Goal: Task Accomplishment & Management: Manage account settings

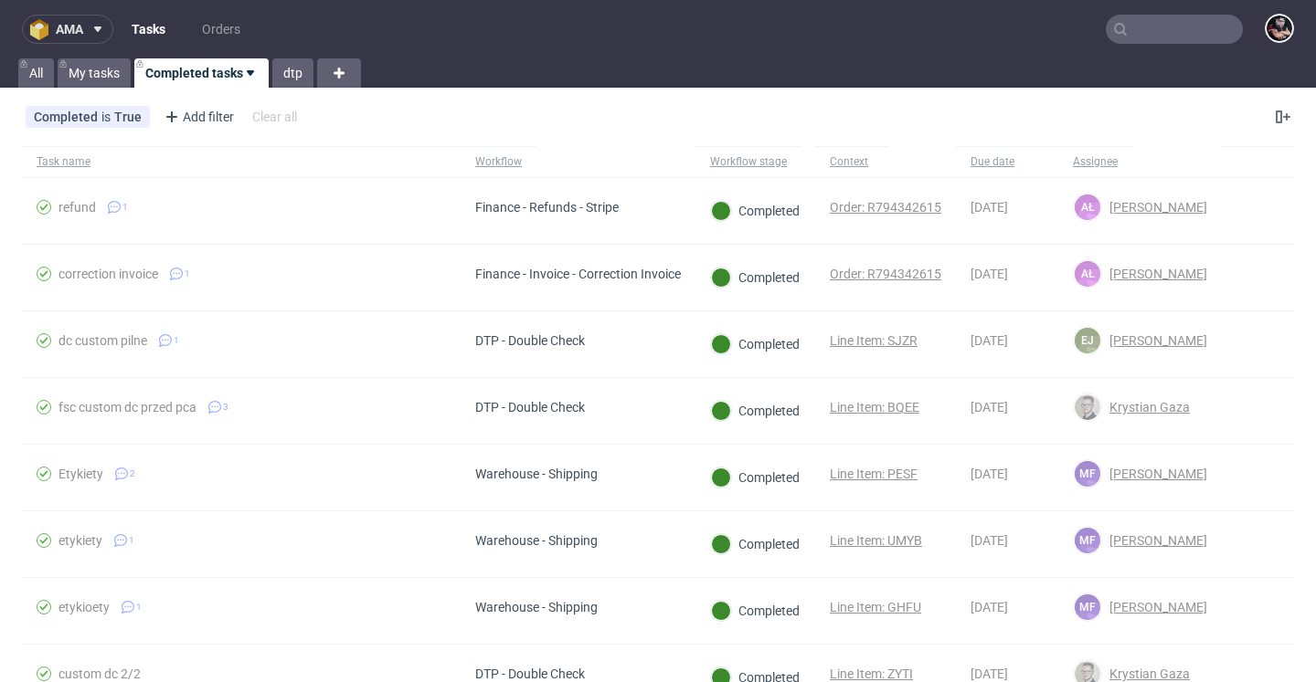
click at [72, 24] on span "ama" at bounding box center [69, 29] width 27 height 13
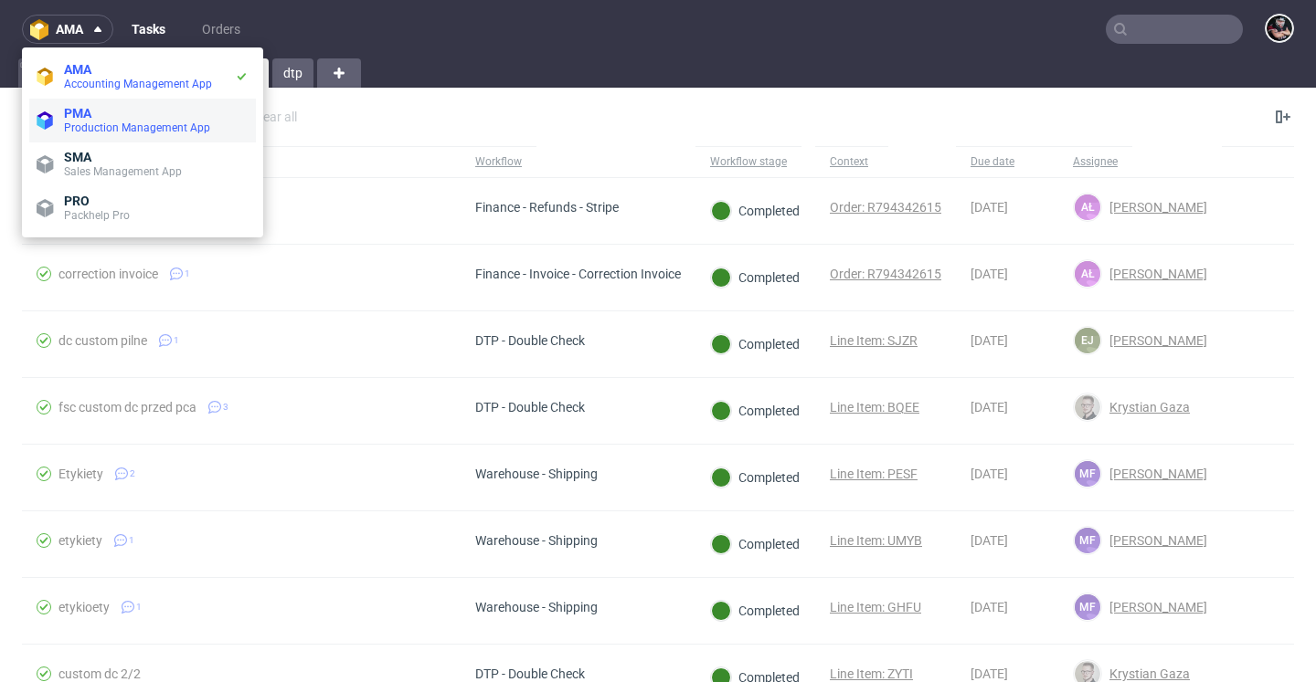
click at [91, 104] on li "PMA Production Management App" at bounding box center [142, 121] width 227 height 44
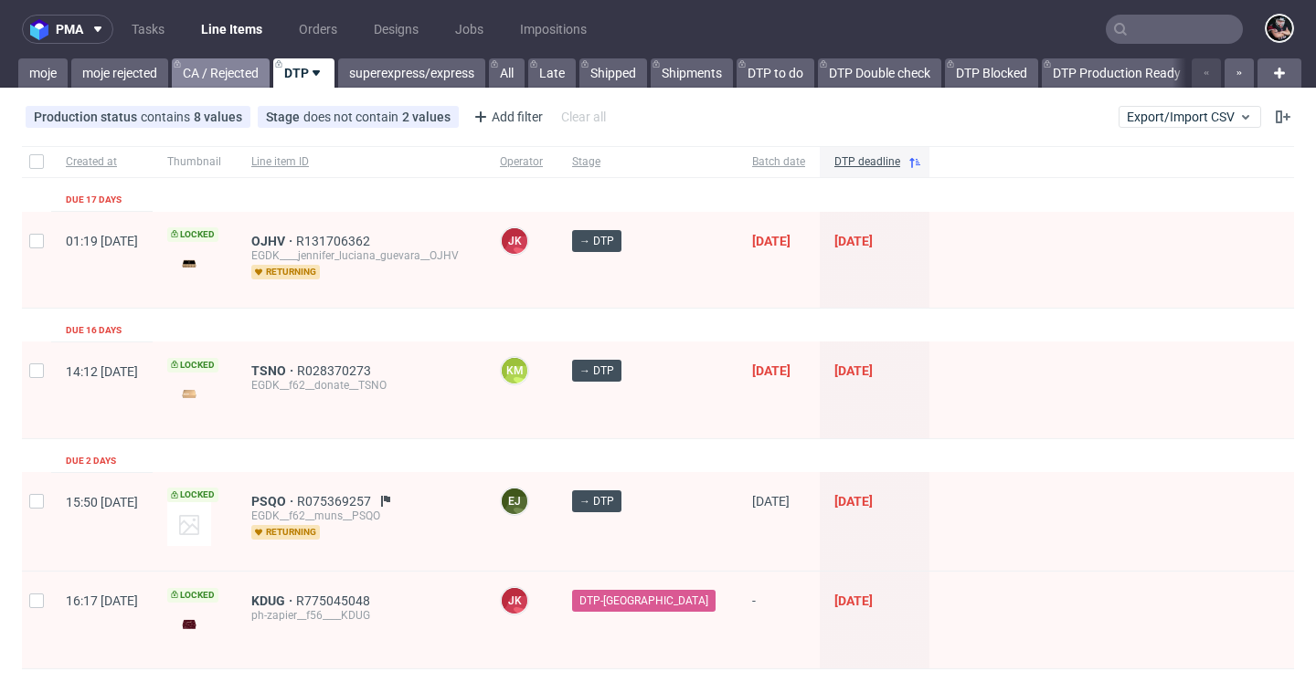
click at [238, 63] on link "CA / Rejected" at bounding box center [221, 72] width 98 height 29
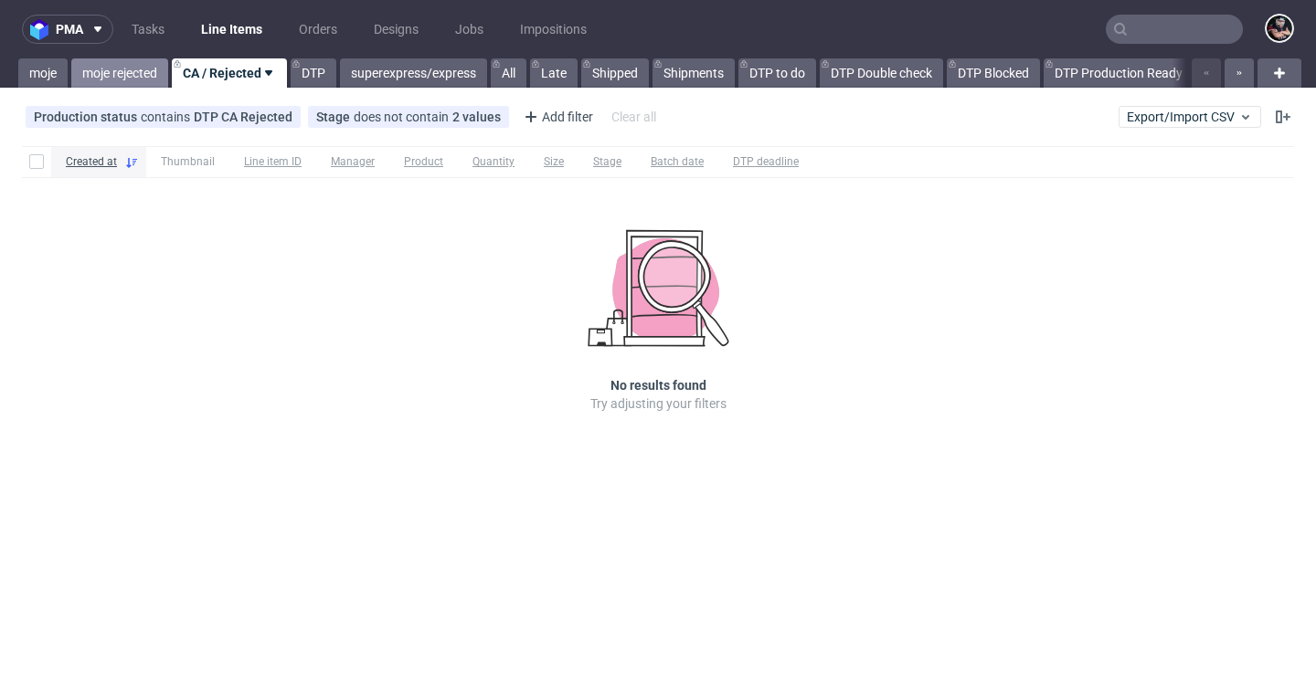
click at [116, 62] on link "moje rejected" at bounding box center [119, 72] width 97 height 29
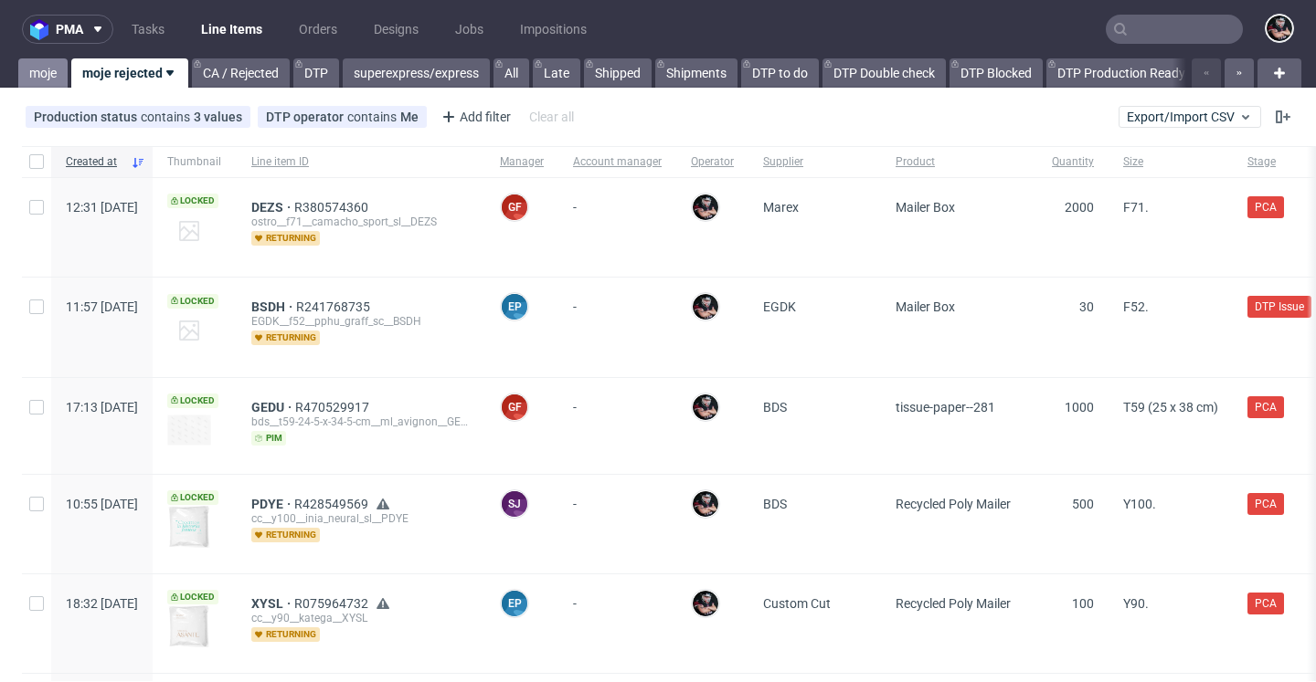
click at [54, 75] on link "moje" at bounding box center [42, 72] width 49 height 29
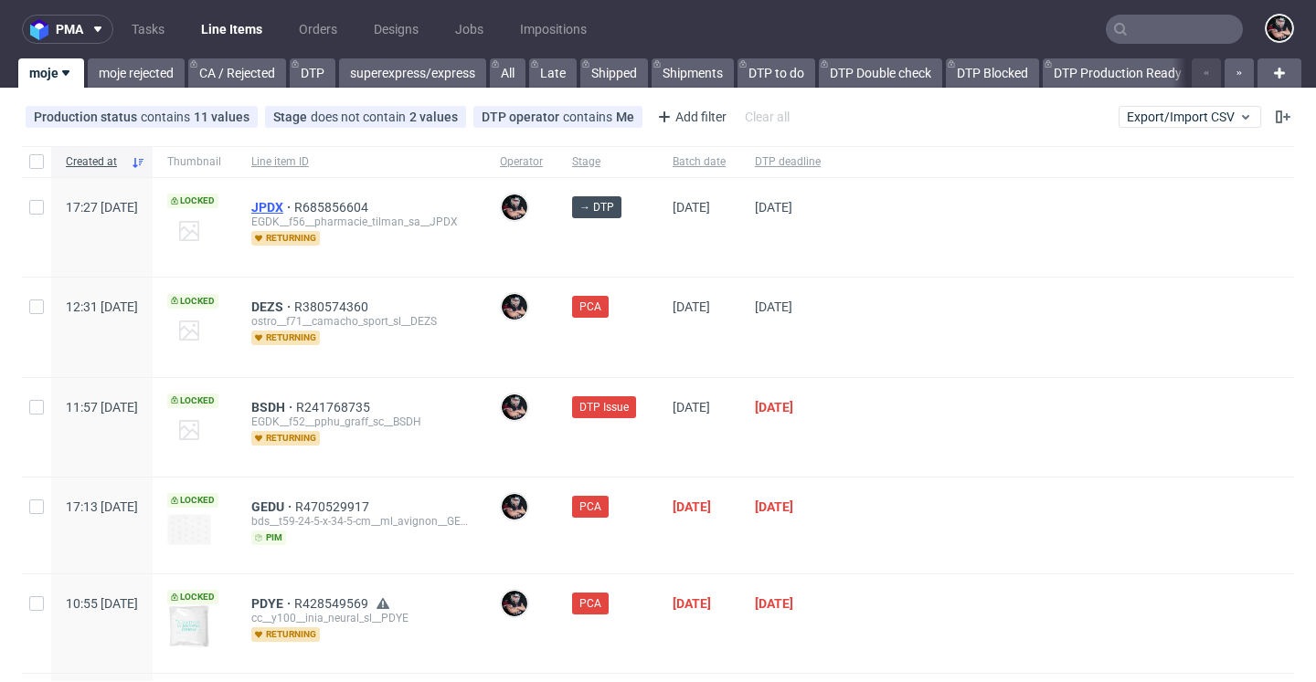
click at [294, 202] on span "JPDX" at bounding box center [272, 207] width 43 height 15
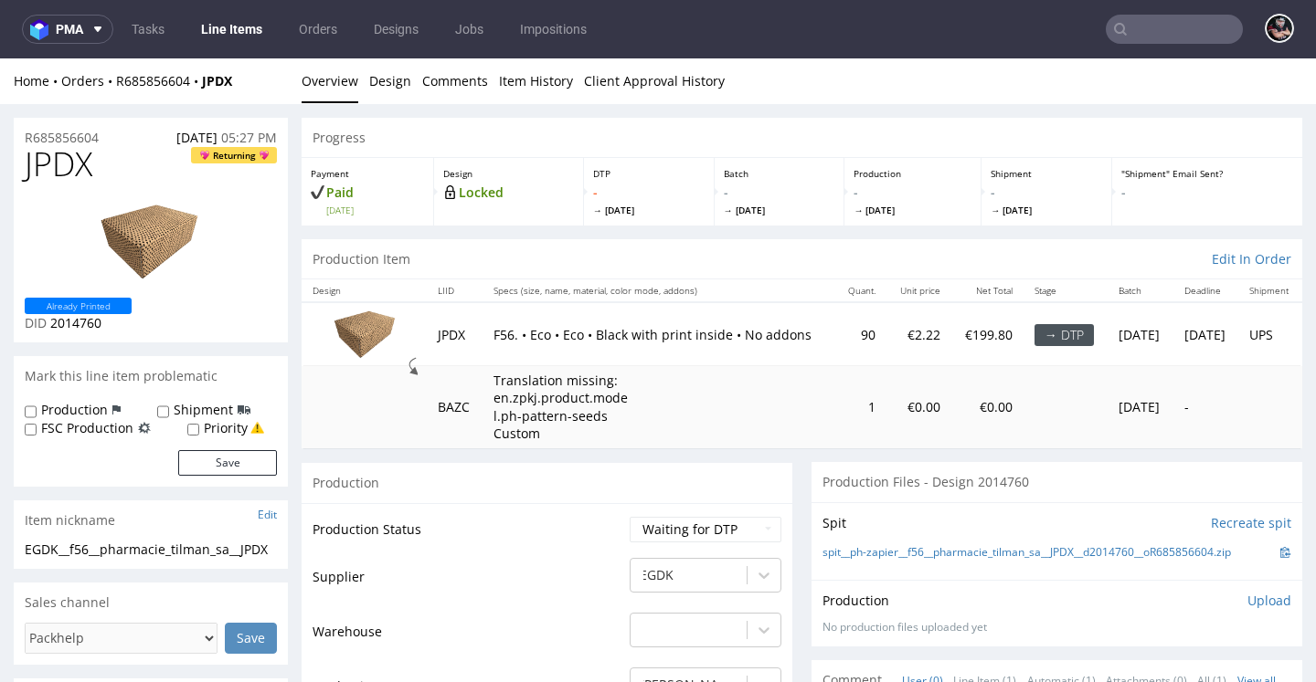
click at [234, 32] on link "Line Items" at bounding box center [231, 29] width 83 height 29
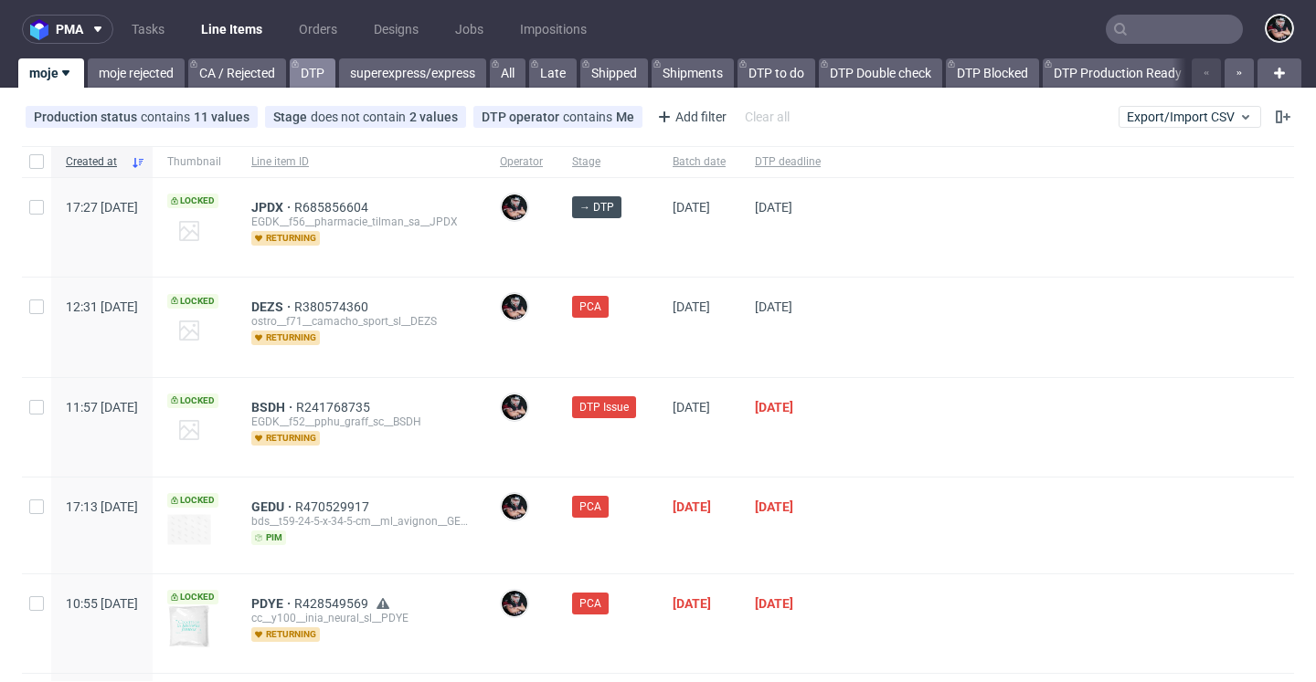
click at [306, 66] on link "DTP" at bounding box center [313, 72] width 46 height 29
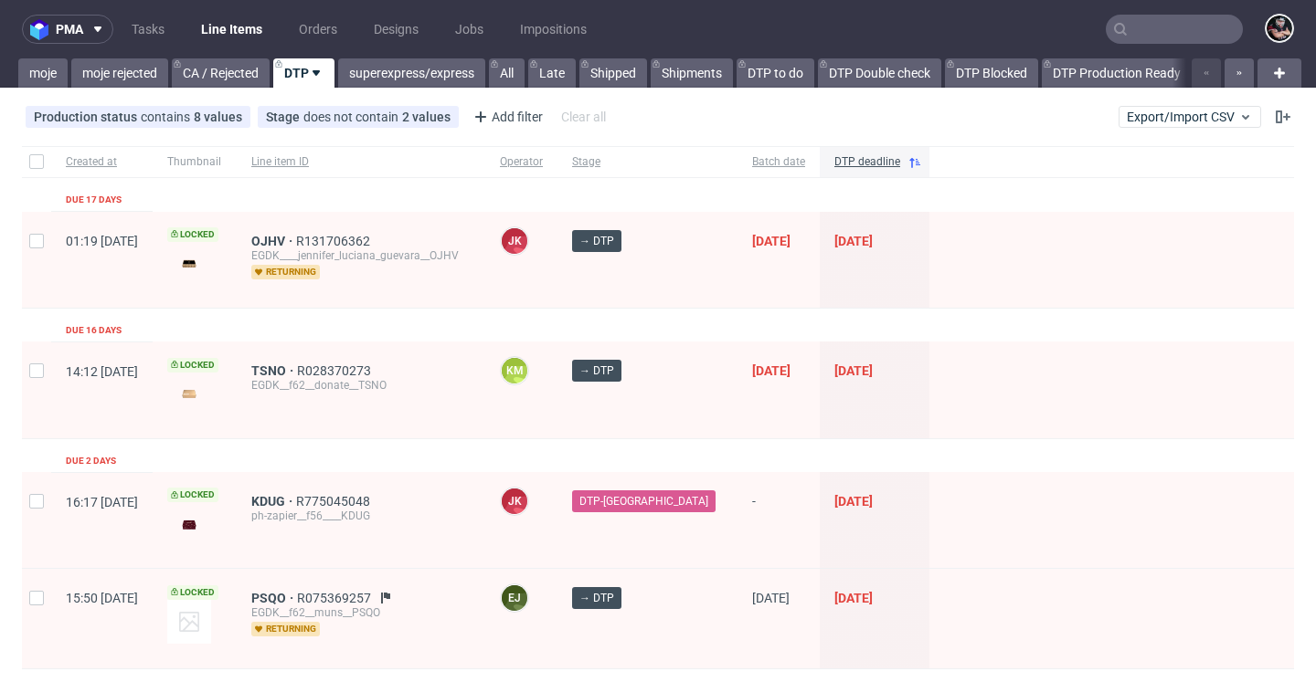
drag, startPoint x: 500, startPoint y: 124, endPoint x: 498, endPoint y: 133, distance: 9.3
click at [500, 124] on div "Add filter" at bounding box center [506, 116] width 80 height 29
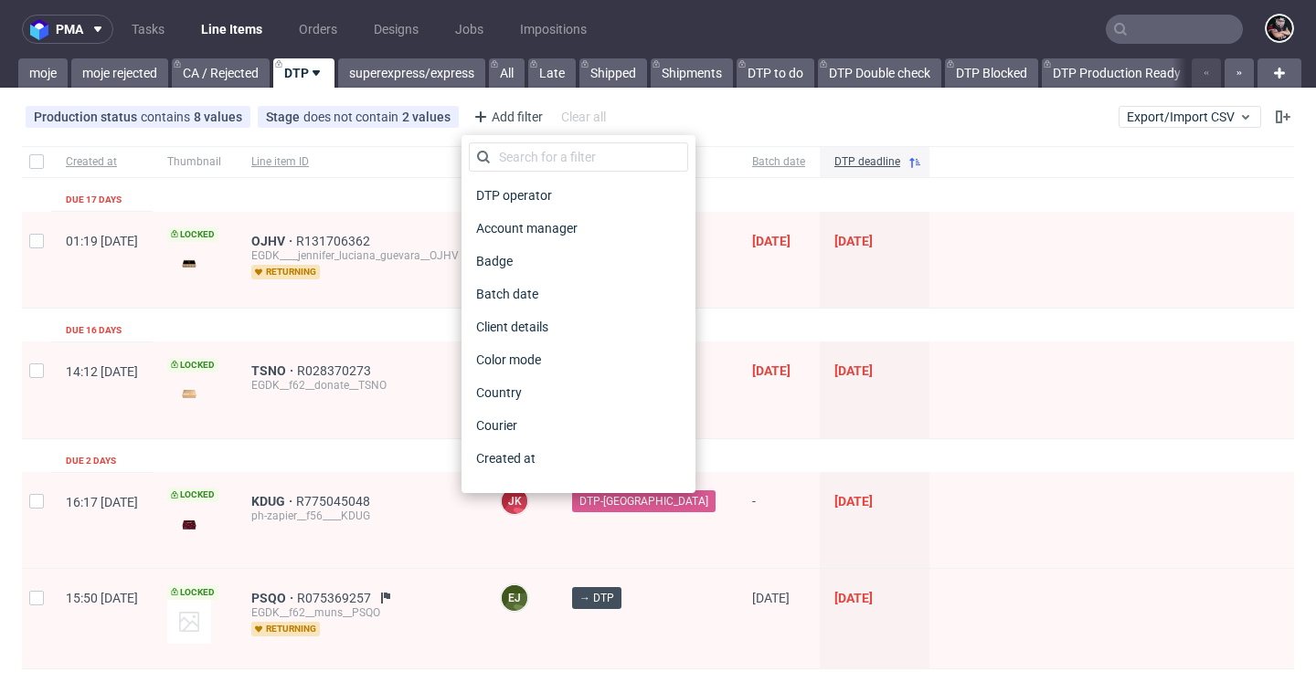
click at [508, 181] on div "DTP operator" at bounding box center [578, 195] width 219 height 33
click at [508, 183] on span "DTP operator" at bounding box center [515, 196] width 92 height 26
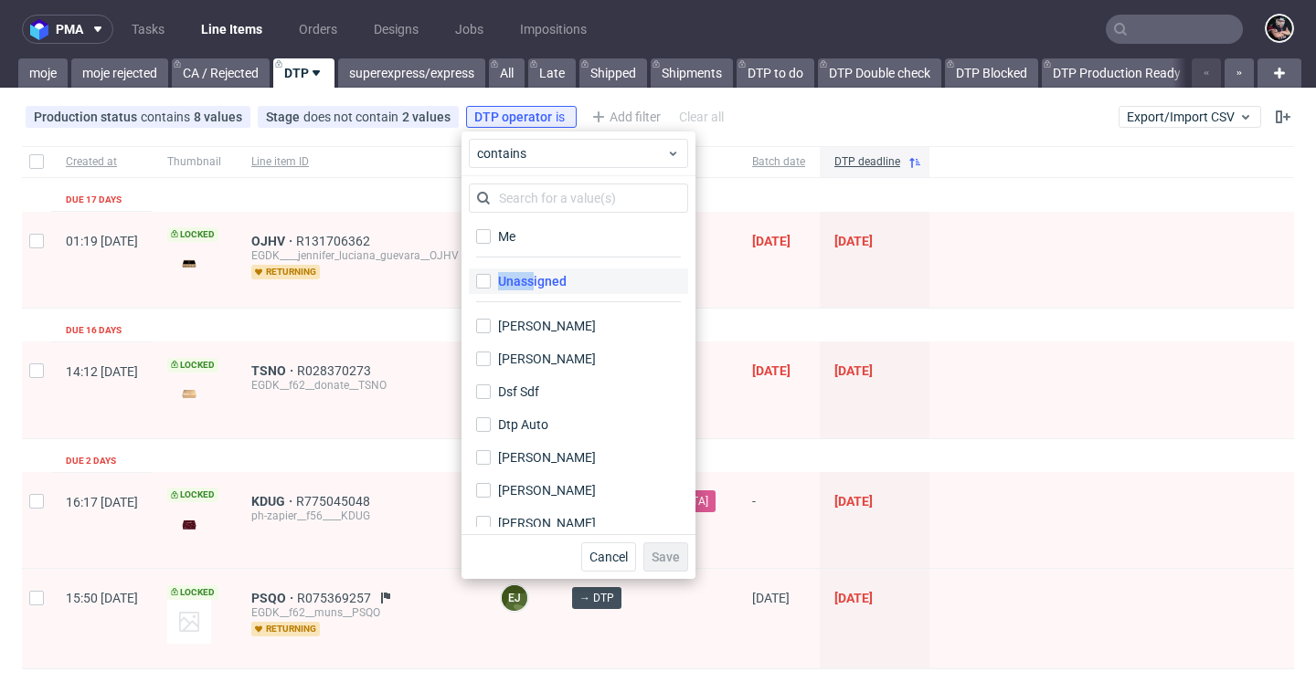
drag, startPoint x: 526, startPoint y: 249, endPoint x: 533, endPoint y: 278, distance: 29.9
click at [533, 278] on div "Me Unassigned Aleksandra Gątarczyk Dominik Grosicki Dsf Sdf Dtp Auto Elżbieta J…" at bounding box center [578, 373] width 219 height 307
click at [533, 278] on div "Unassigned" at bounding box center [532, 281] width 69 height 18
click at [491, 278] on input "Unassigned" at bounding box center [483, 281] width 15 height 15
click at [535, 281] on div "Unassigned" at bounding box center [532, 281] width 69 height 18
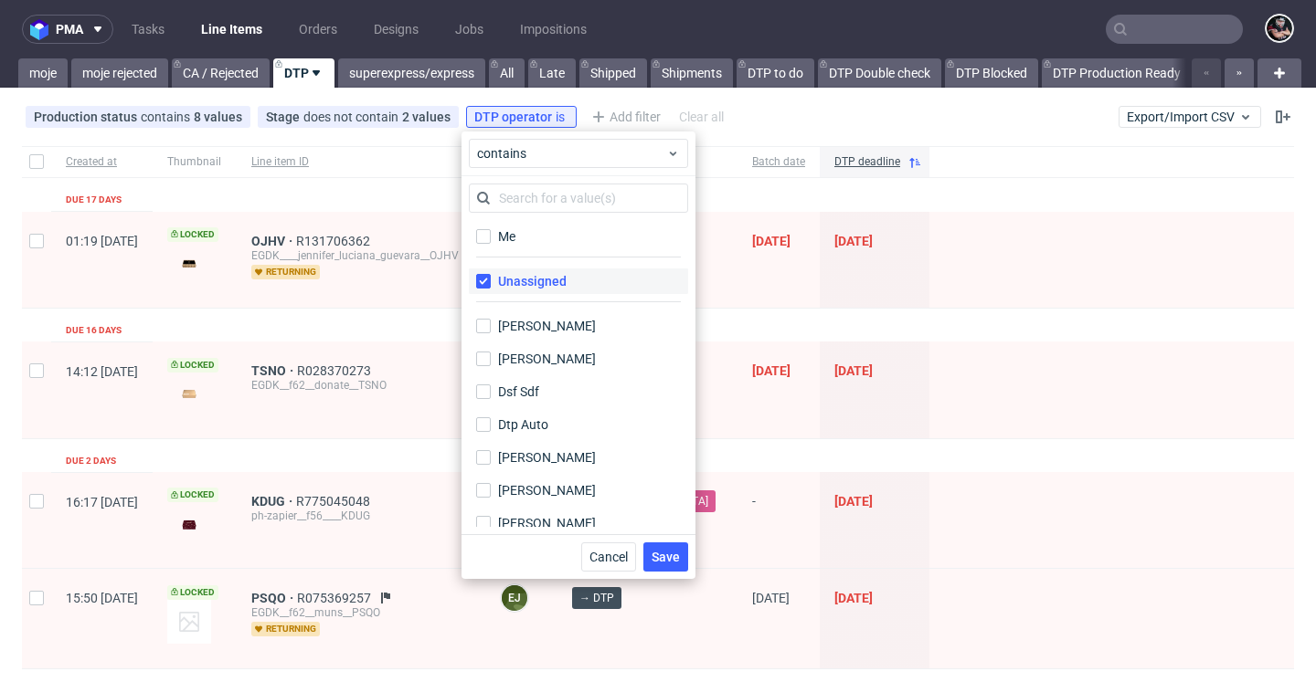
click at [491, 281] on input "Unassigned" at bounding box center [483, 281] width 15 height 15
click at [535, 283] on div "Unassigned" at bounding box center [532, 281] width 69 height 18
click at [491, 283] on input "Unassigned" at bounding box center [483, 281] width 15 height 15
checkbox input "true"
click at [646, 561] on button "Save" at bounding box center [665, 557] width 45 height 29
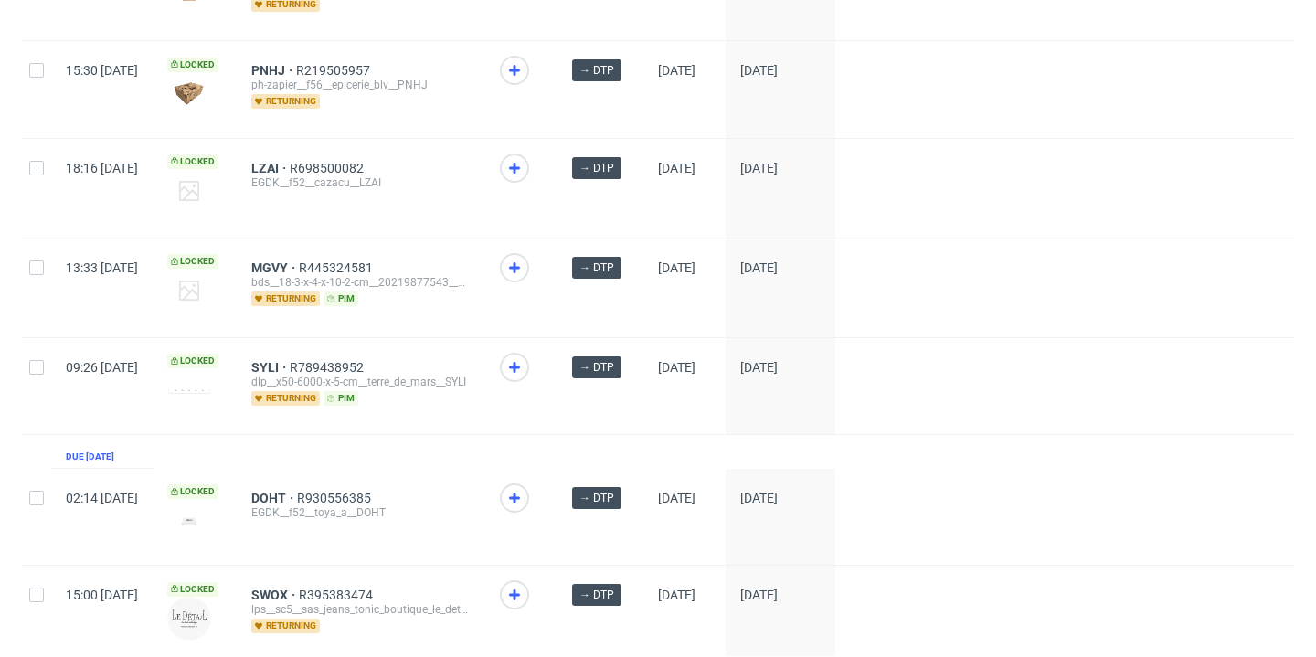
scroll to position [2685, 0]
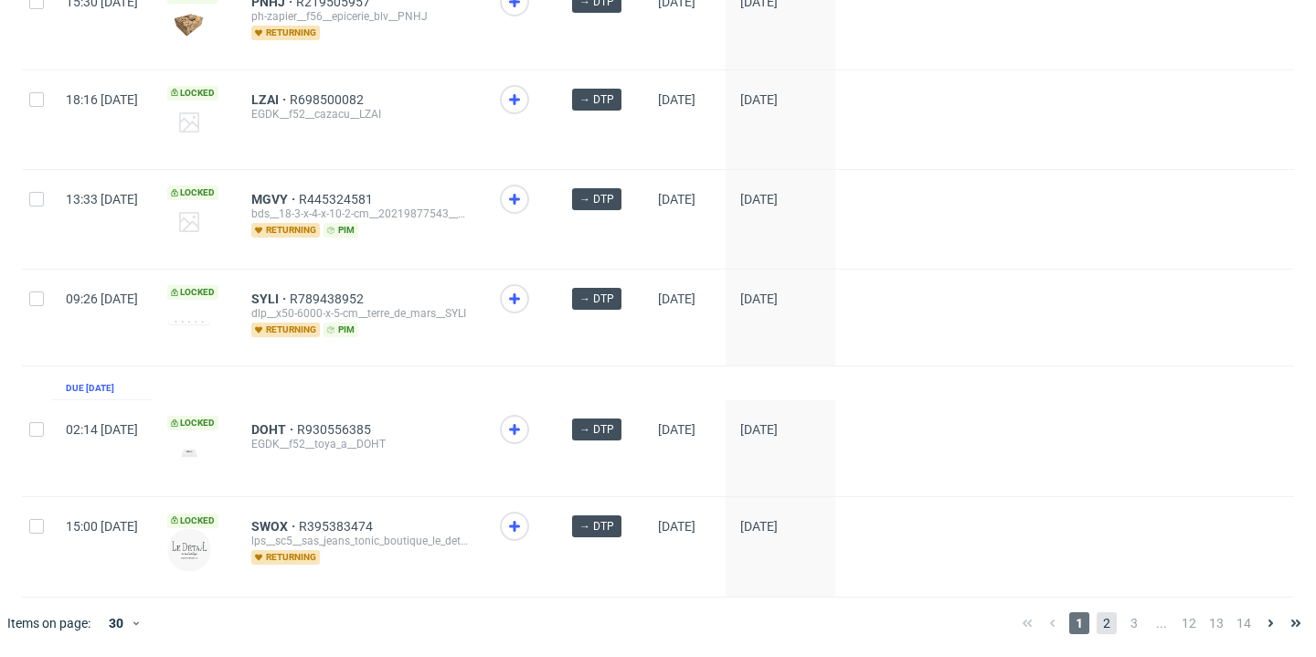
click at [1096, 619] on span "2" at bounding box center [1106, 623] width 20 height 22
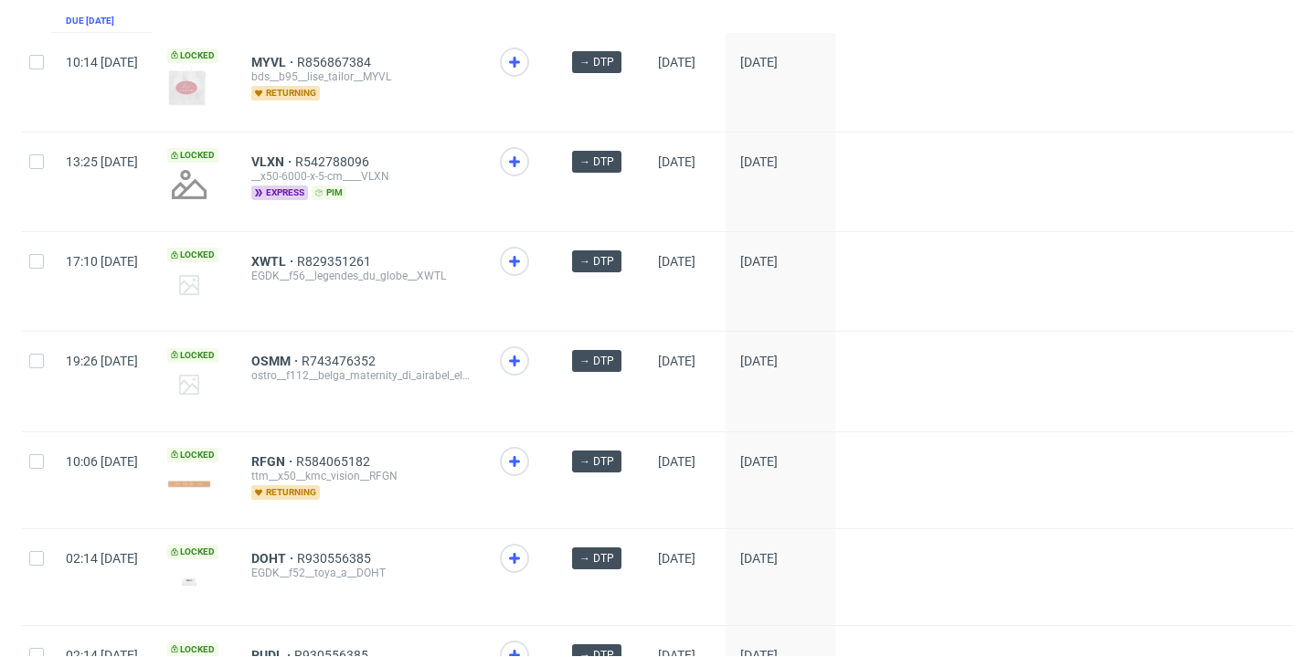
scroll to position [122, 0]
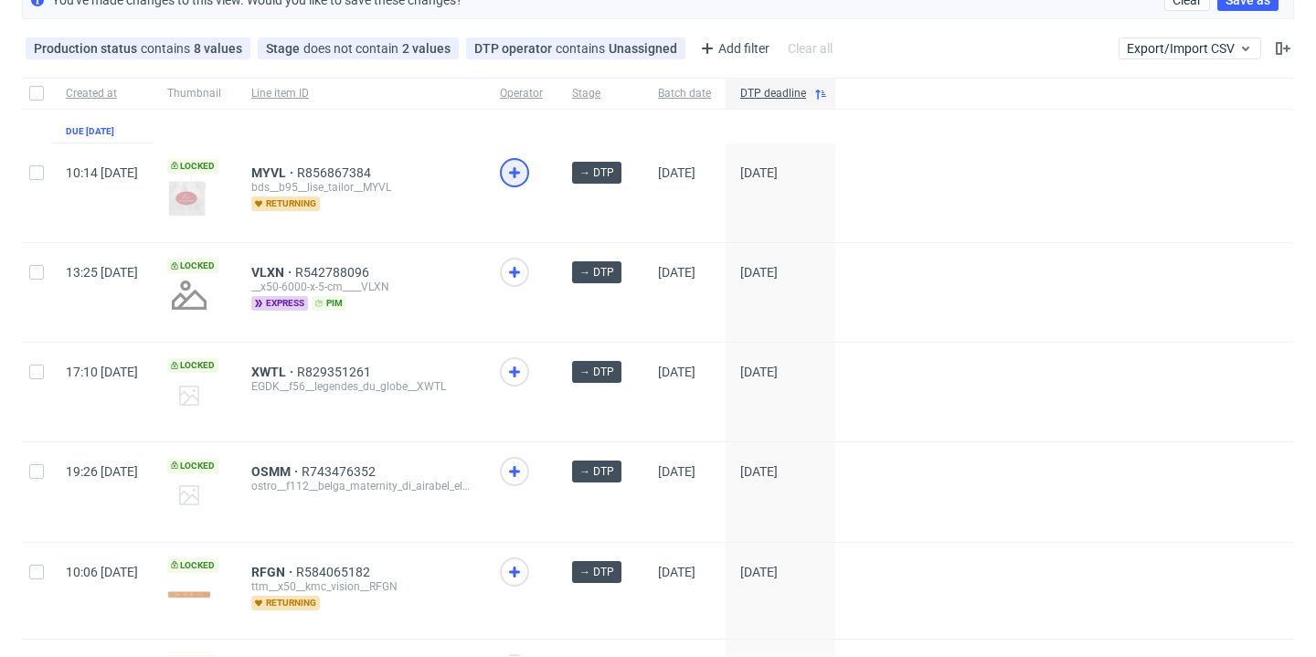
click at [525, 170] on icon at bounding box center [514, 173] width 22 height 22
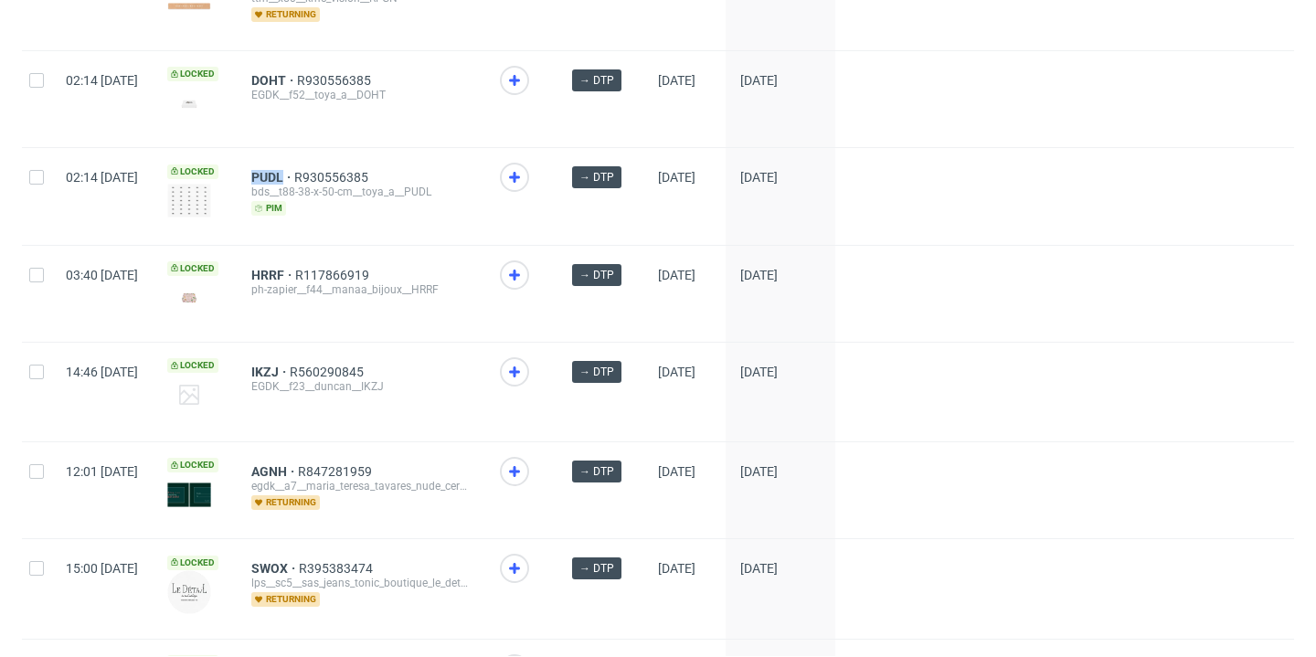
scroll to position [815, 0]
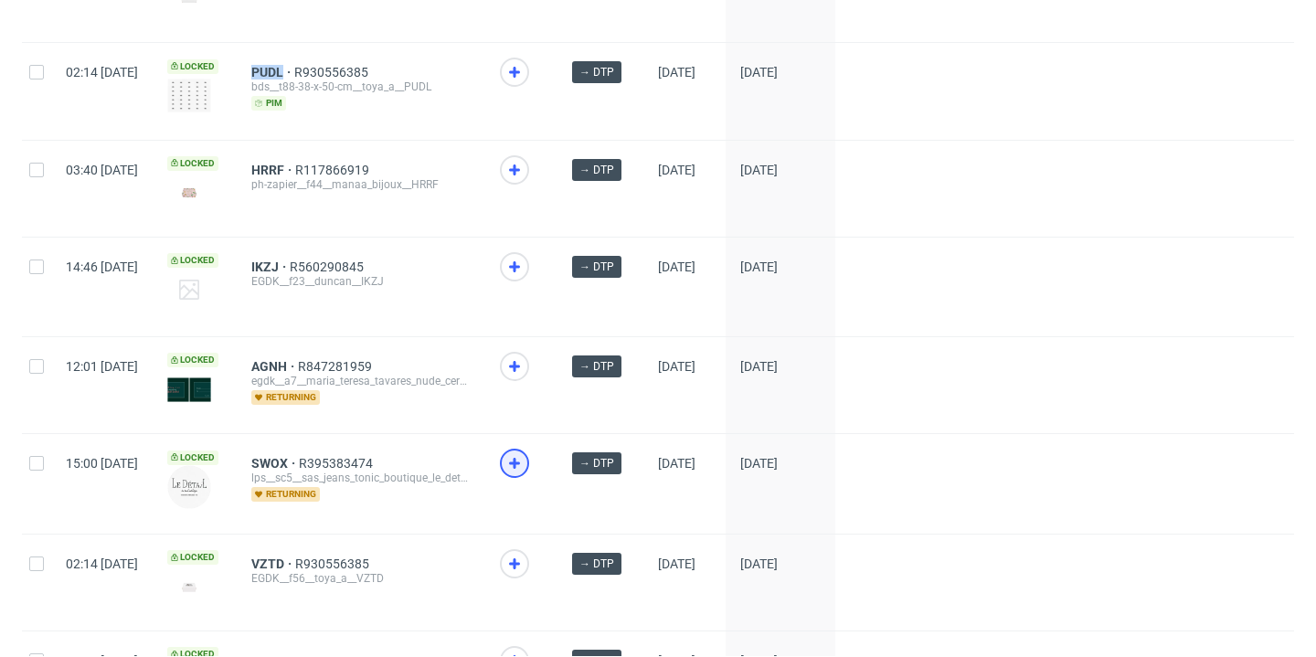
click at [525, 467] on icon at bounding box center [514, 463] width 22 height 22
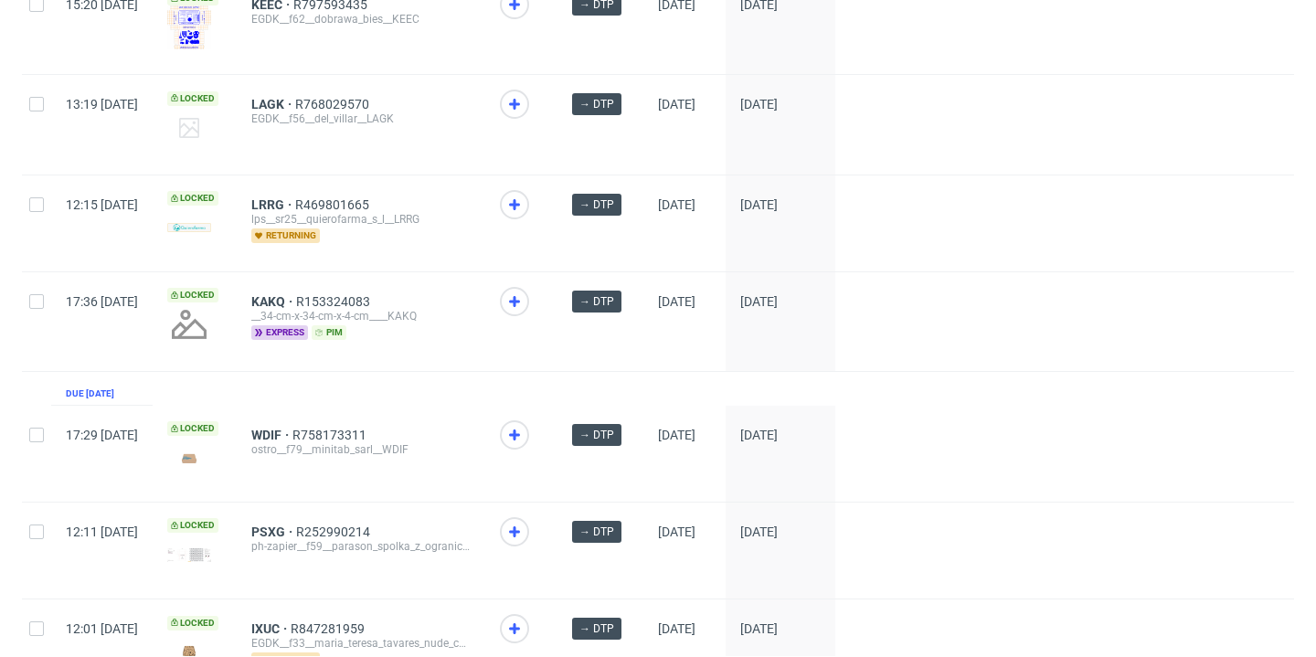
scroll to position [2311, 0]
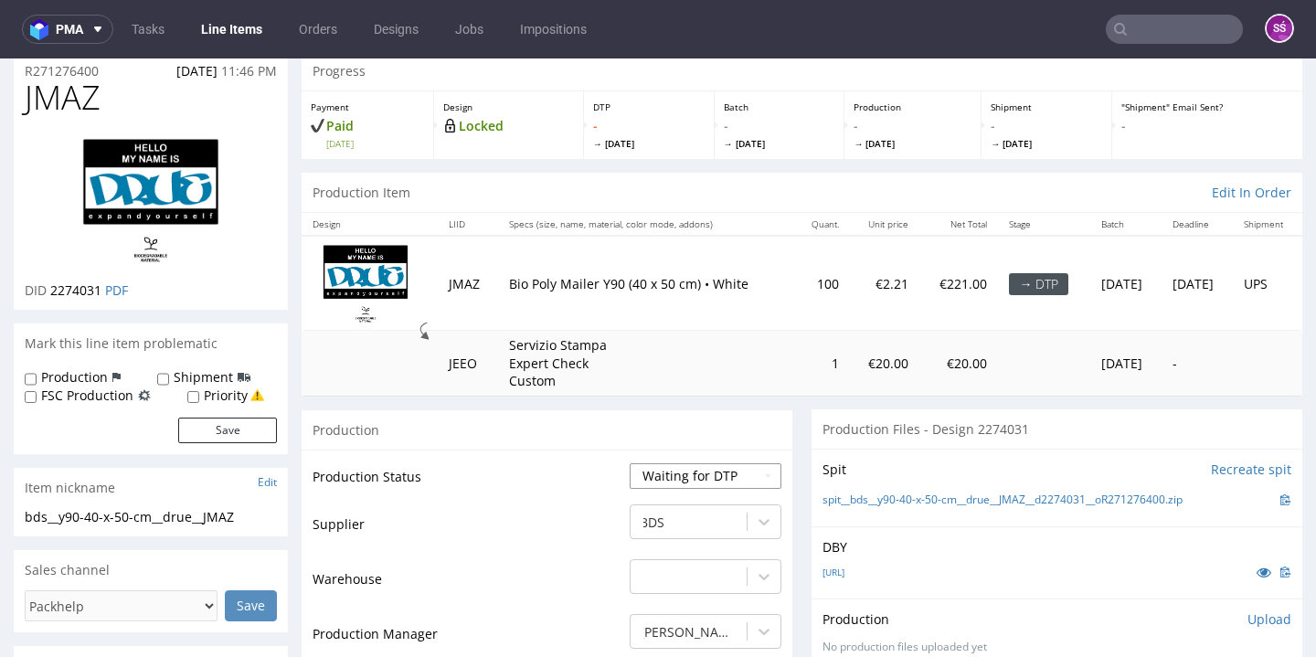
scroll to position [229, 0]
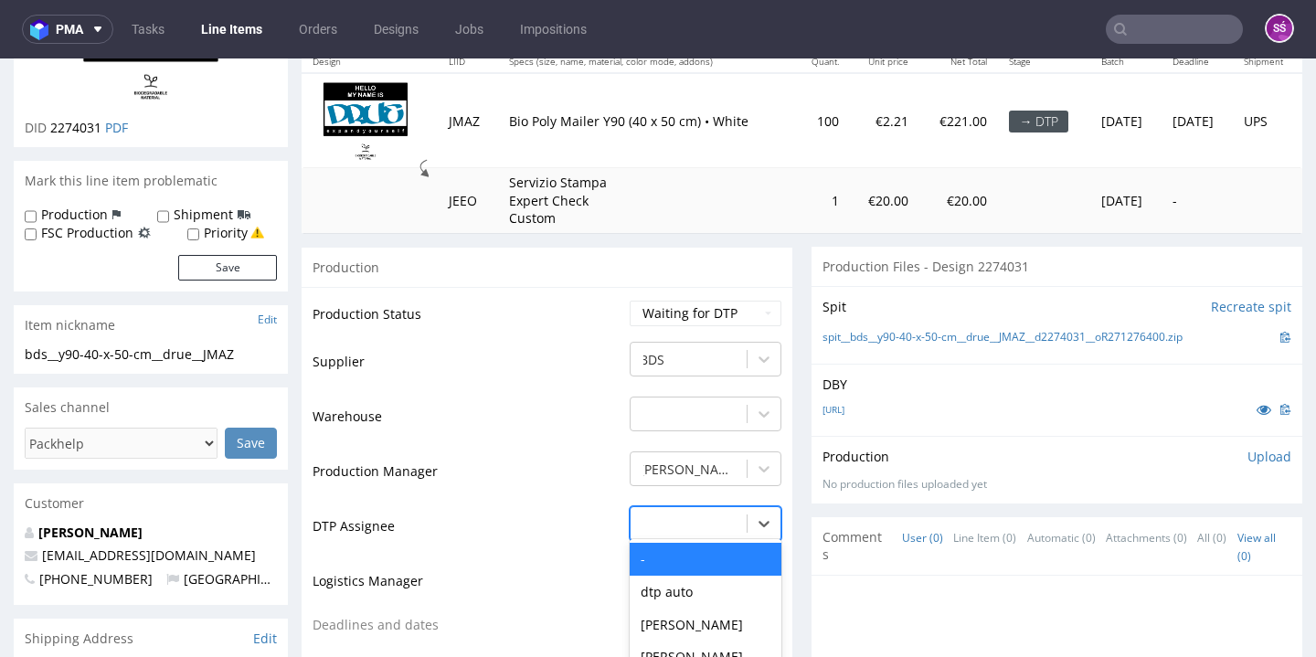
click at [716, 521] on div "- selected, 1 of 31. 31 results available. Use Up and Down to choose options, p…" at bounding box center [705, 519] width 152 height 26
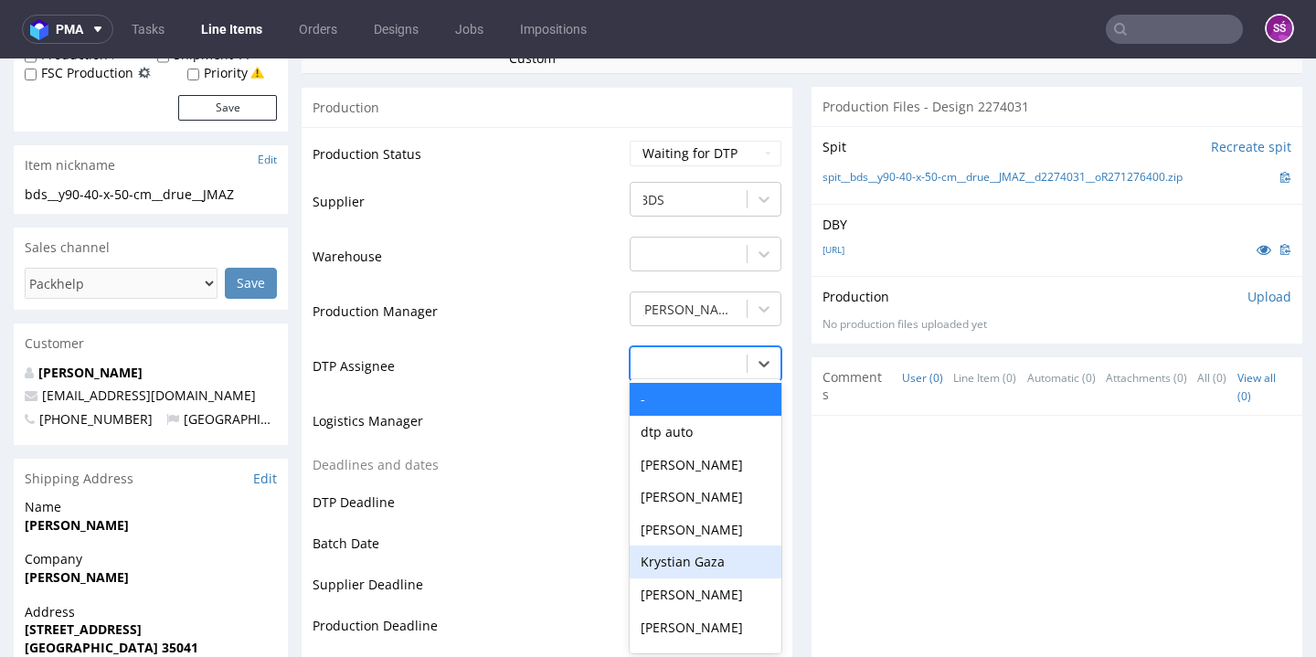
scroll to position [619, 0]
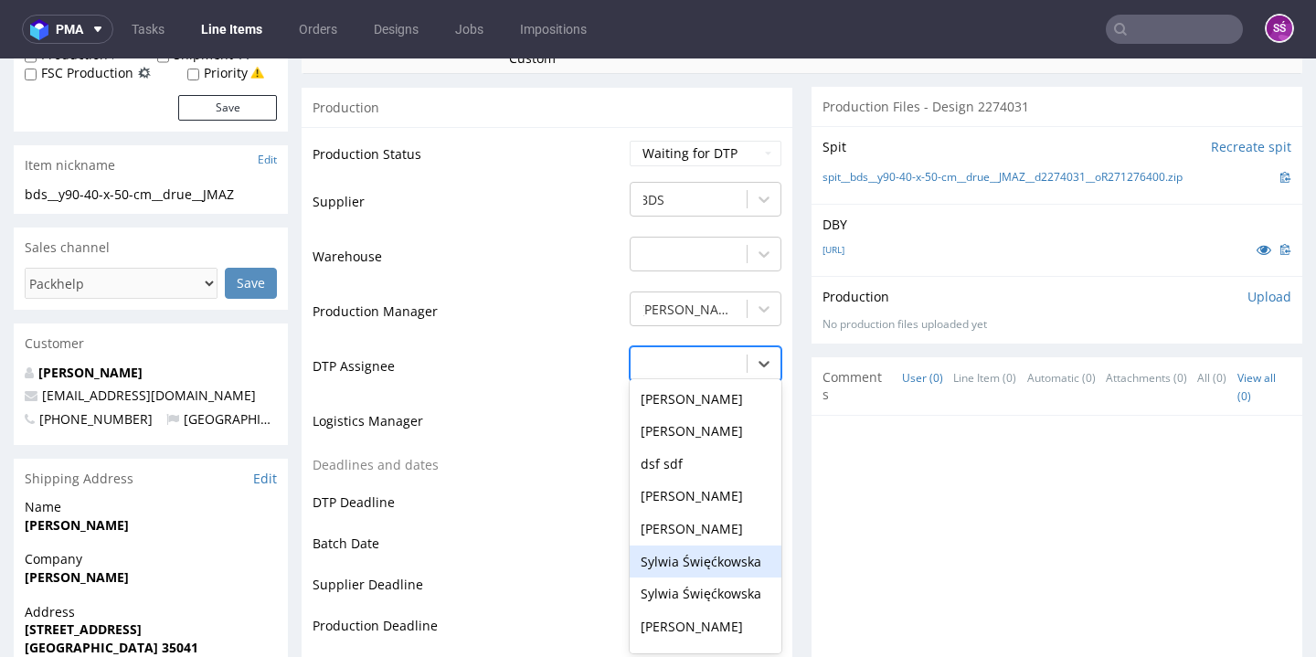
click at [706, 549] on div "Sylwia Święćkowska" at bounding box center [705, 561] width 152 height 33
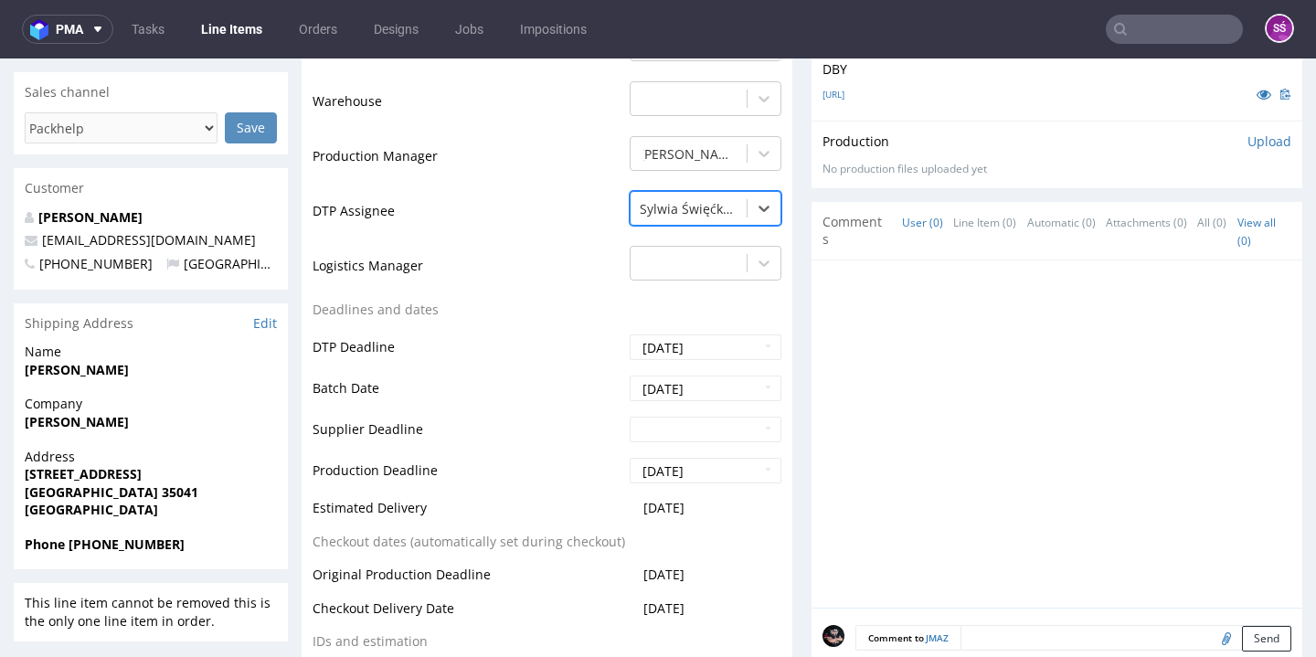
scroll to position [894, 0]
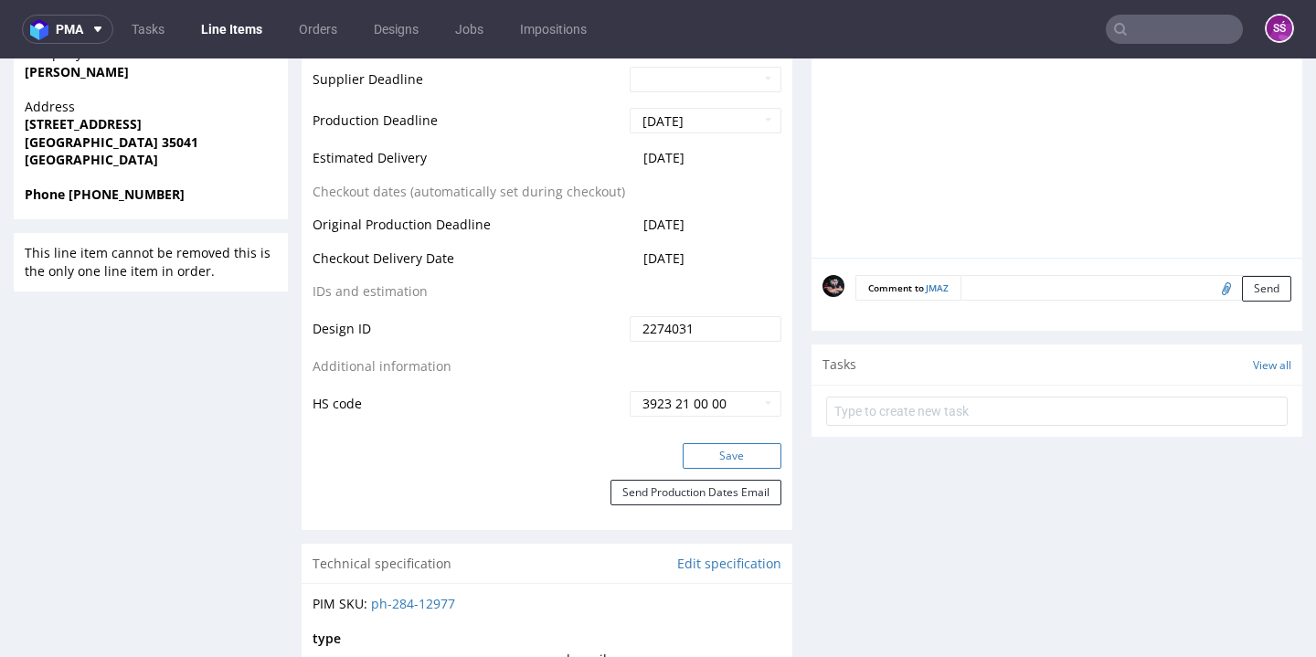
click at [711, 456] on button "Save" at bounding box center [731, 456] width 99 height 26
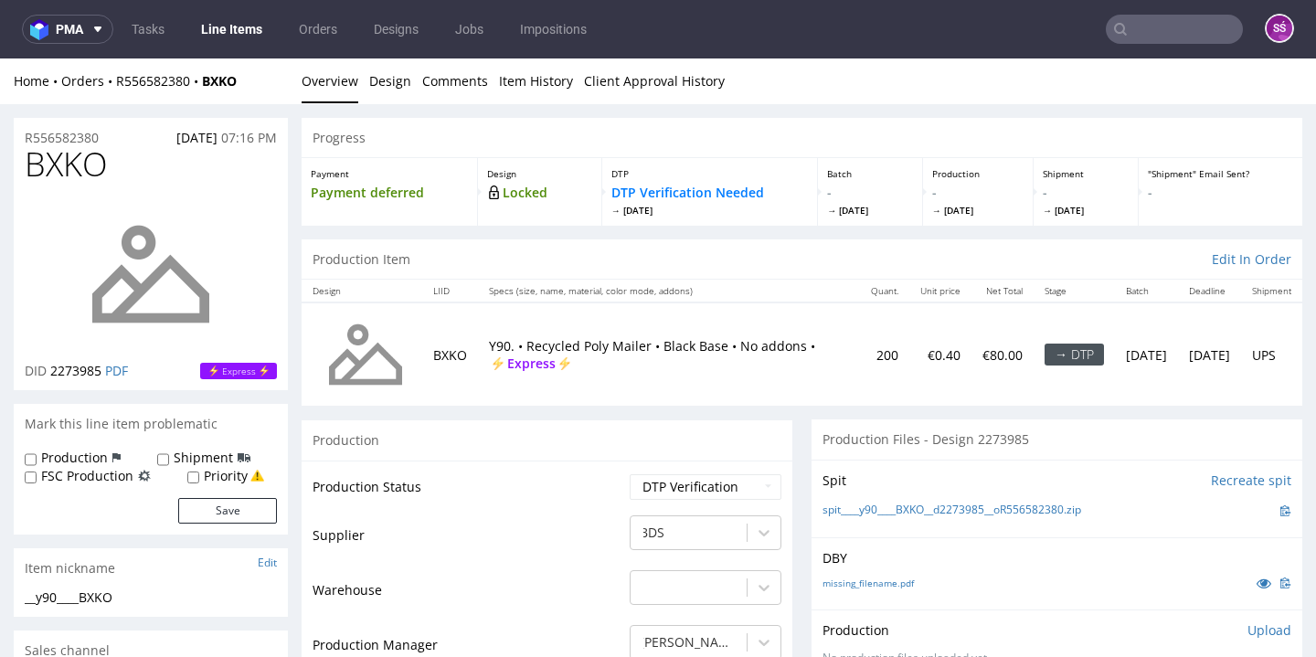
scroll to position [162, 0]
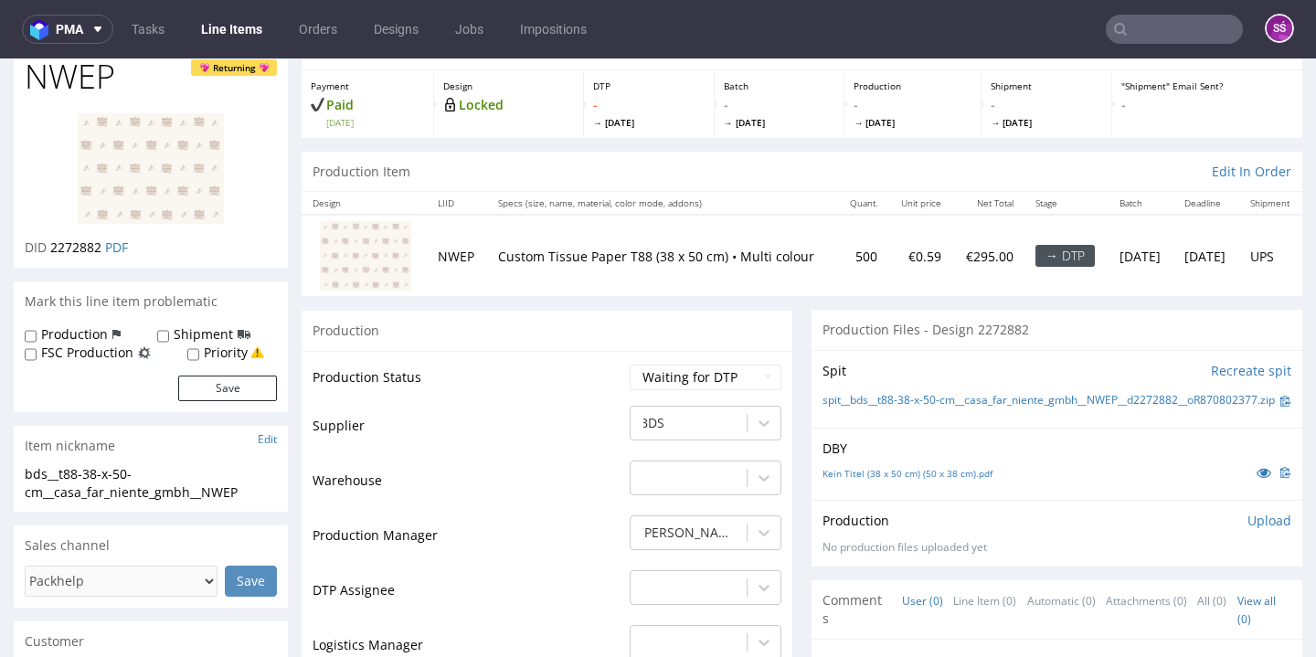
scroll to position [55, 0]
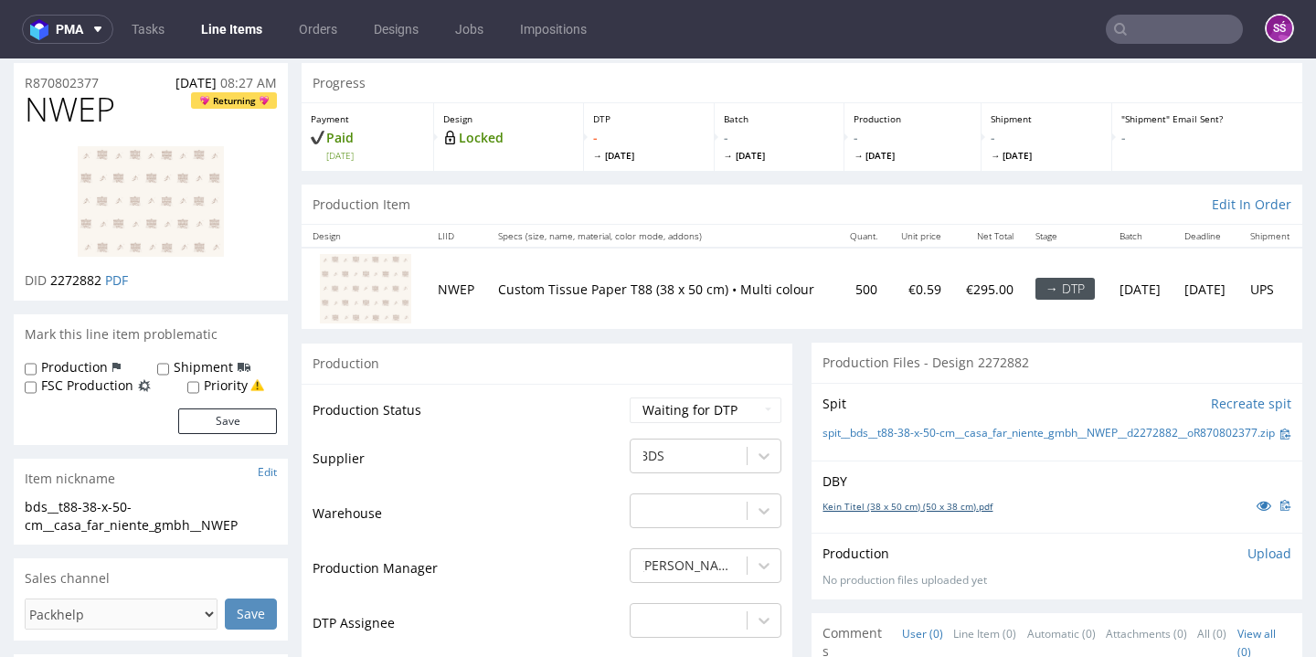
click at [822, 513] on link "Kein Titel (38 x 50 cm) (50 x 38 cm).pdf" at bounding box center [907, 506] width 170 height 13
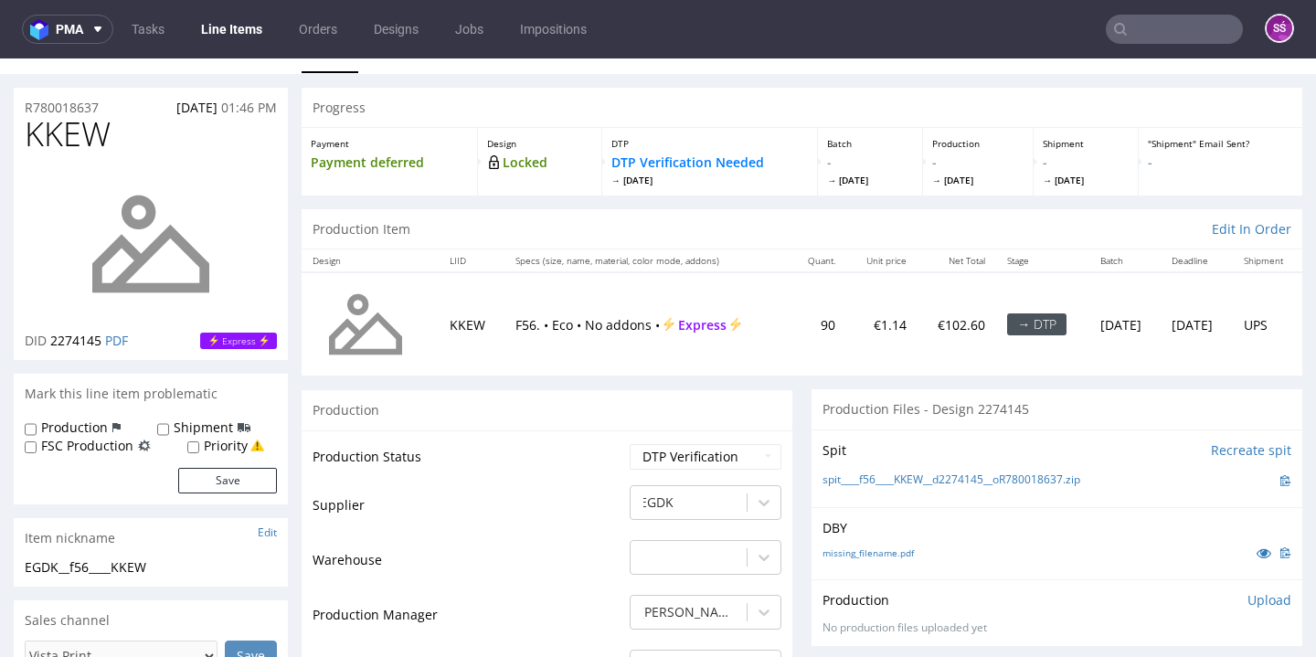
scroll to position [82, 0]
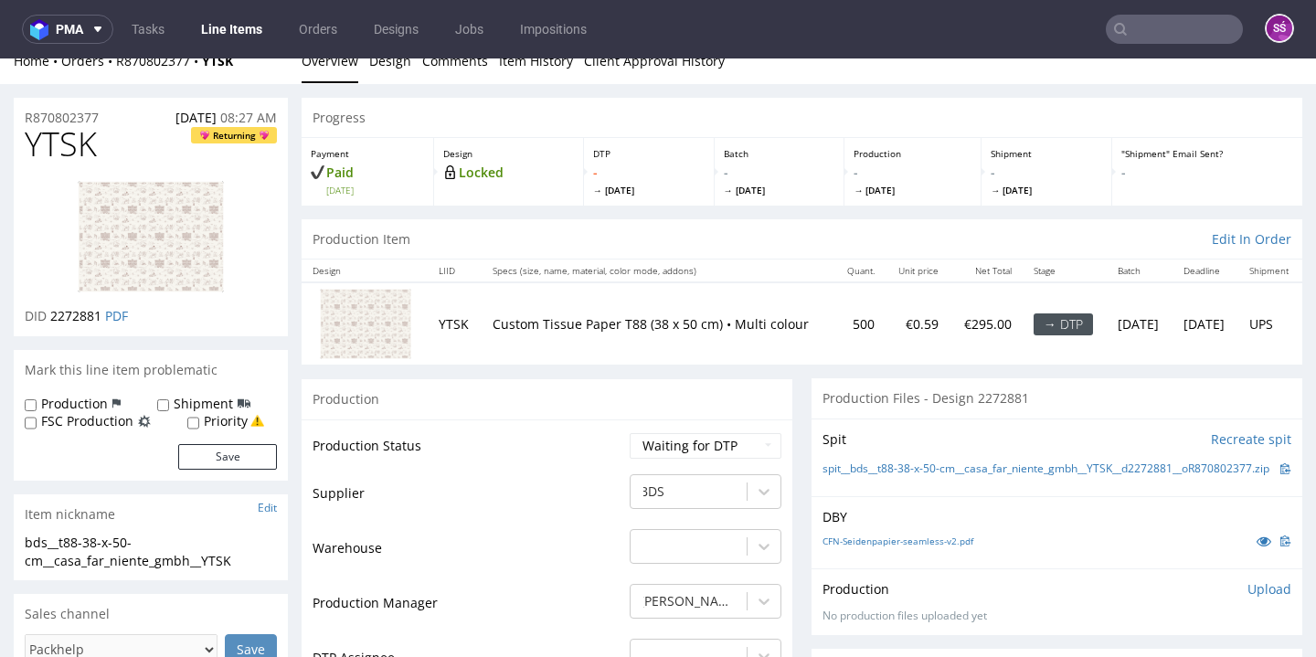
scroll to position [53, 0]
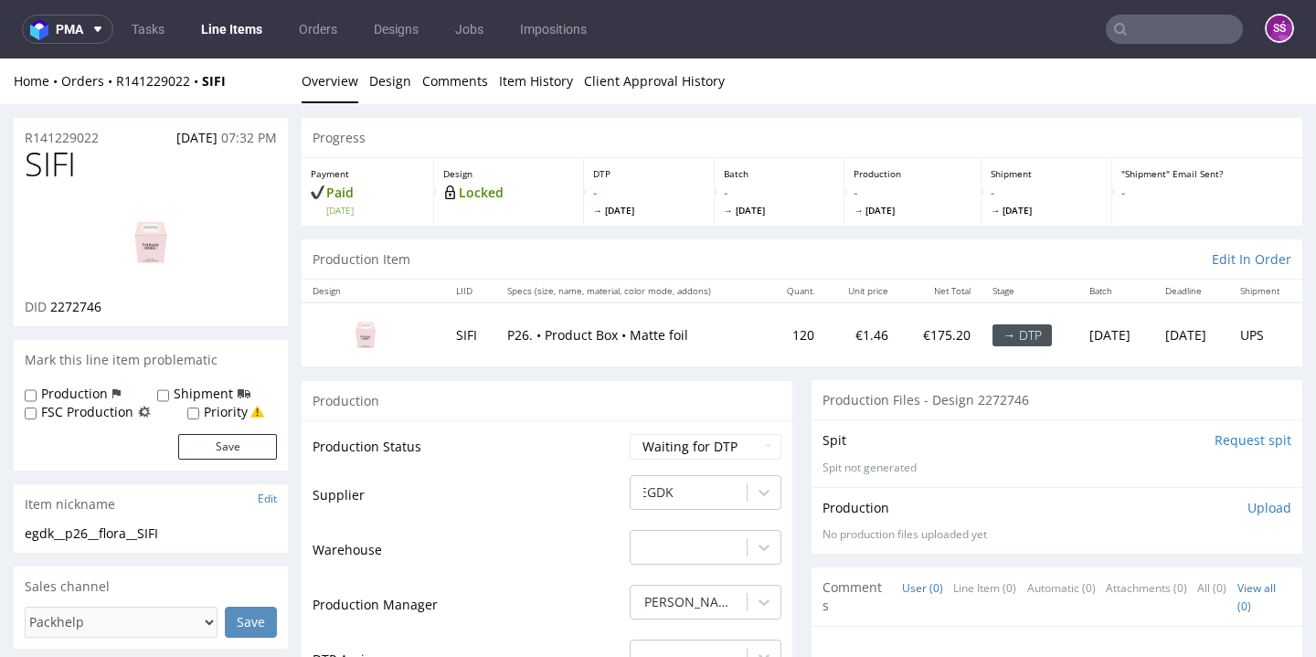
scroll to position [222, 0]
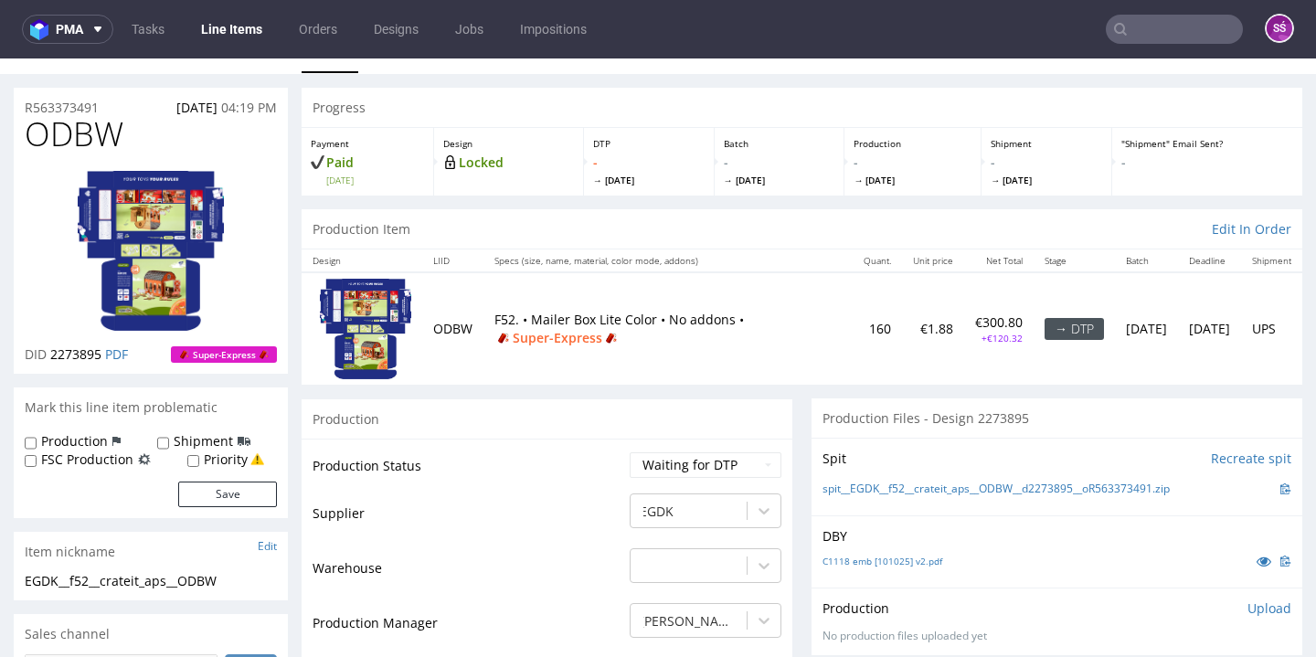
scroll to position [59, 0]
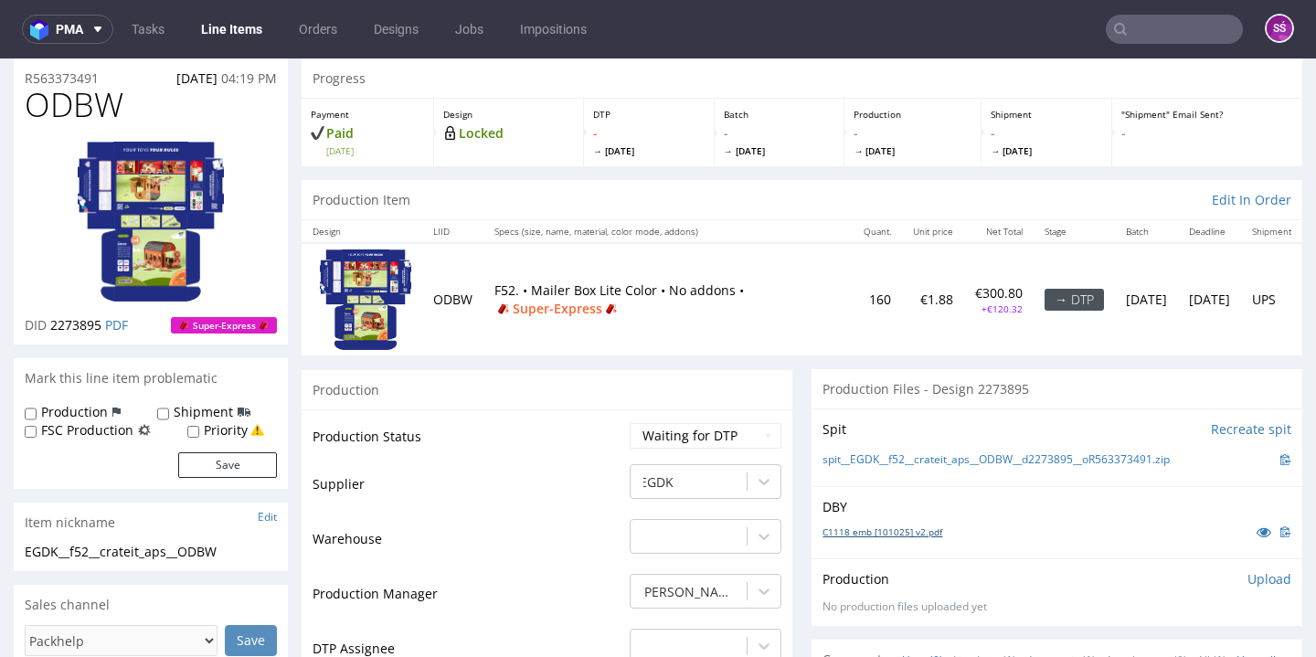
click at [857, 525] on link "C1118 emb [101025] v2.pdf" at bounding box center [882, 531] width 120 height 13
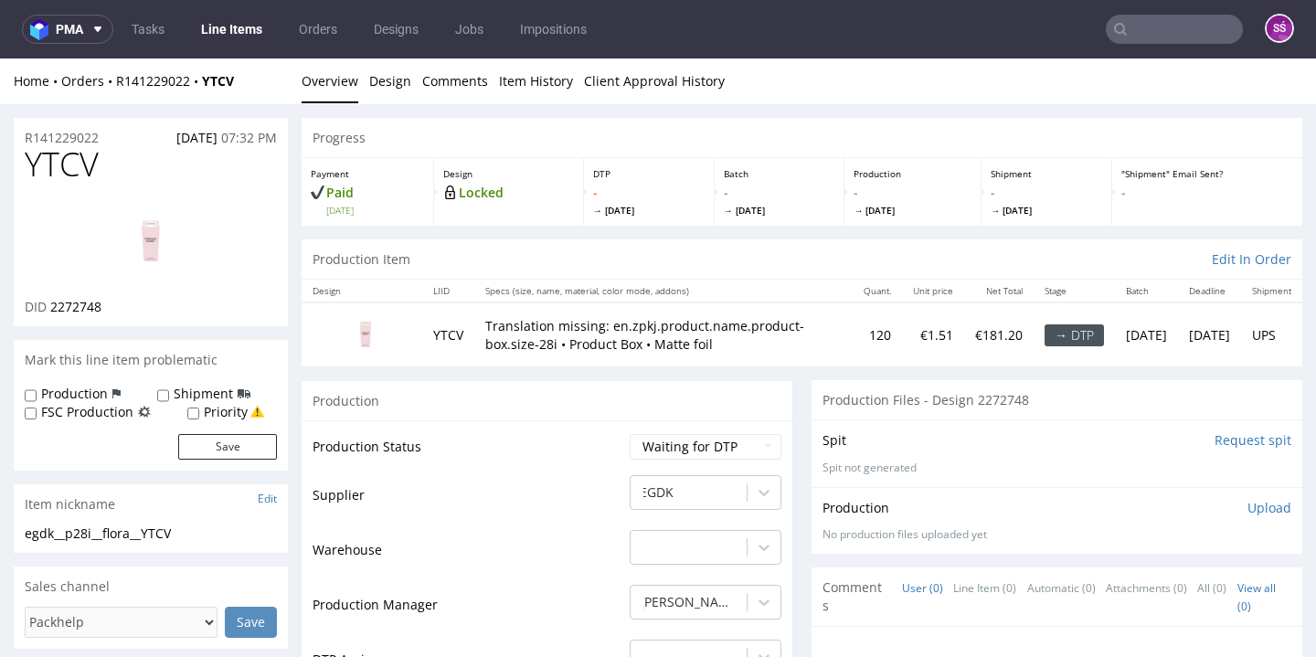
scroll to position [158, 0]
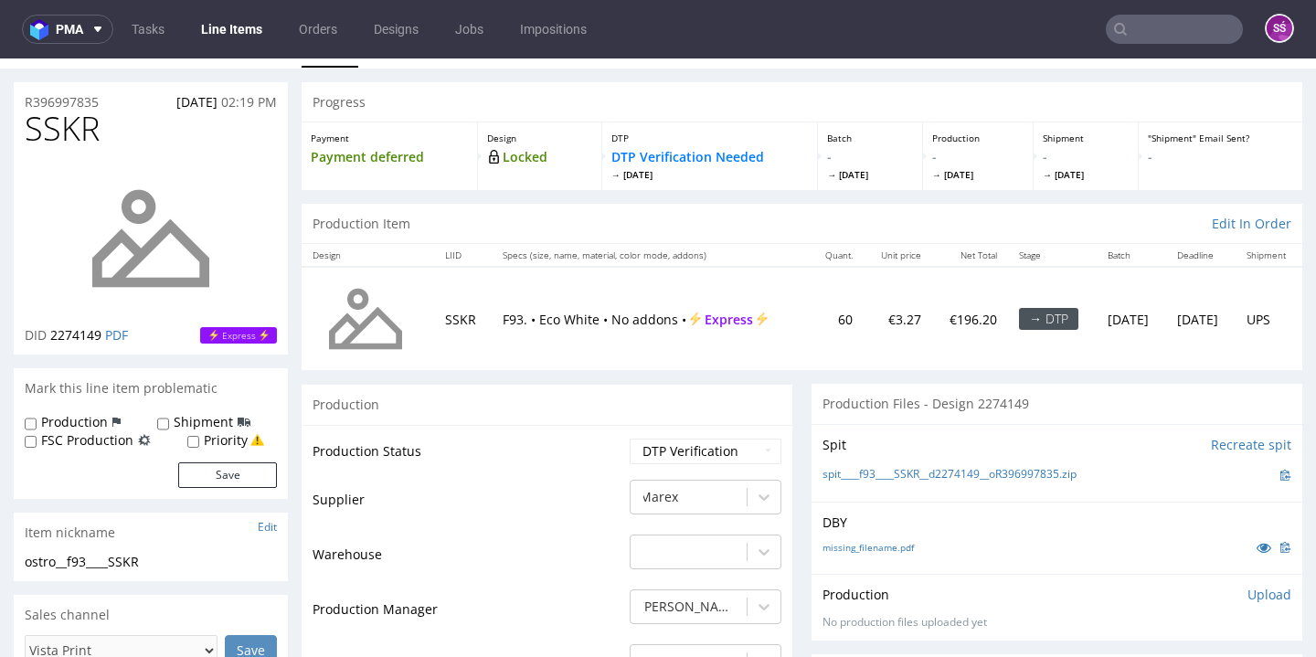
scroll to position [94, 0]
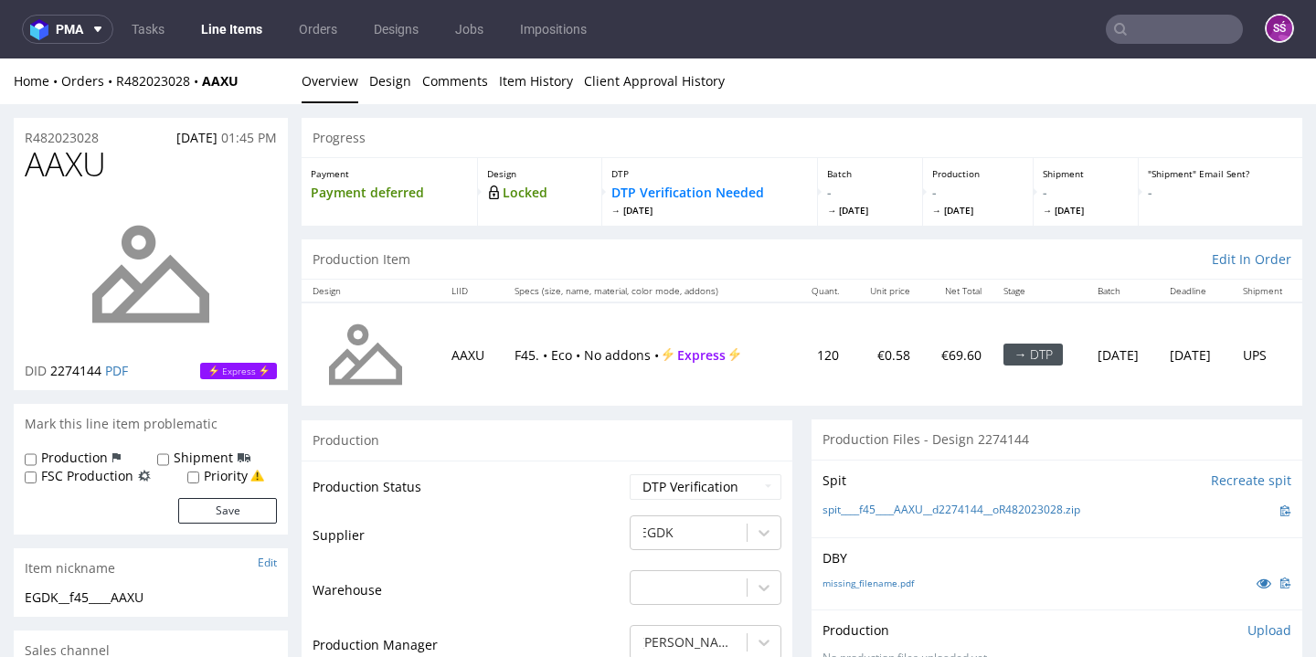
scroll to position [33, 0]
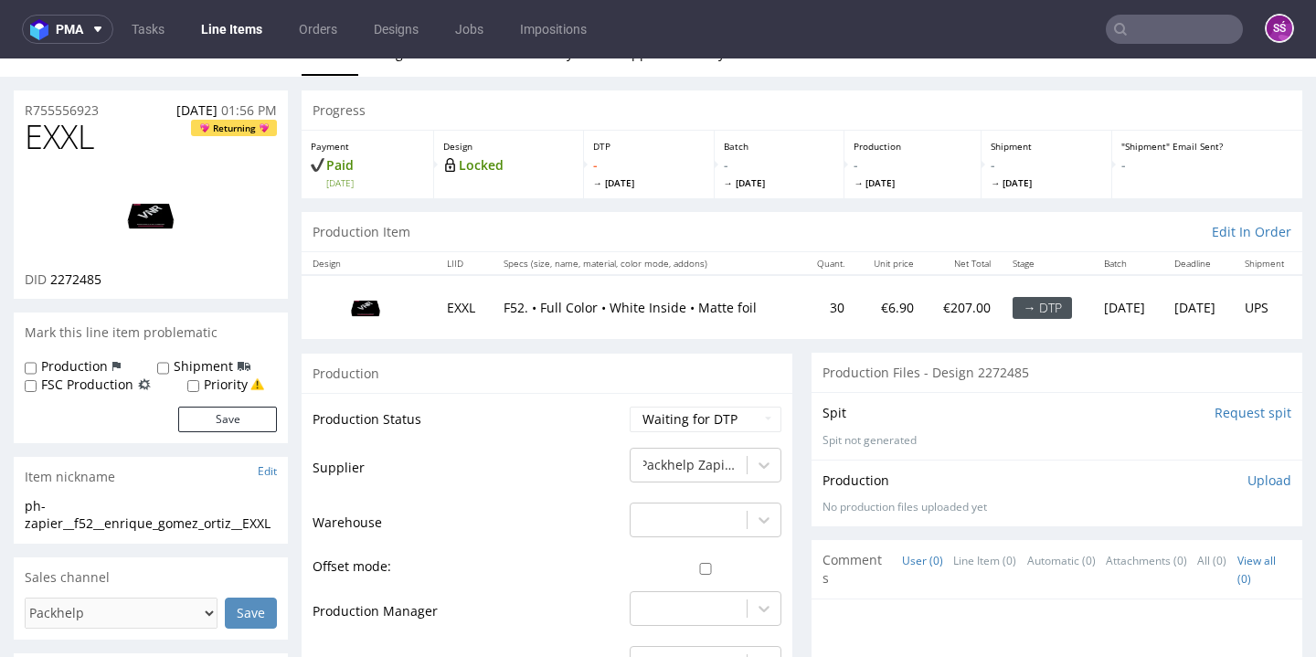
scroll to position [79, 0]
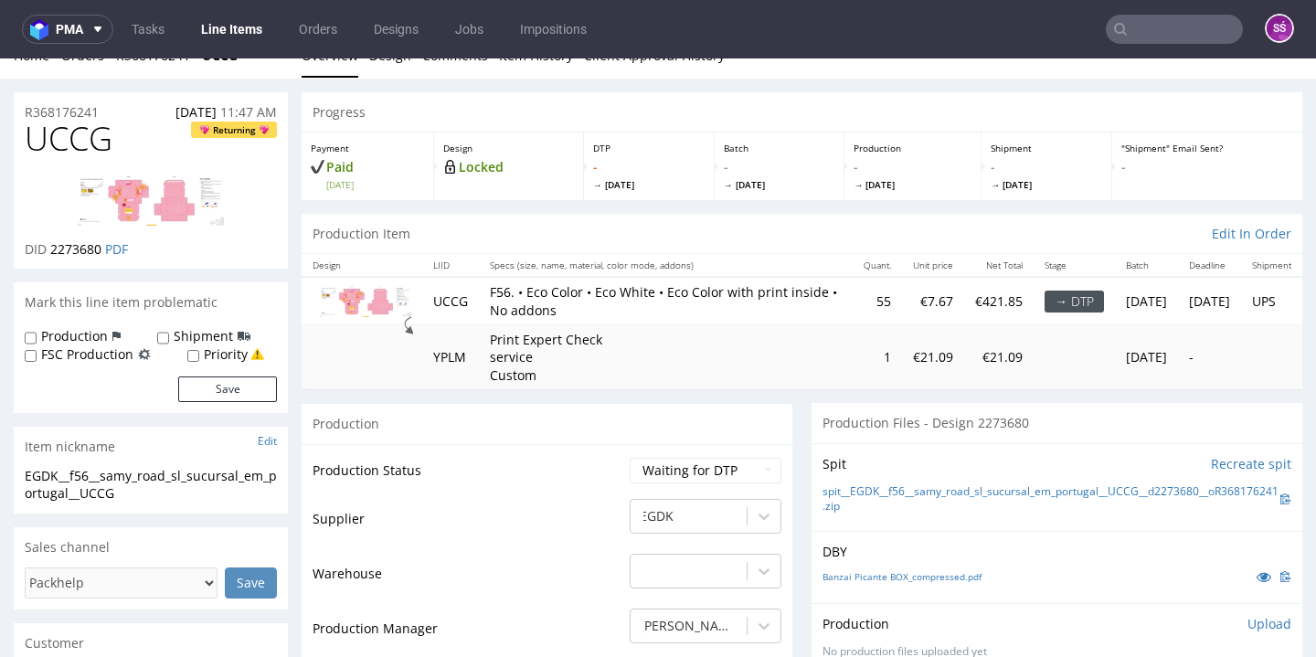
scroll to position [165, 0]
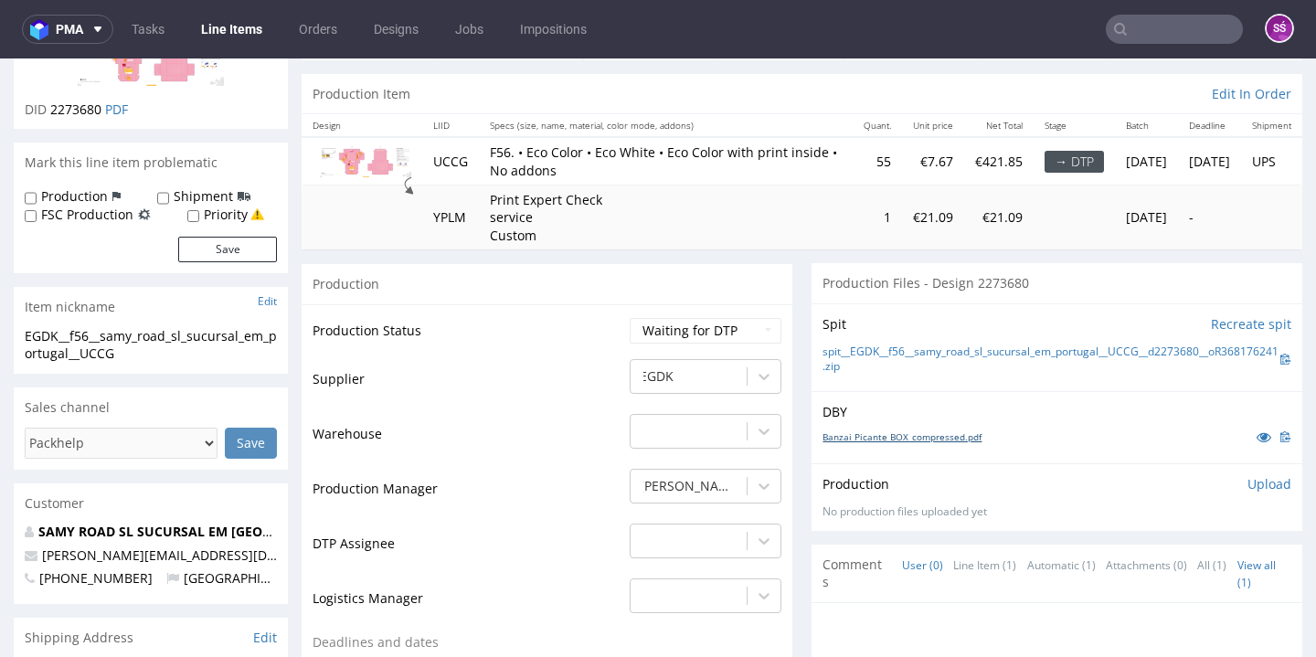
click at [947, 443] on link "Banzai Picante BOX_compressed.pdf" at bounding box center [901, 436] width 159 height 13
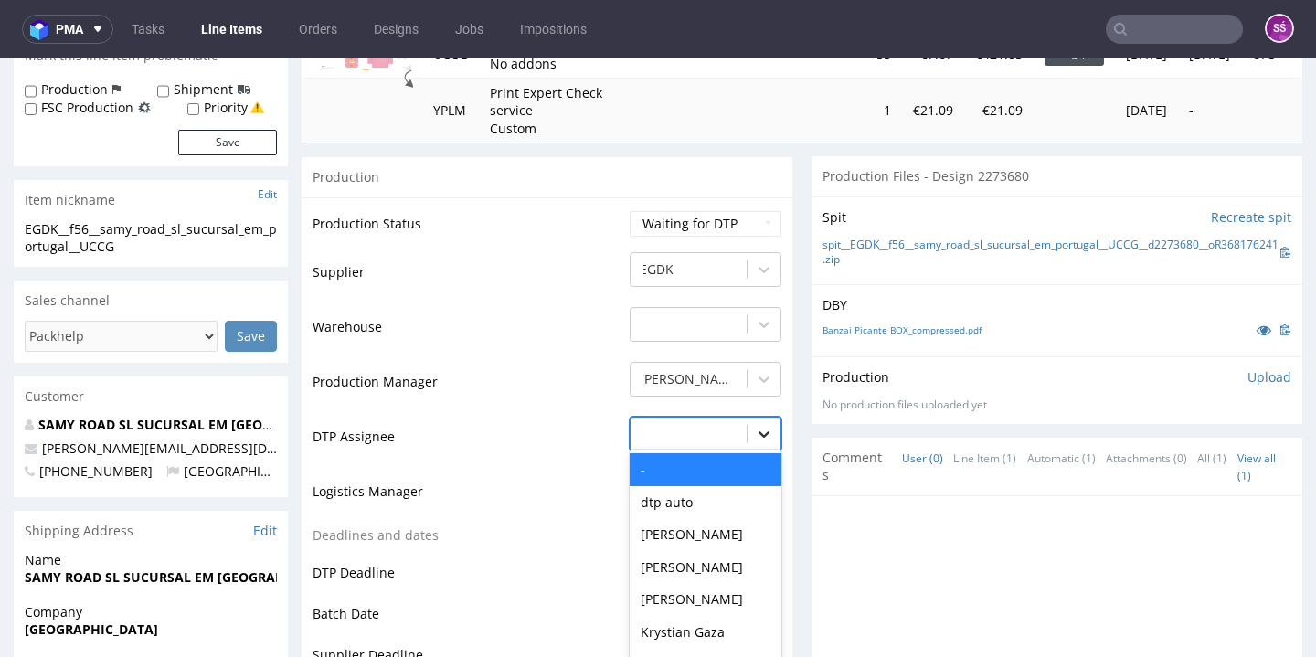
click at [735, 442] on div "- selected, 1 of 31. 31 results available. Use Up and Down to choose options, p…" at bounding box center [705, 430] width 152 height 26
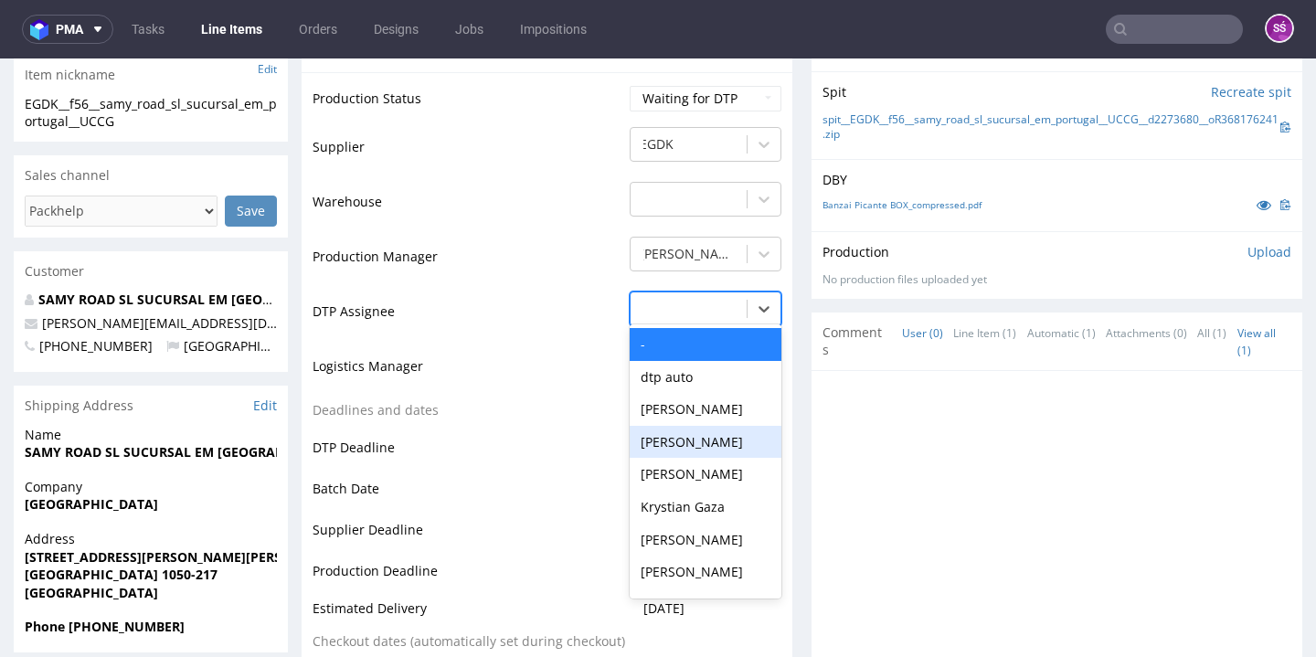
scroll to position [738, 0]
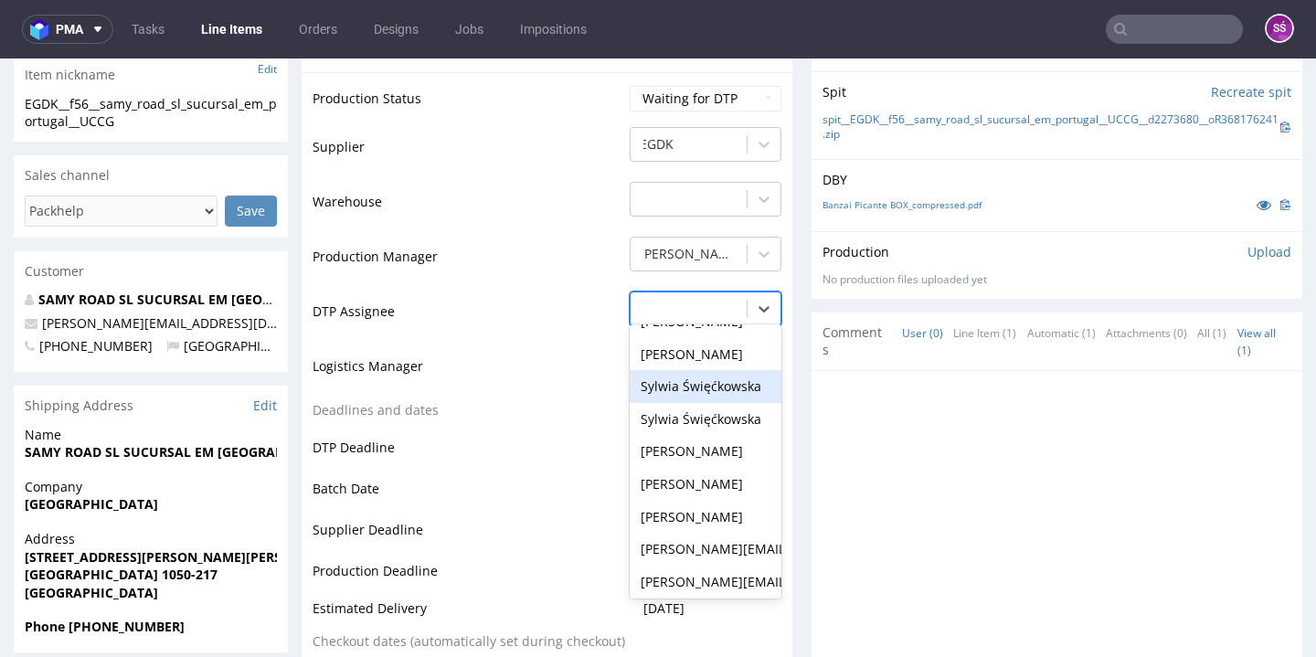
click at [730, 403] on div "Sylwia Święćkowska" at bounding box center [705, 386] width 152 height 33
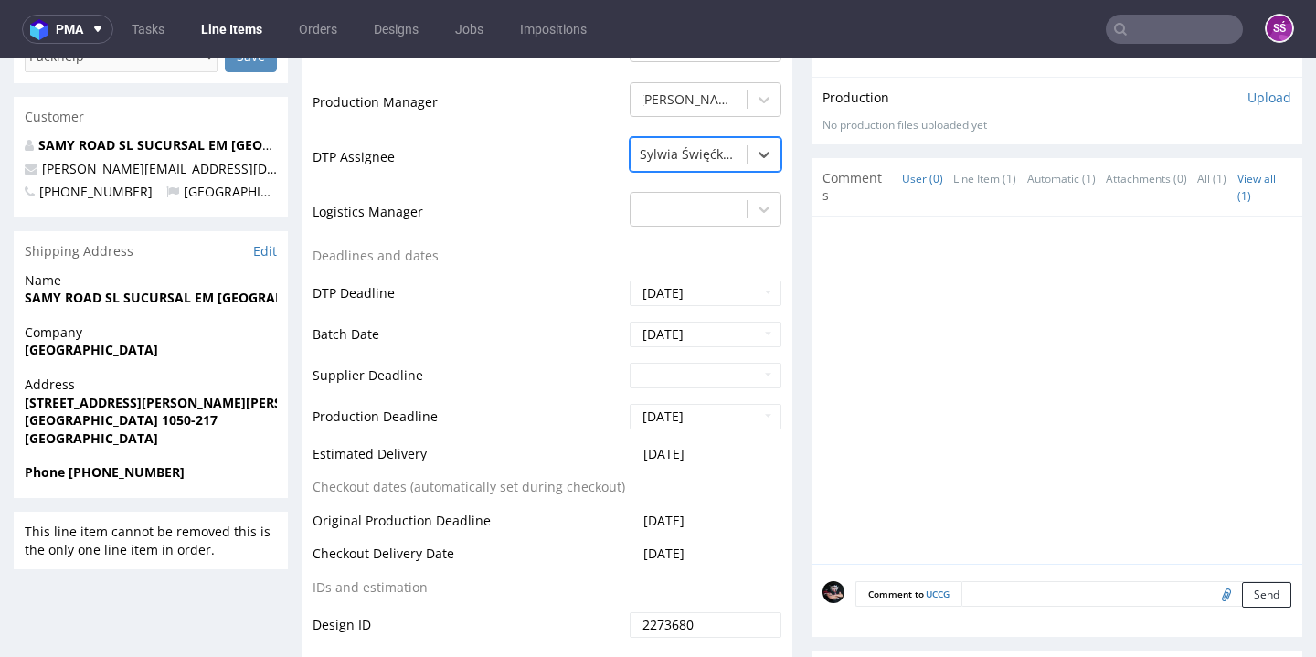
scroll to position [705, 0]
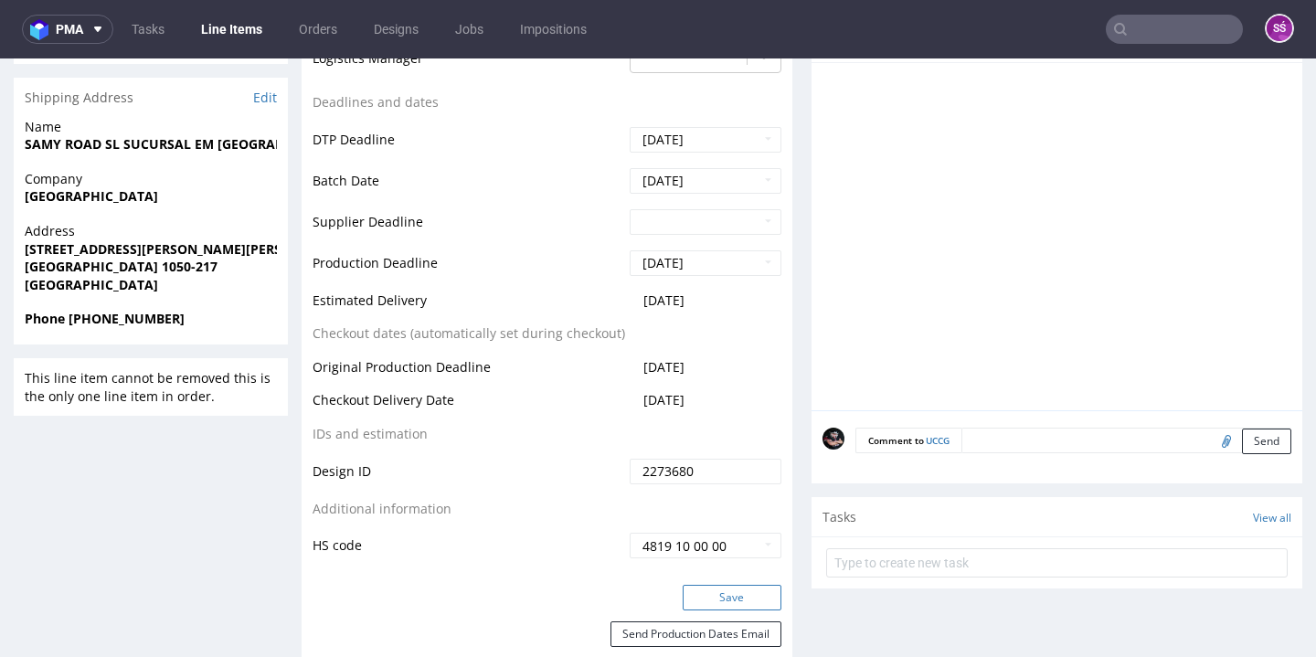
click at [721, 610] on button "Save" at bounding box center [731, 598] width 99 height 26
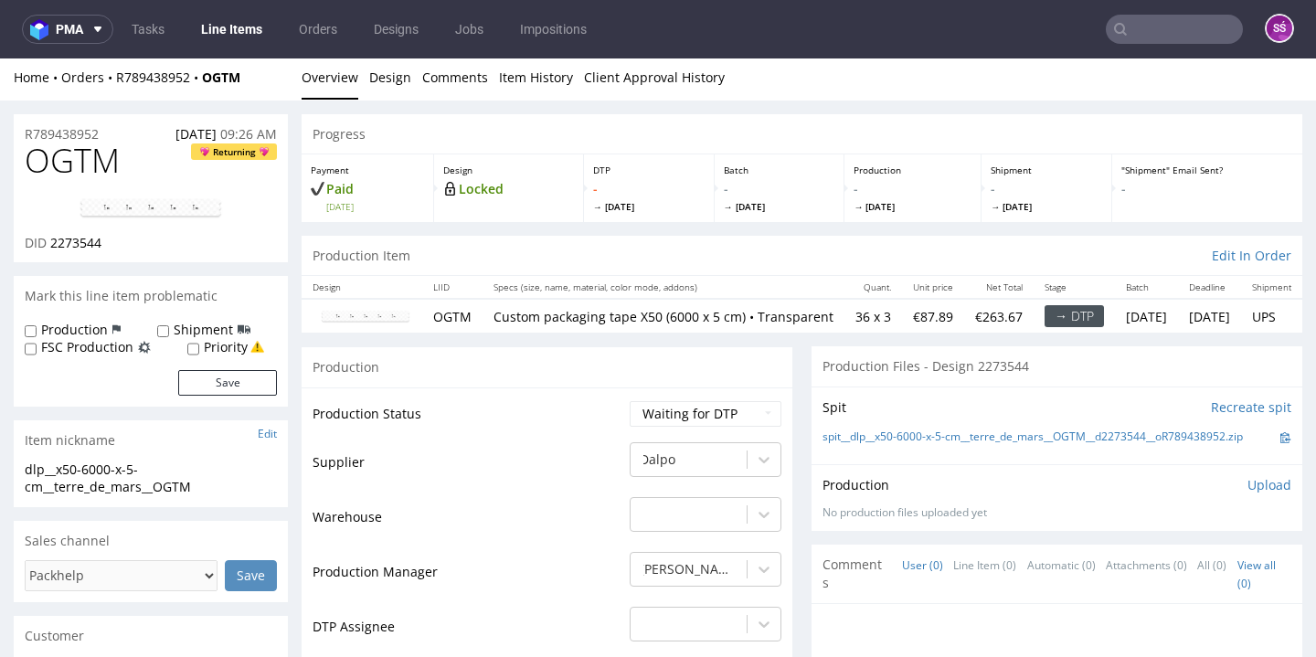
scroll to position [145, 0]
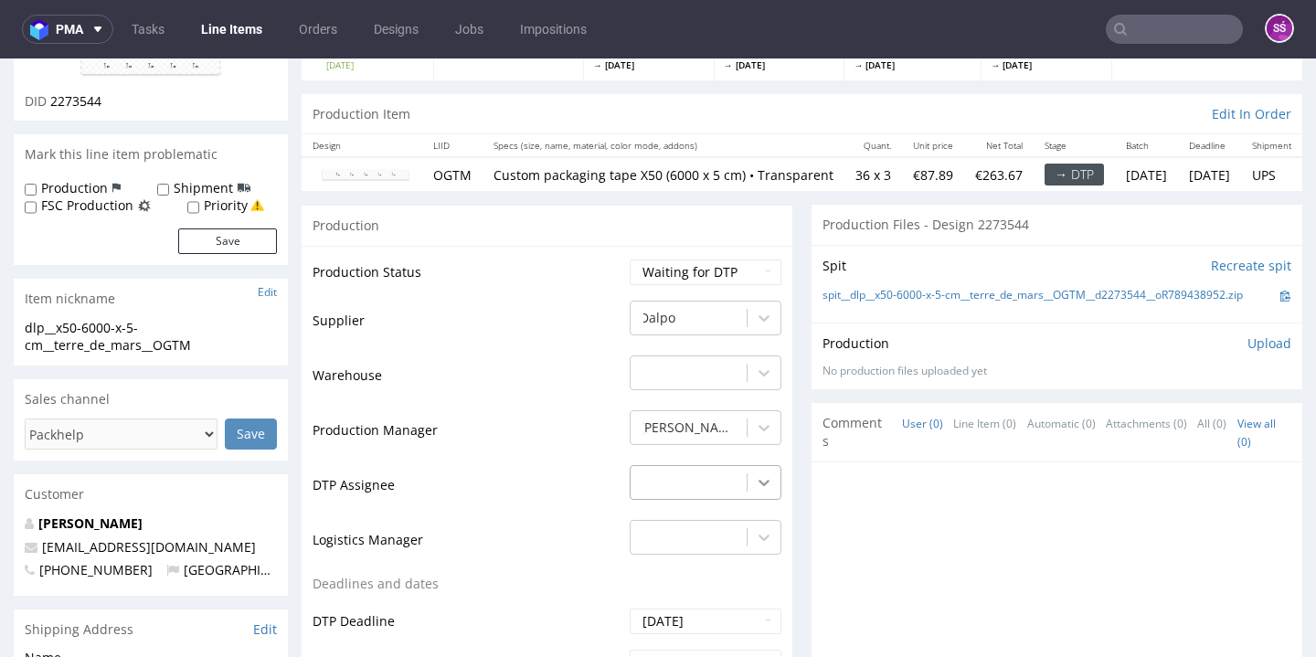
click at [736, 489] on div "-" at bounding box center [705, 478] width 152 height 26
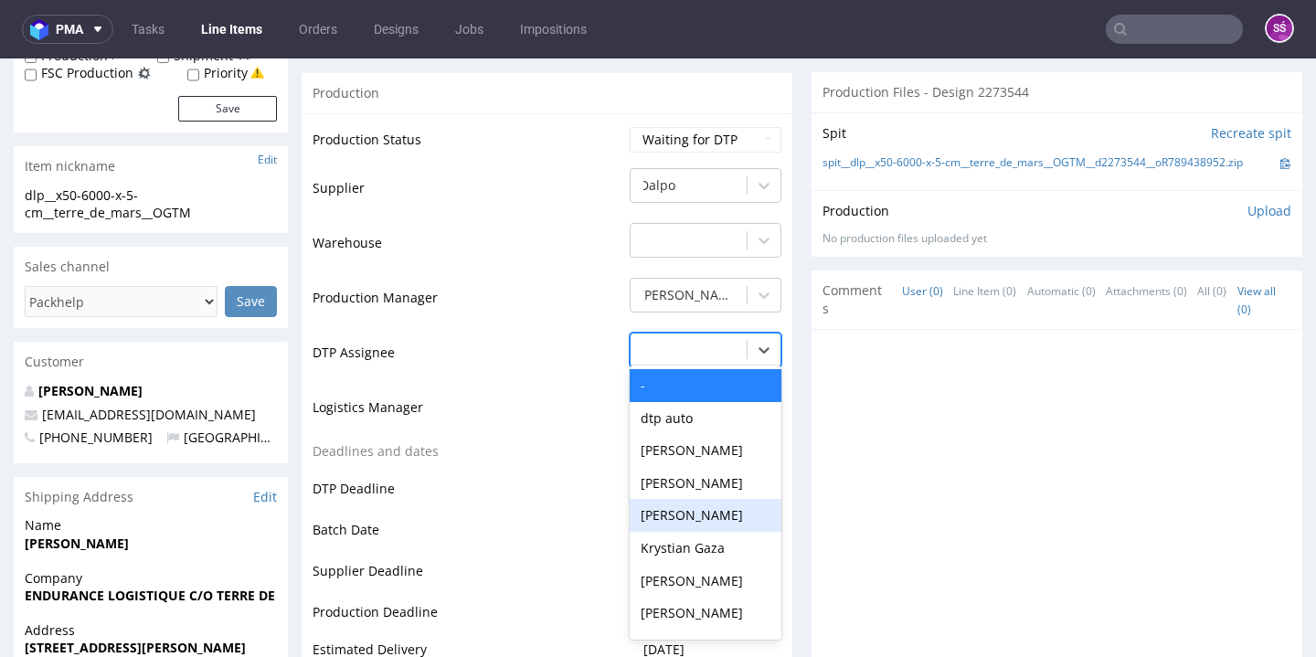
scroll to position [638, 0]
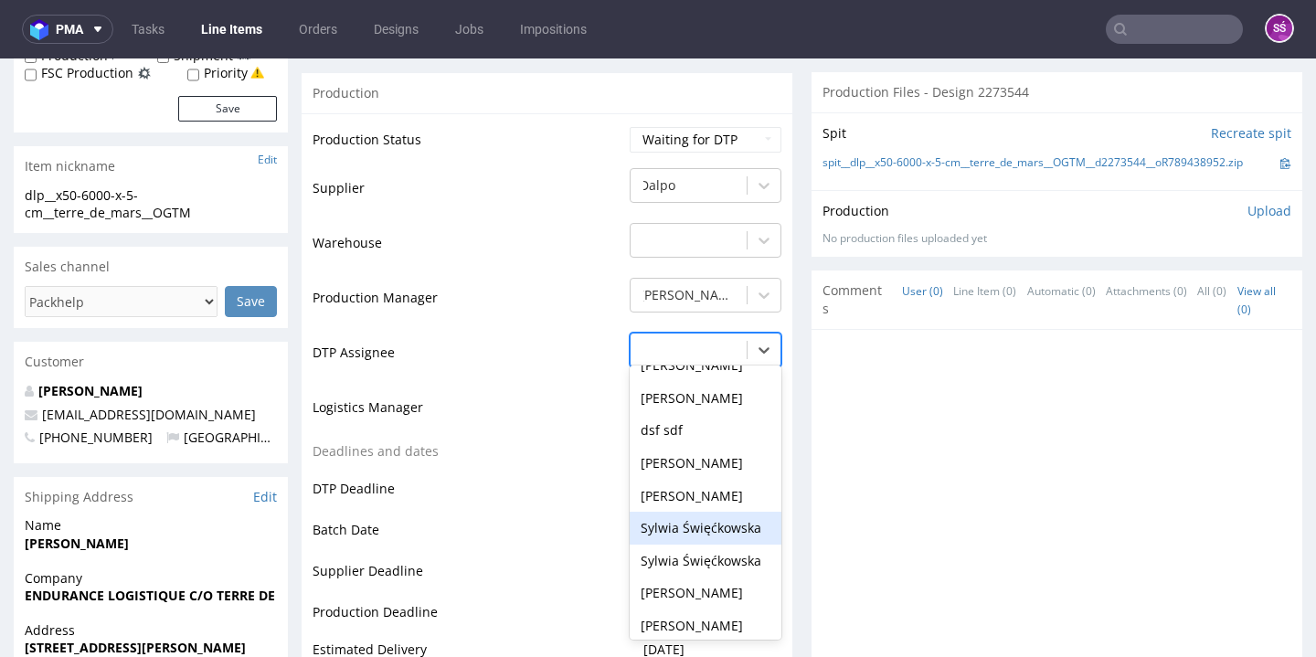
click at [687, 518] on div "Sylwia Święćkowska" at bounding box center [705, 528] width 152 height 33
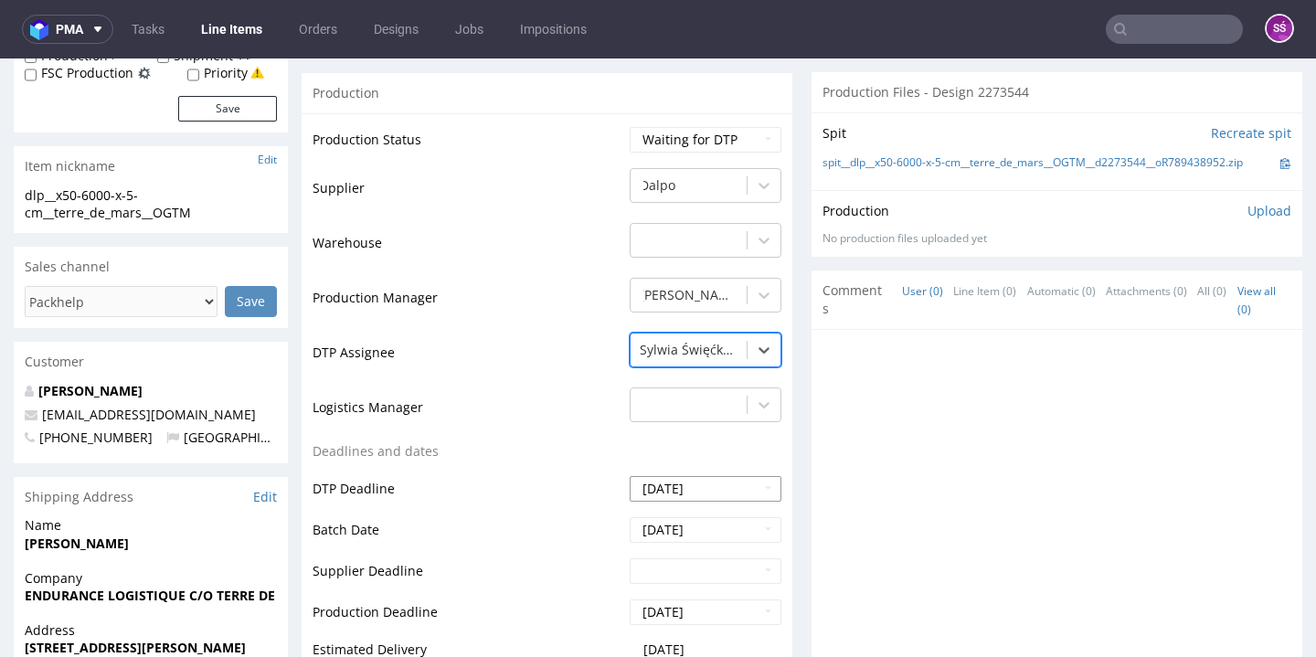
scroll to position [646, 0]
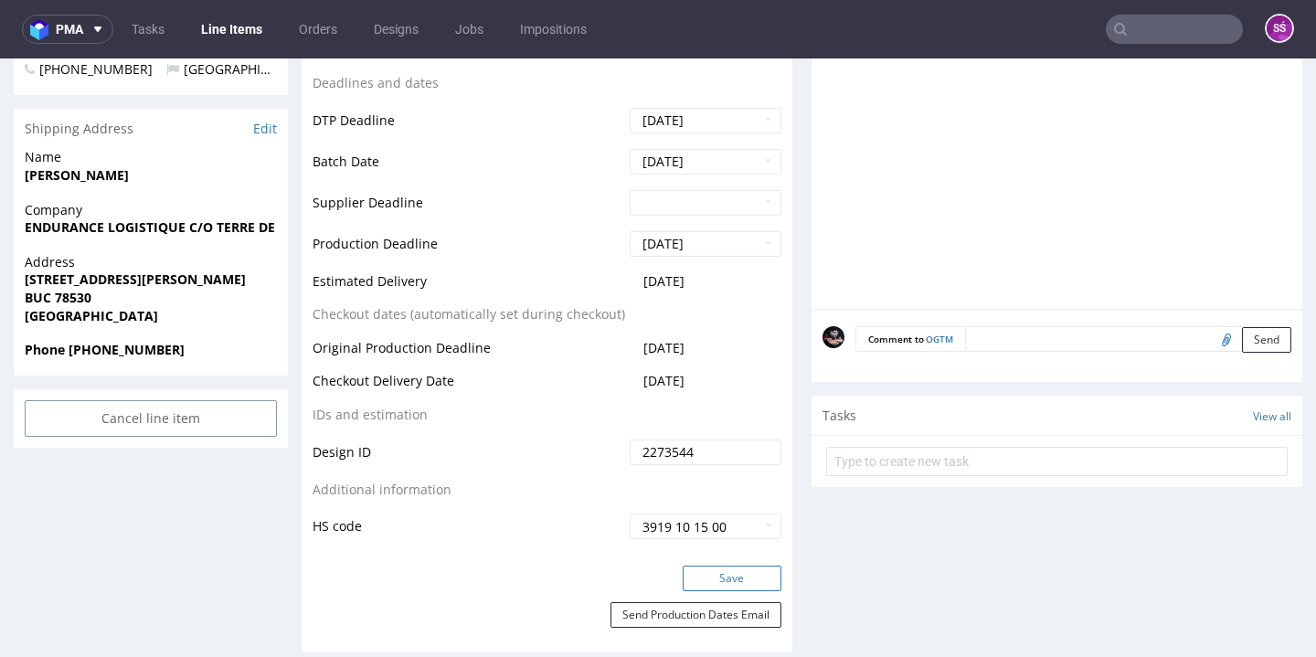
click at [702, 587] on button "Save" at bounding box center [731, 579] width 99 height 26
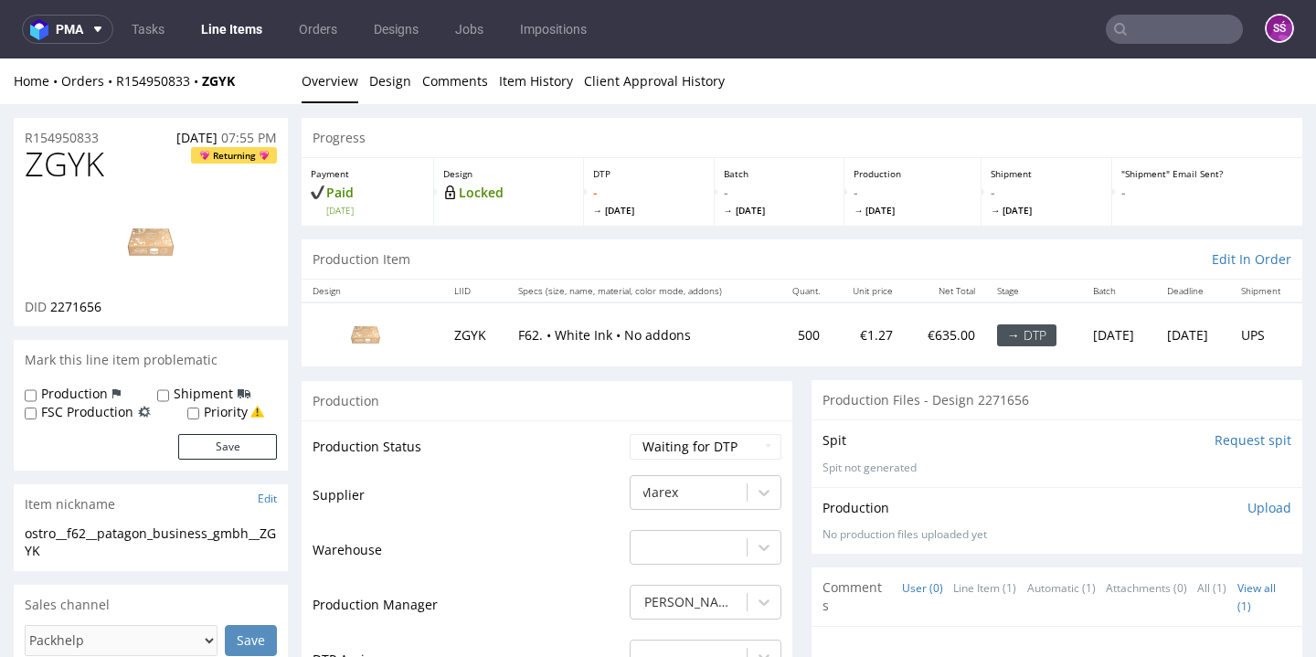
click at [410, 82] on li "Design" at bounding box center [395, 81] width 53 height 18
click at [404, 80] on link "Design" at bounding box center [390, 80] width 42 height 45
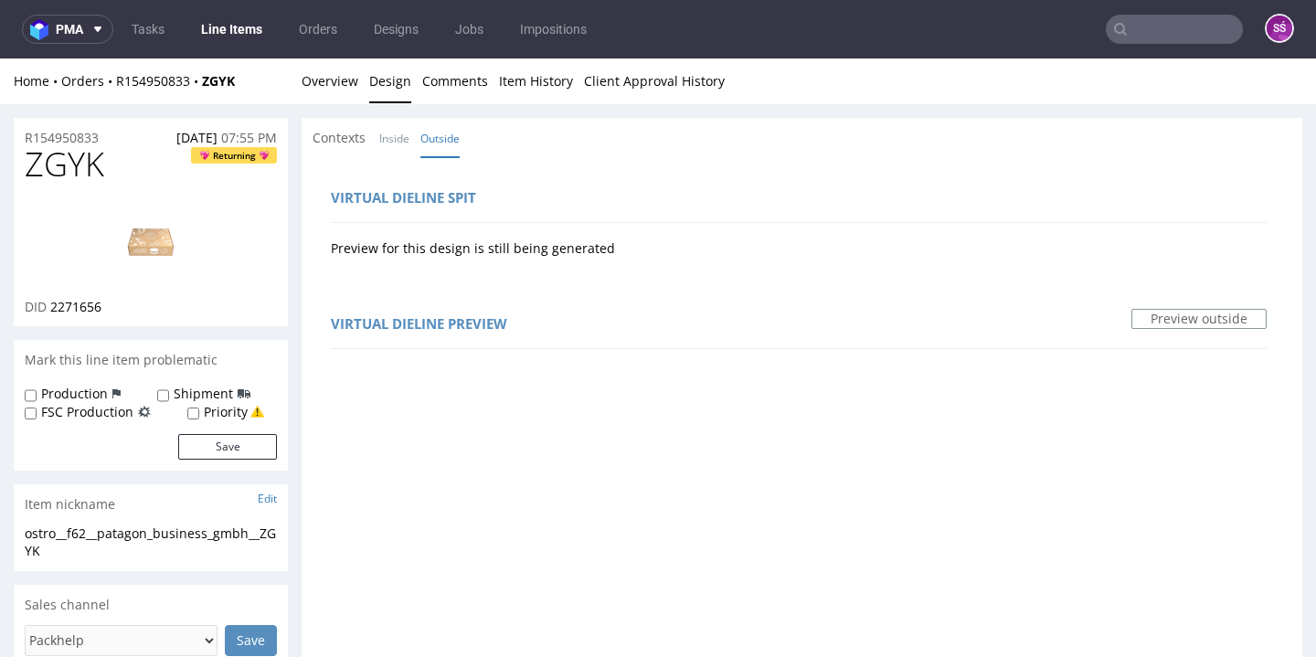
click at [414, 139] on li "Inside" at bounding box center [399, 138] width 41 height 18
click at [395, 132] on link "Inside" at bounding box center [394, 138] width 30 height 39
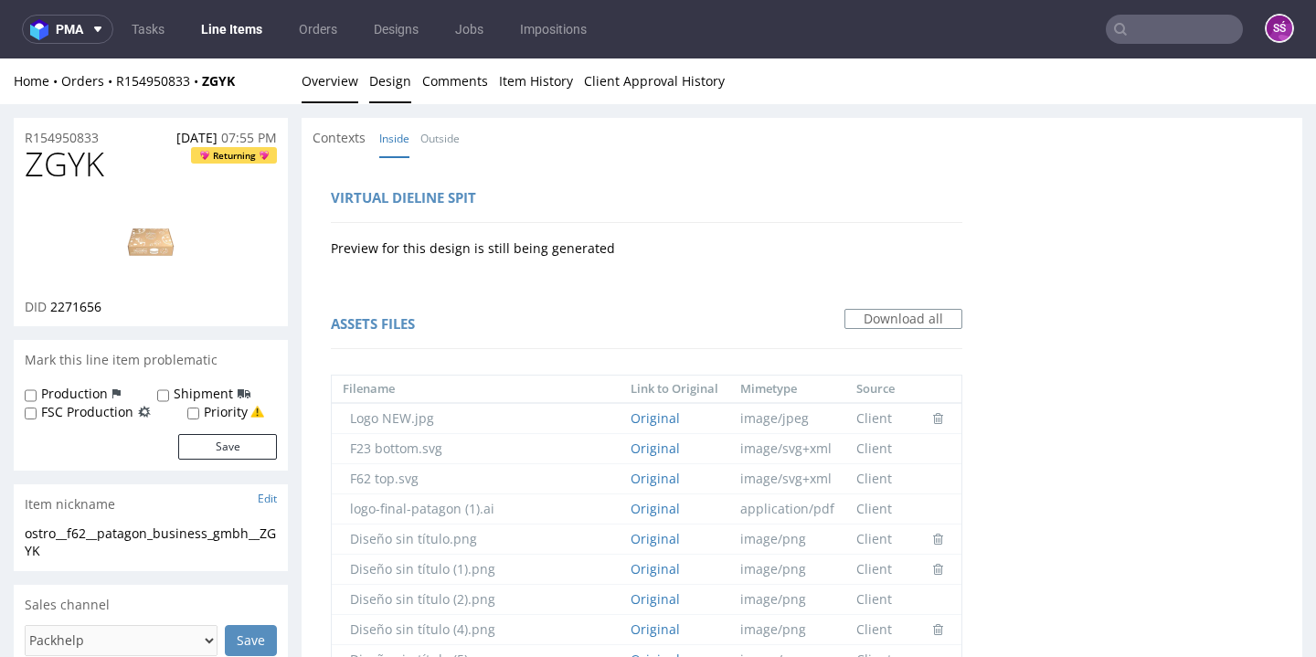
click at [337, 83] on link "Overview" at bounding box center [330, 80] width 57 height 45
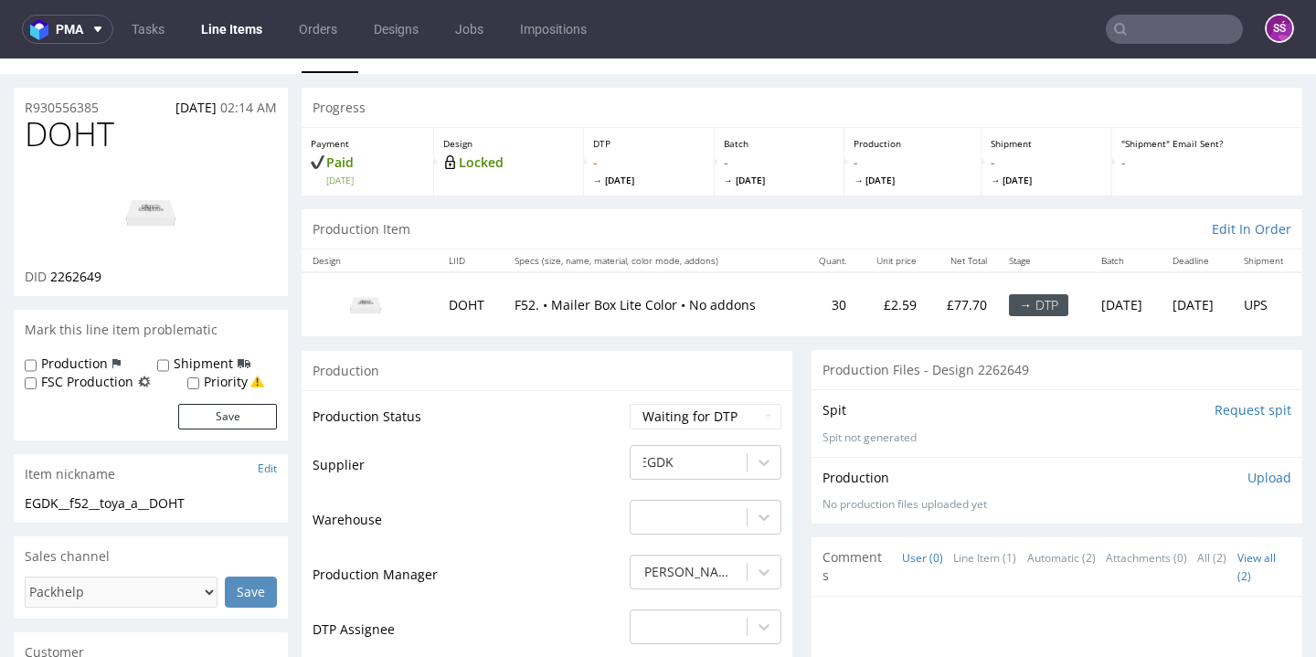
scroll to position [376, 0]
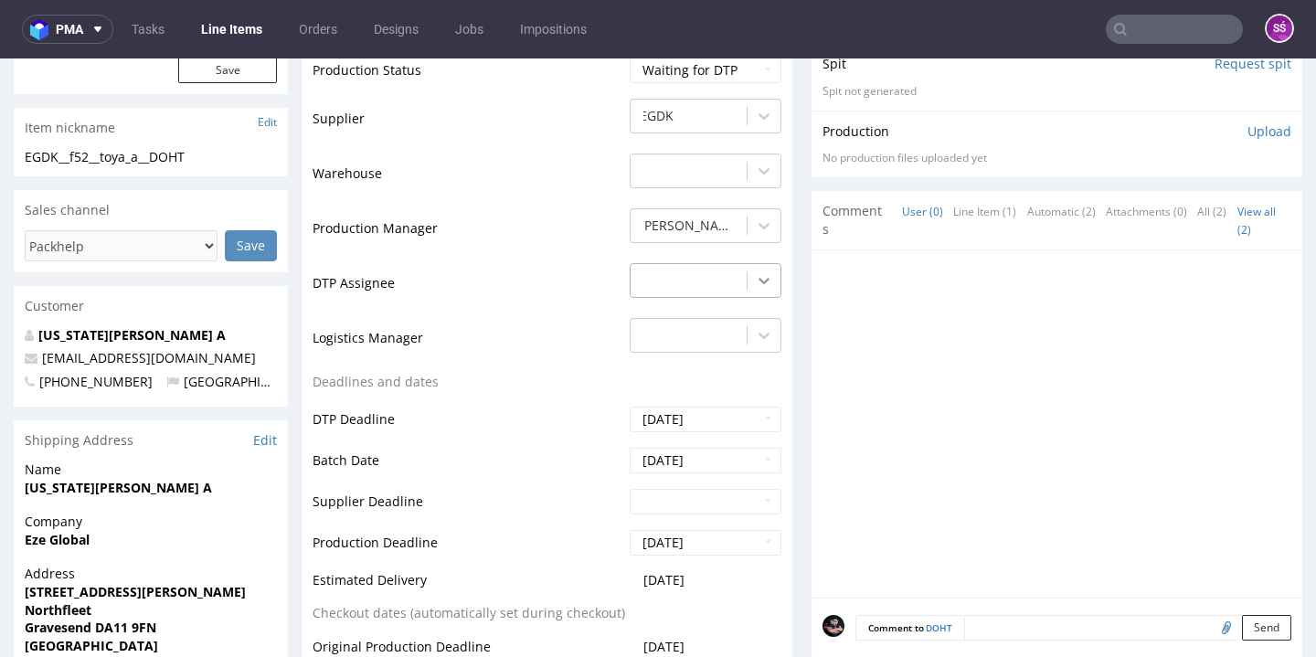
click at [747, 282] on div at bounding box center [763, 280] width 33 height 33
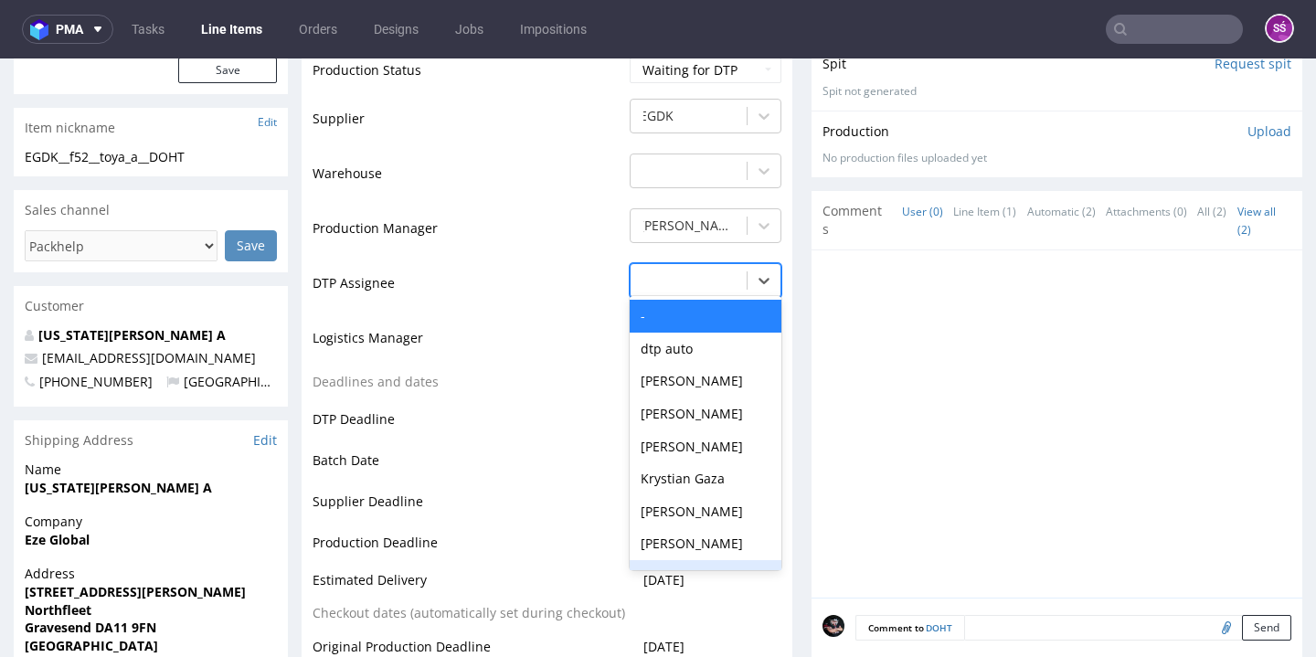
scroll to position [738, 0]
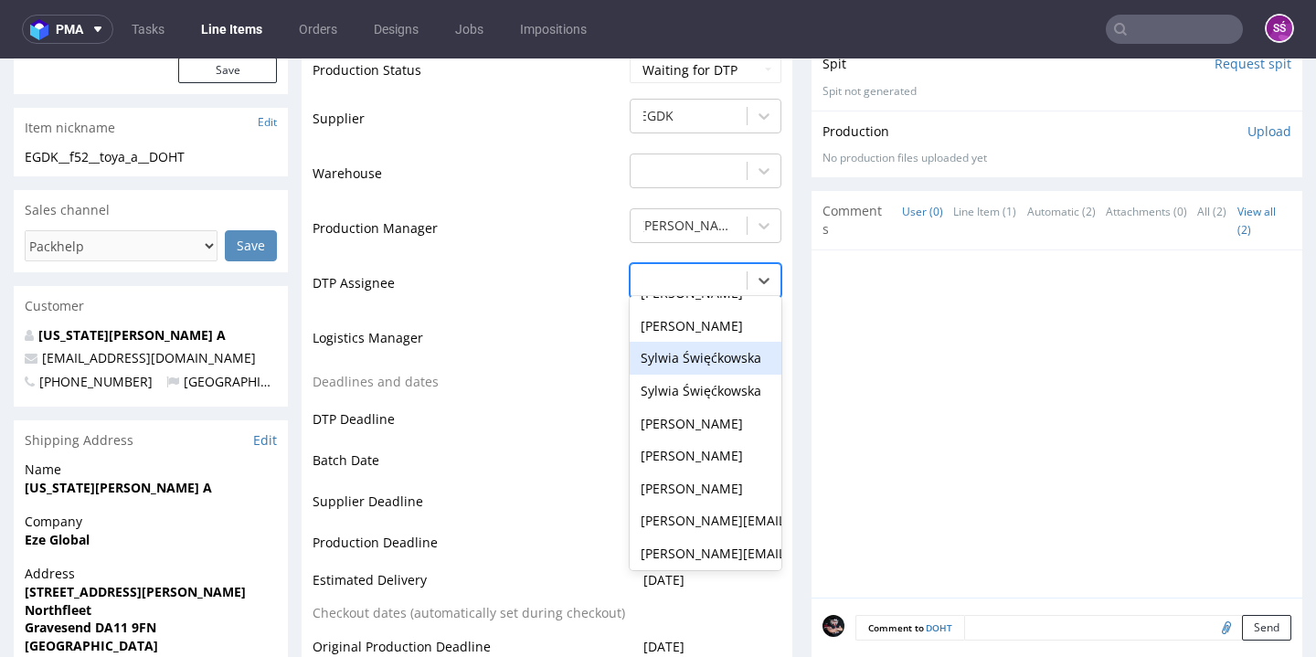
click at [725, 352] on div "Sylwia Święćkowska" at bounding box center [705, 358] width 152 height 33
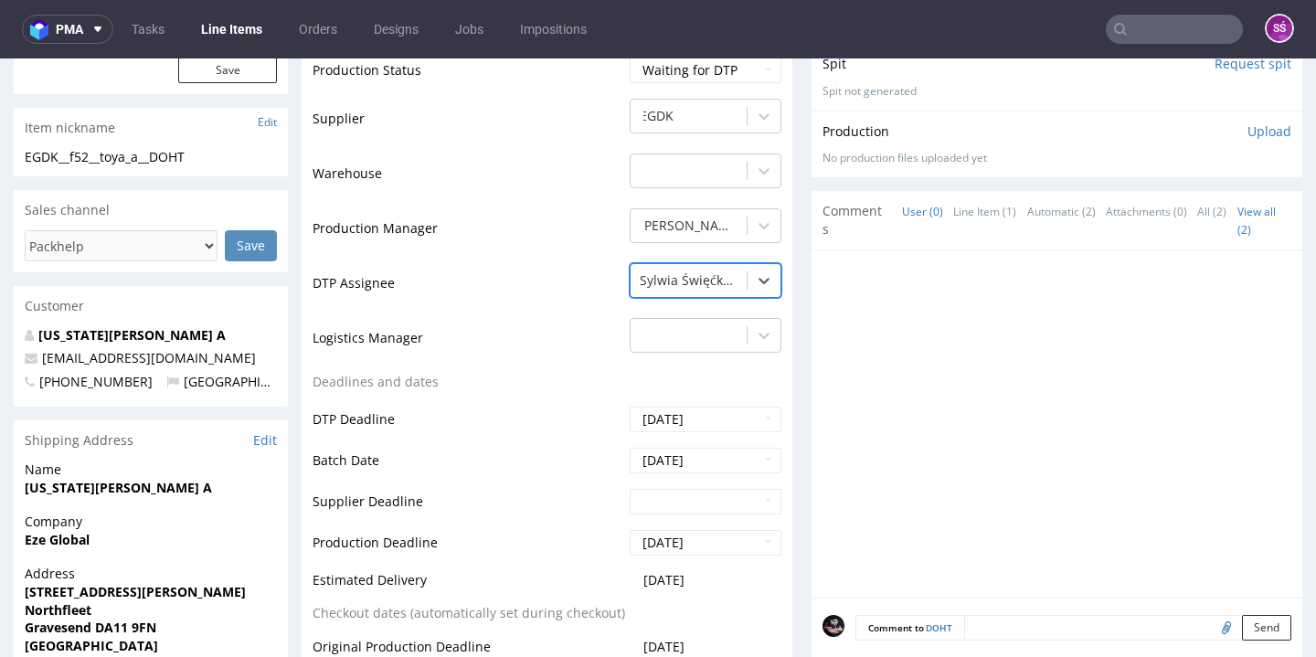
scroll to position [771, 0]
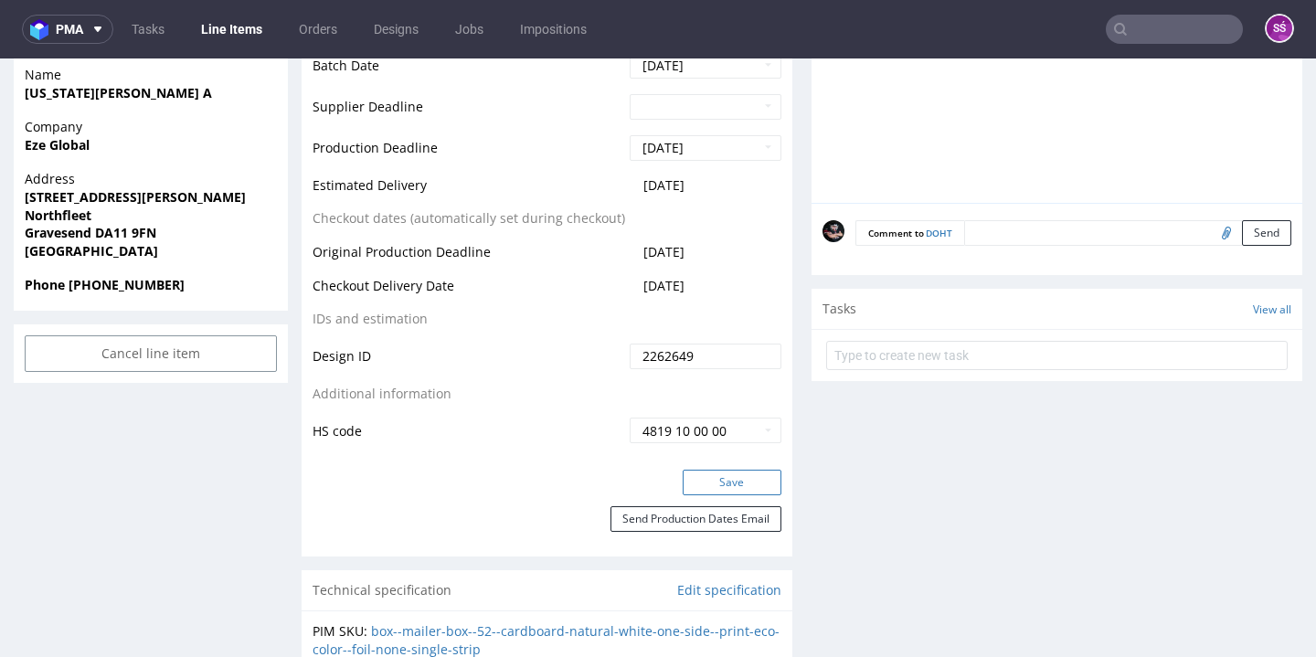
click at [725, 475] on button "Save" at bounding box center [731, 483] width 99 height 26
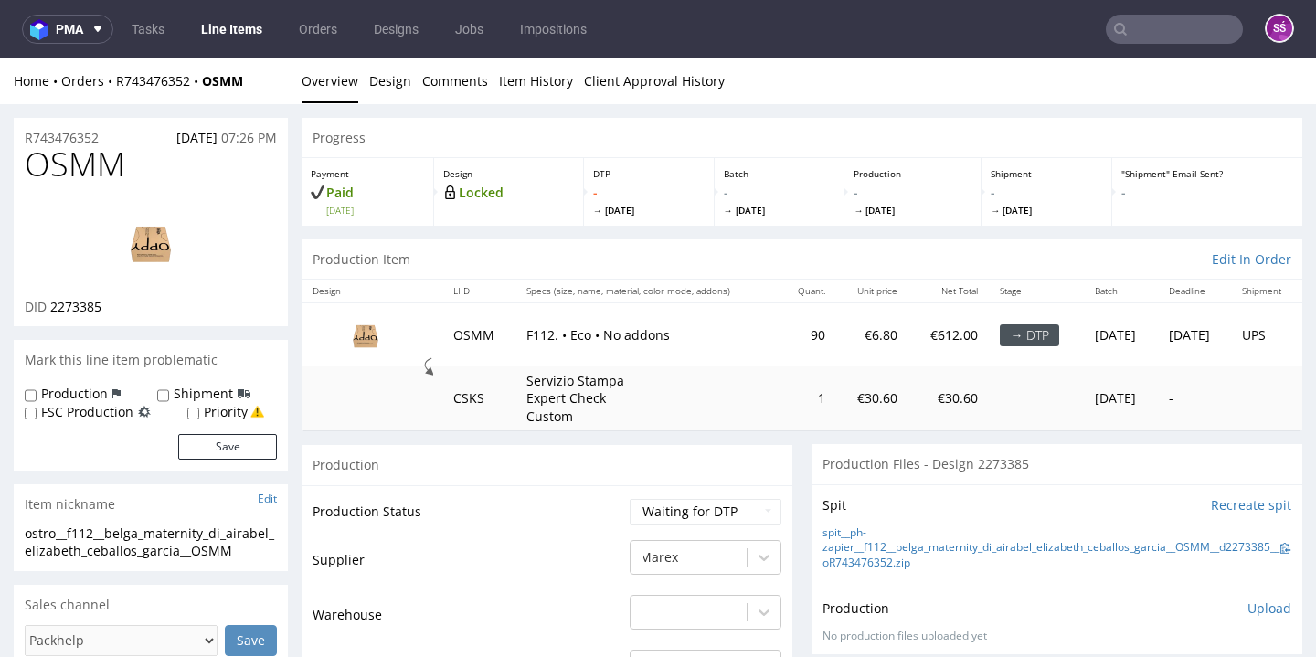
click at [197, 272] on img at bounding box center [151, 242] width 146 height 82
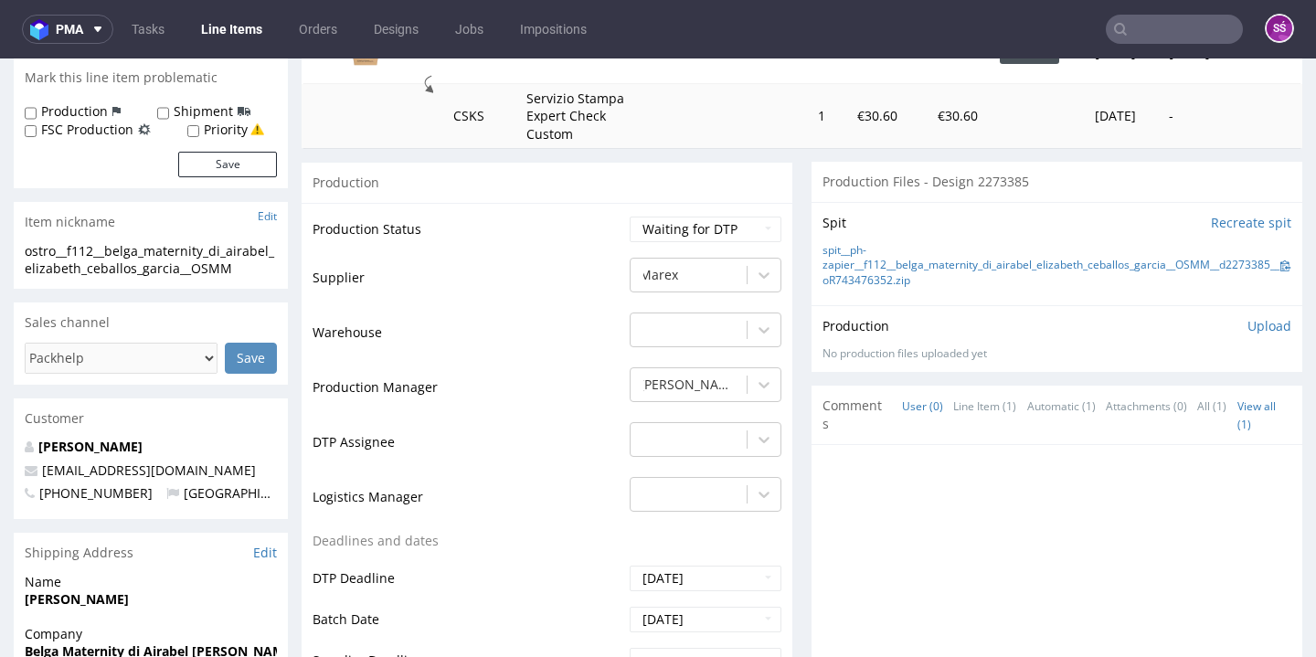
scroll to position [437, 0]
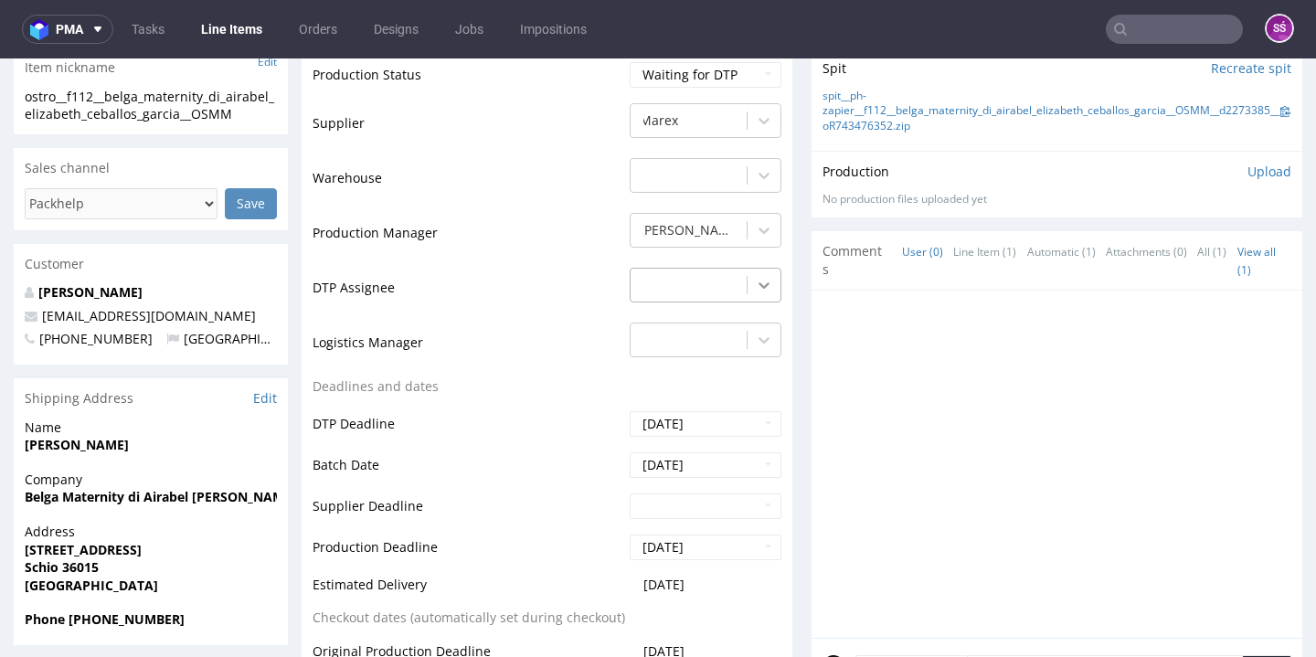
click at [765, 302] on div at bounding box center [763, 285] width 33 height 33
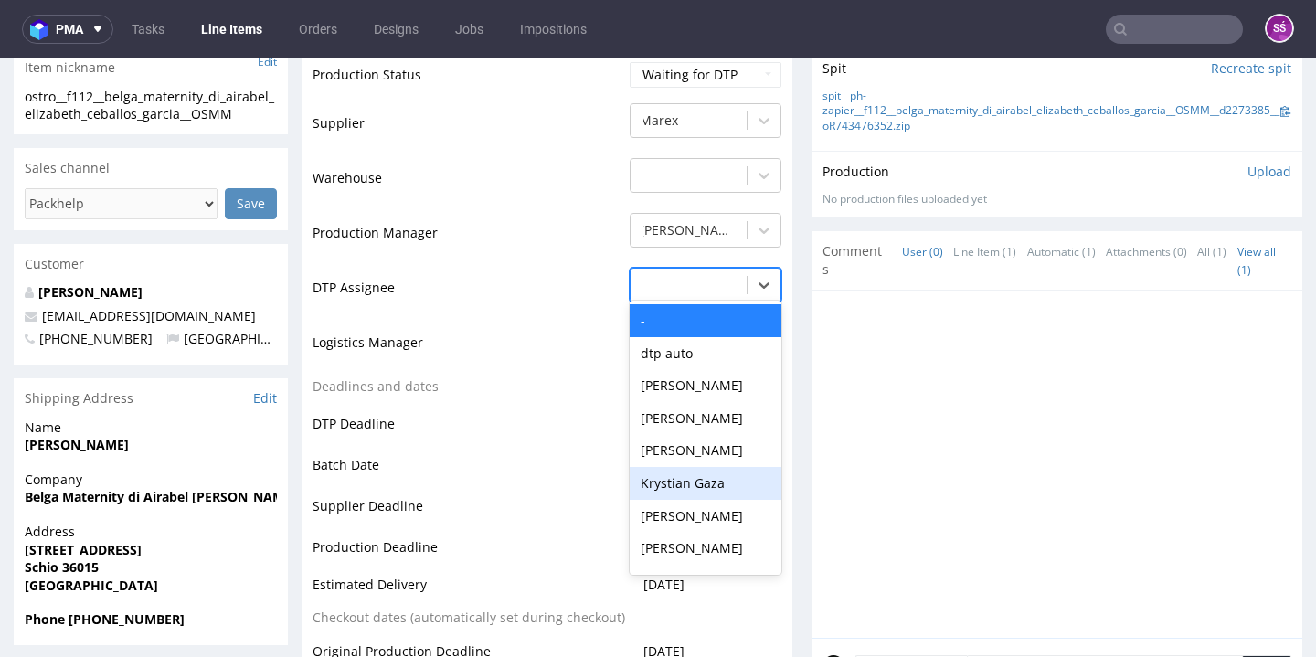
scroll to position [738, 0]
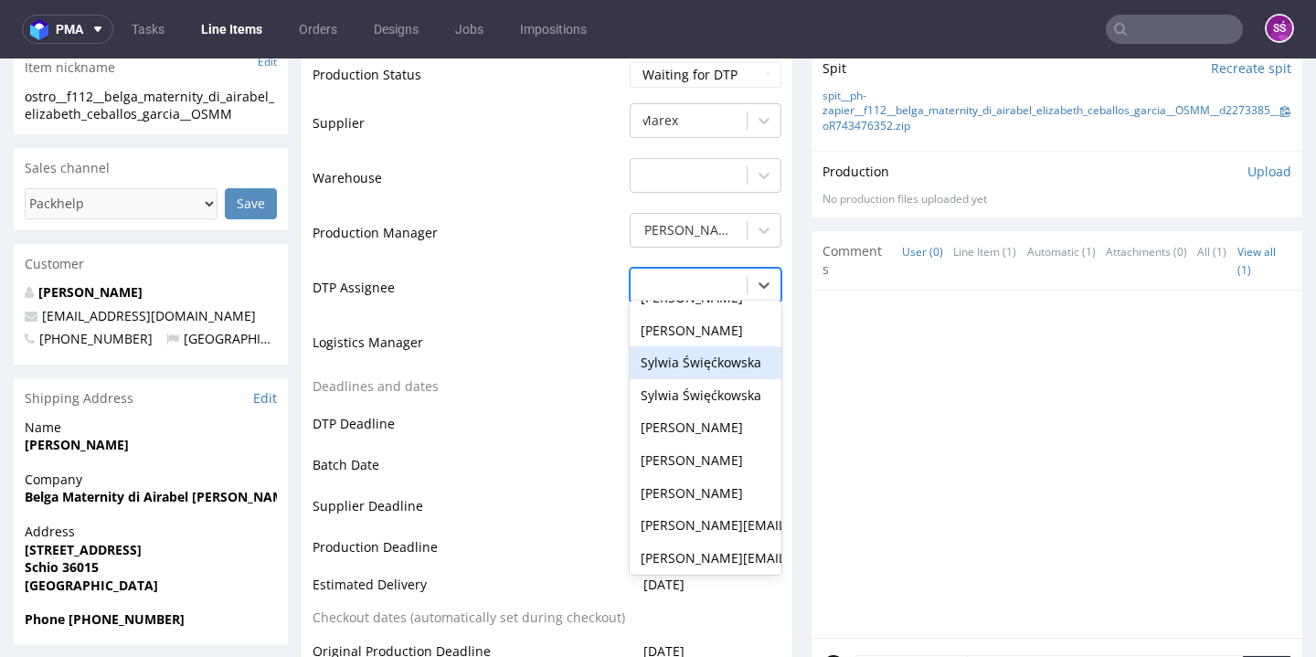
click at [699, 379] on div "Sylwia Święćkowska" at bounding box center [705, 362] width 152 height 33
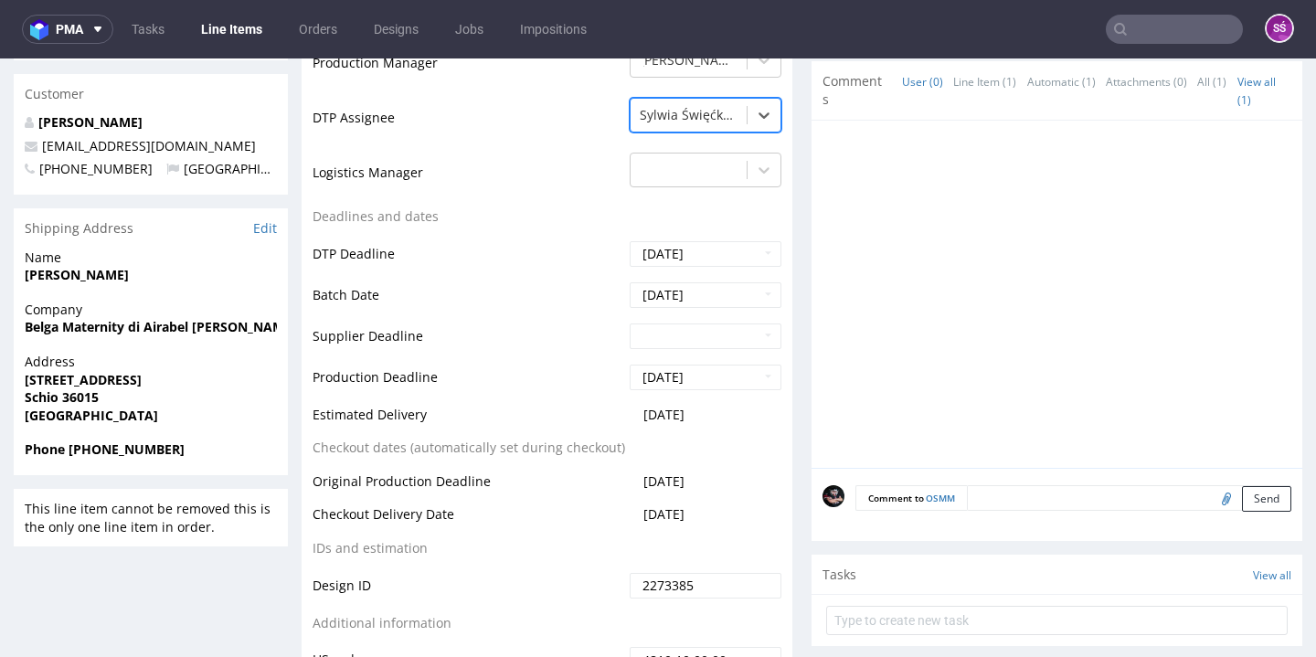
scroll to position [754, 0]
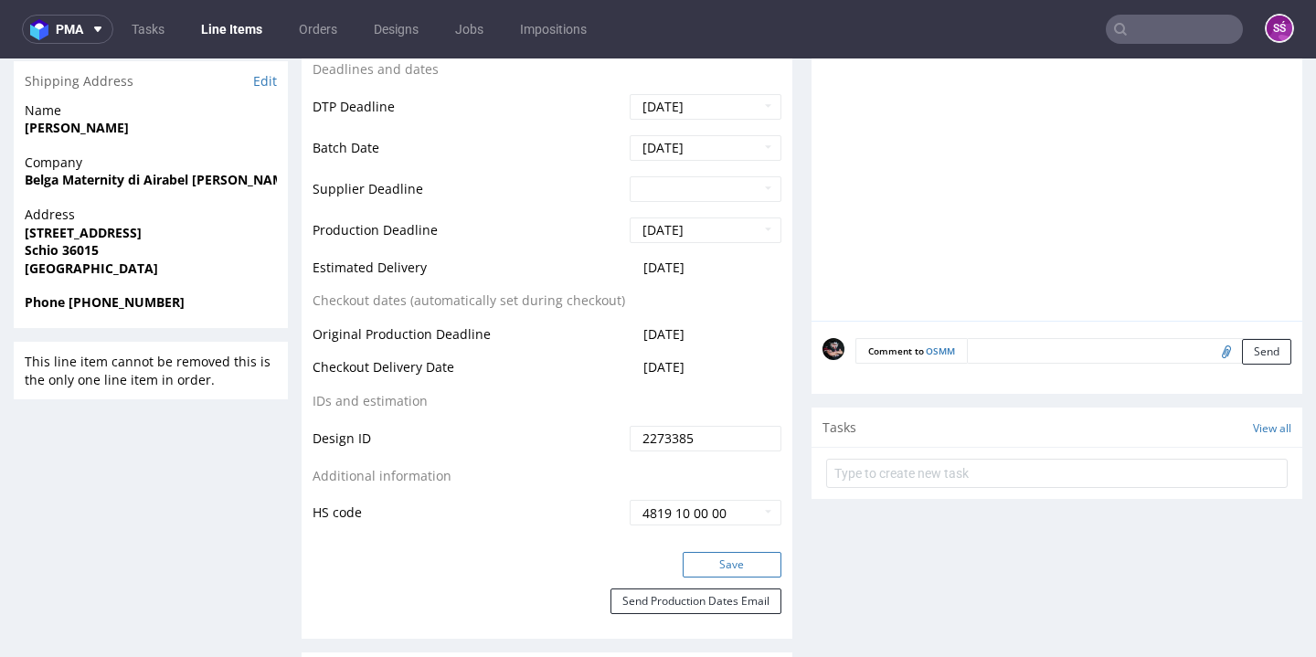
click at [728, 577] on button "Save" at bounding box center [731, 565] width 99 height 26
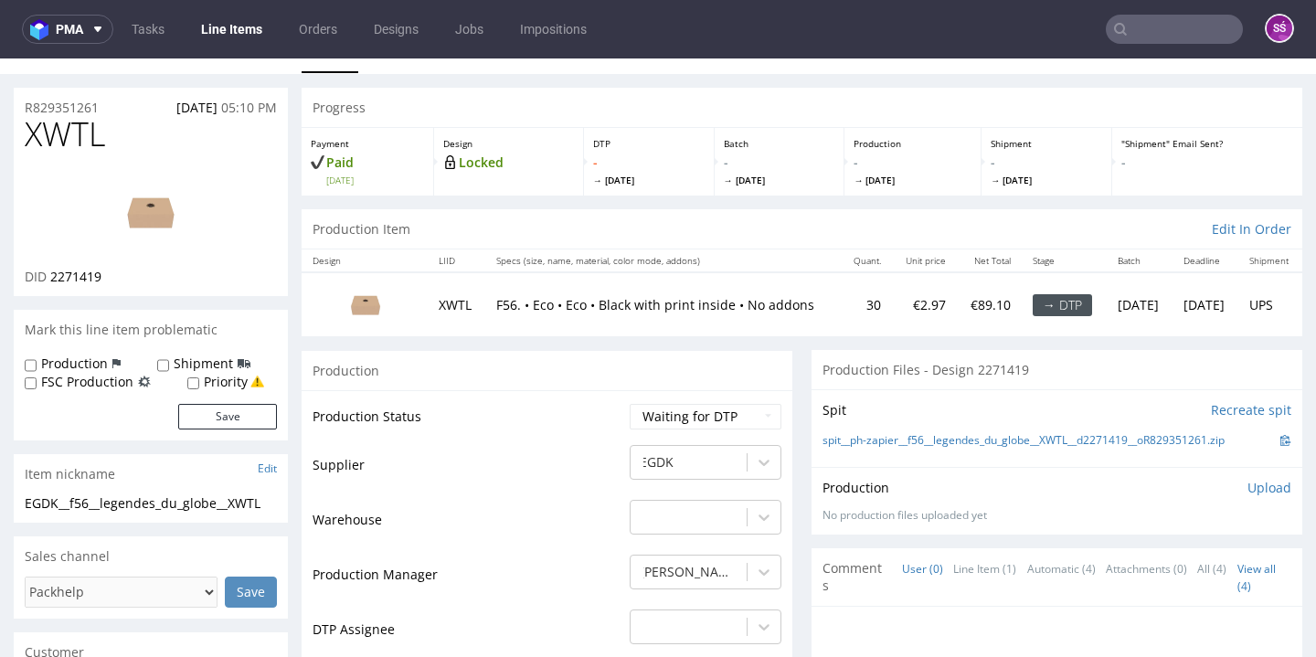
scroll to position [60, 0]
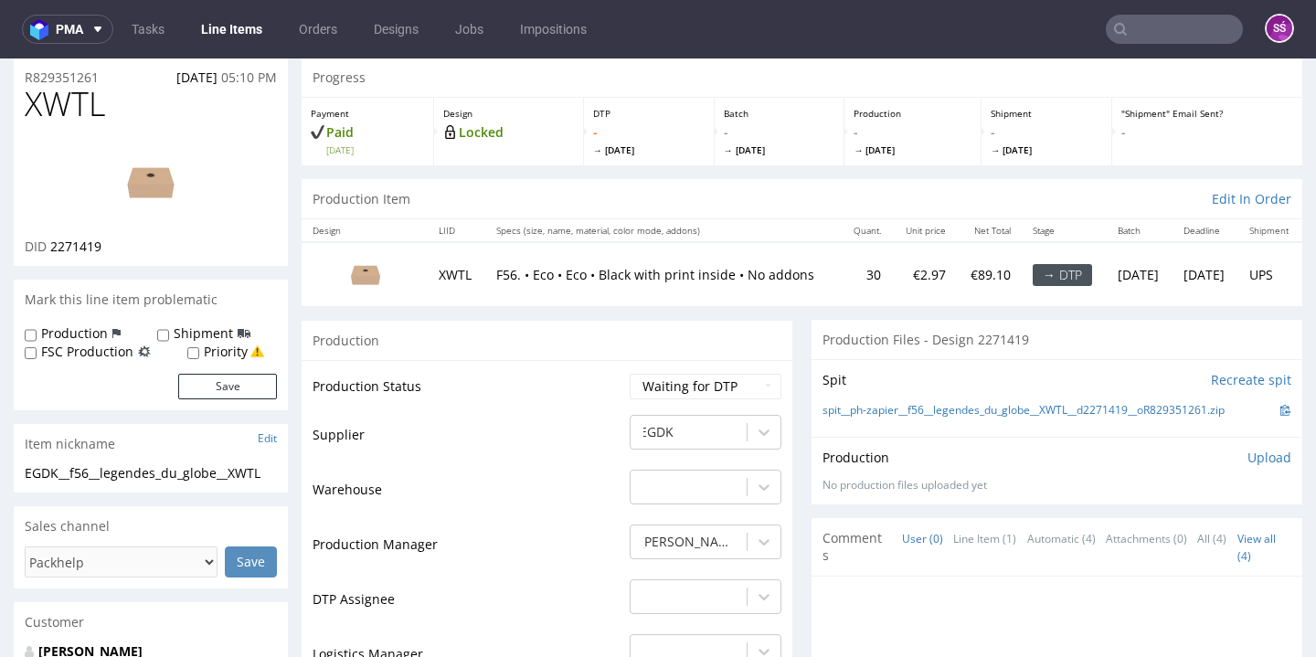
click at [228, 196] on div at bounding box center [151, 181] width 252 height 111
click at [169, 198] on img at bounding box center [151, 182] width 146 height 82
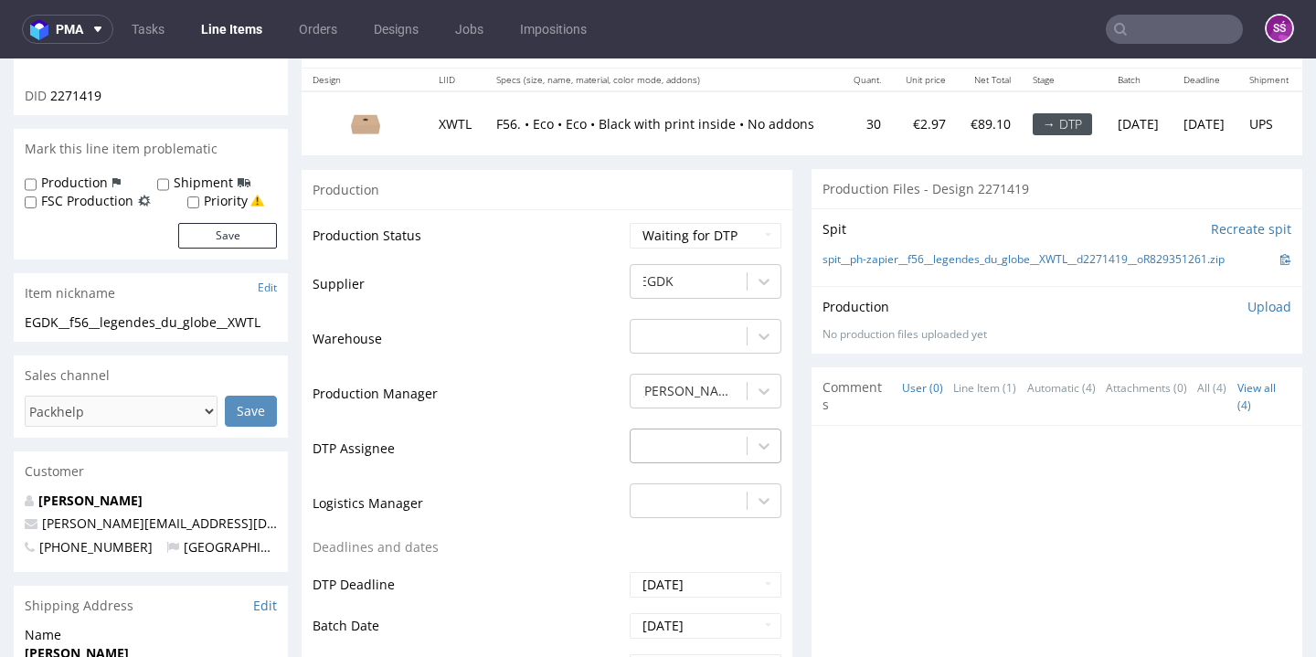
click at [685, 454] on div "-" at bounding box center [705, 441] width 152 height 26
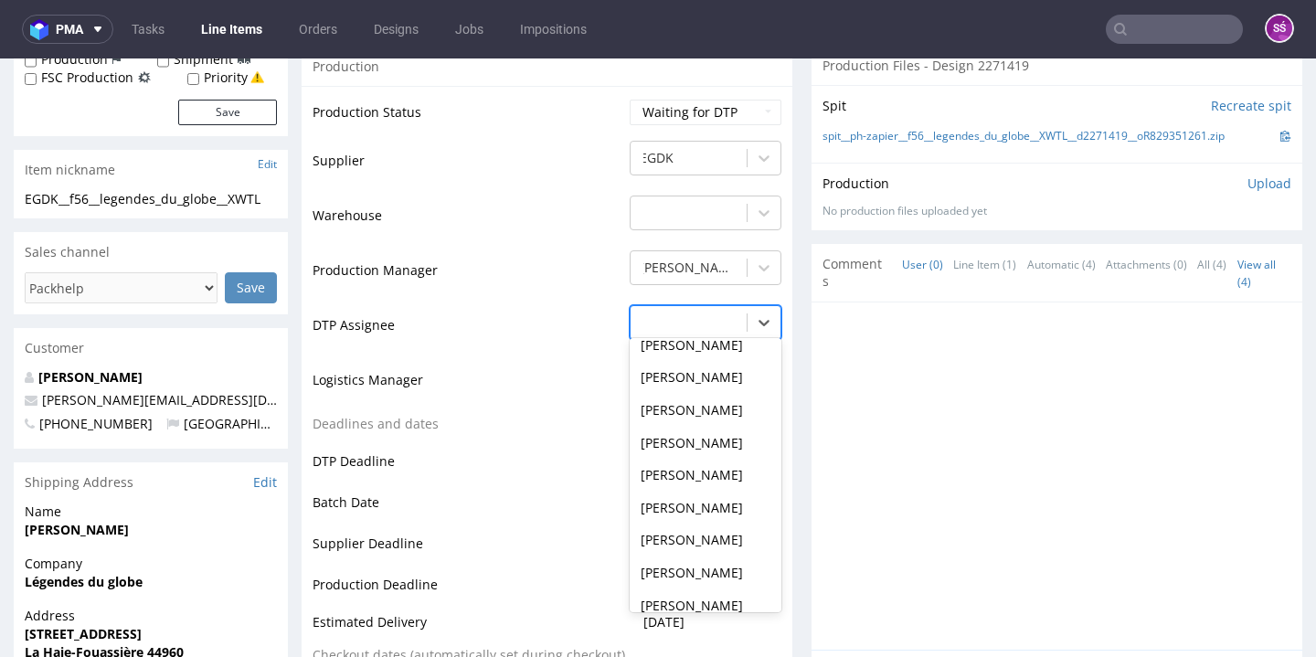
scroll to position [592, 0]
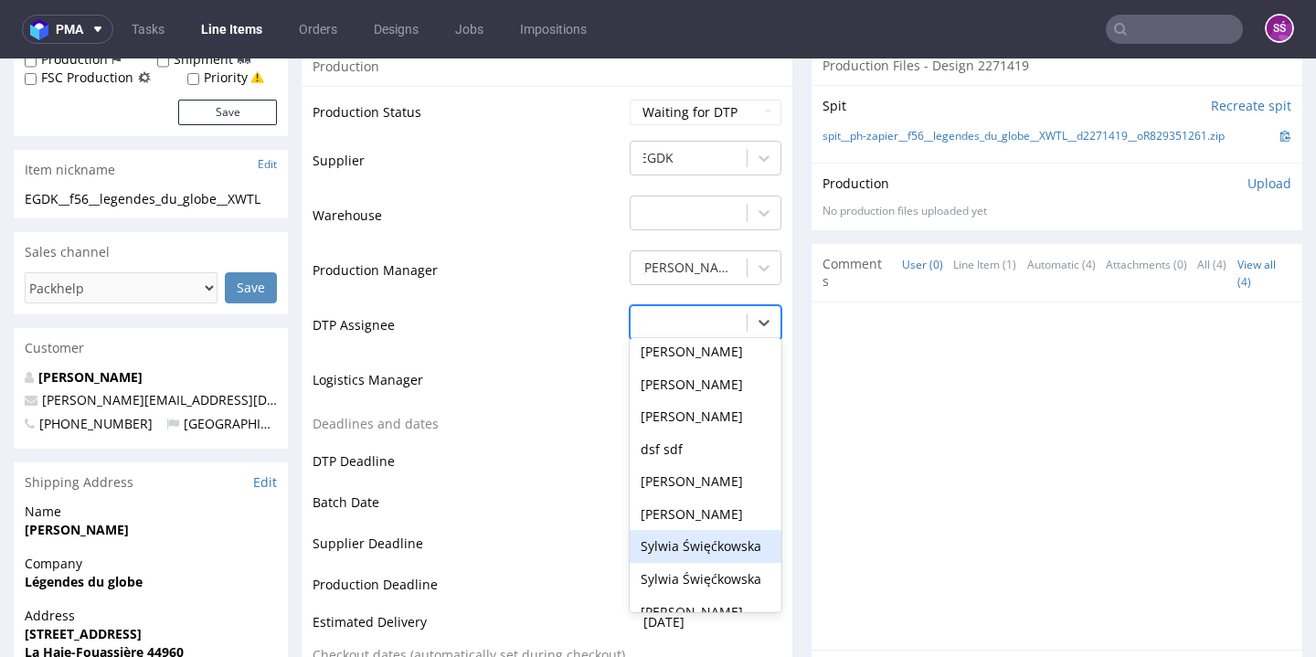
click at [693, 563] on div "Sylwia Święćkowska" at bounding box center [705, 546] width 152 height 33
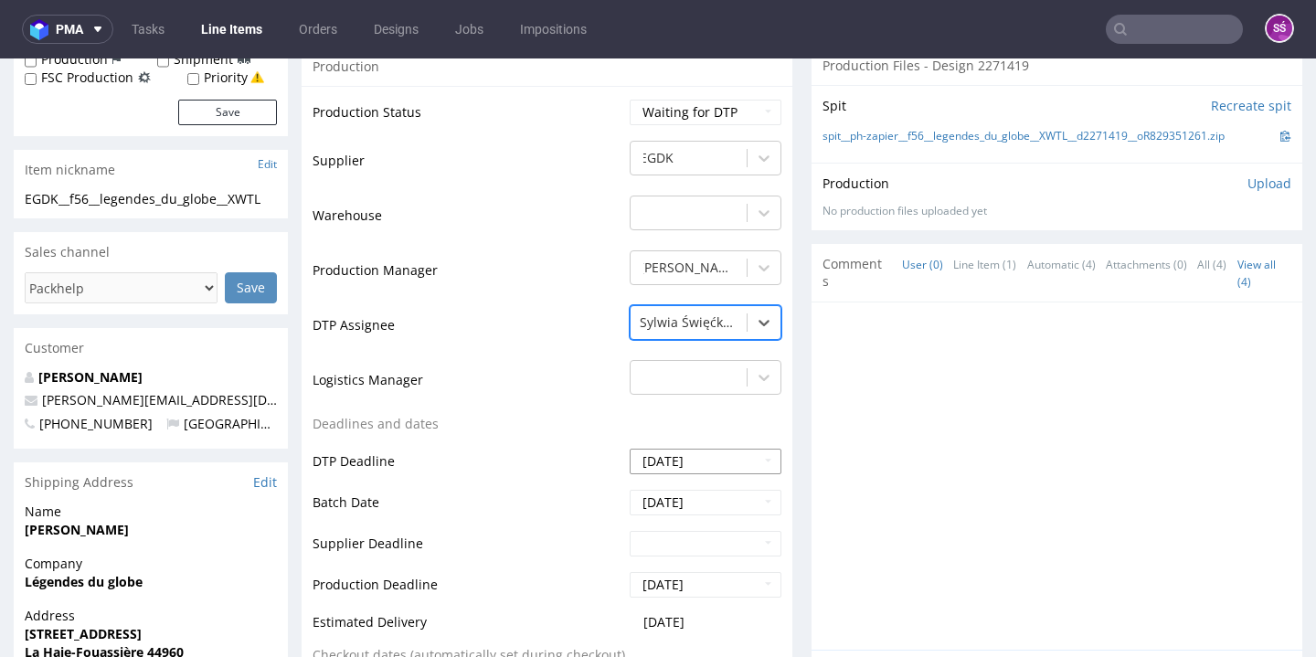
scroll to position [724, 0]
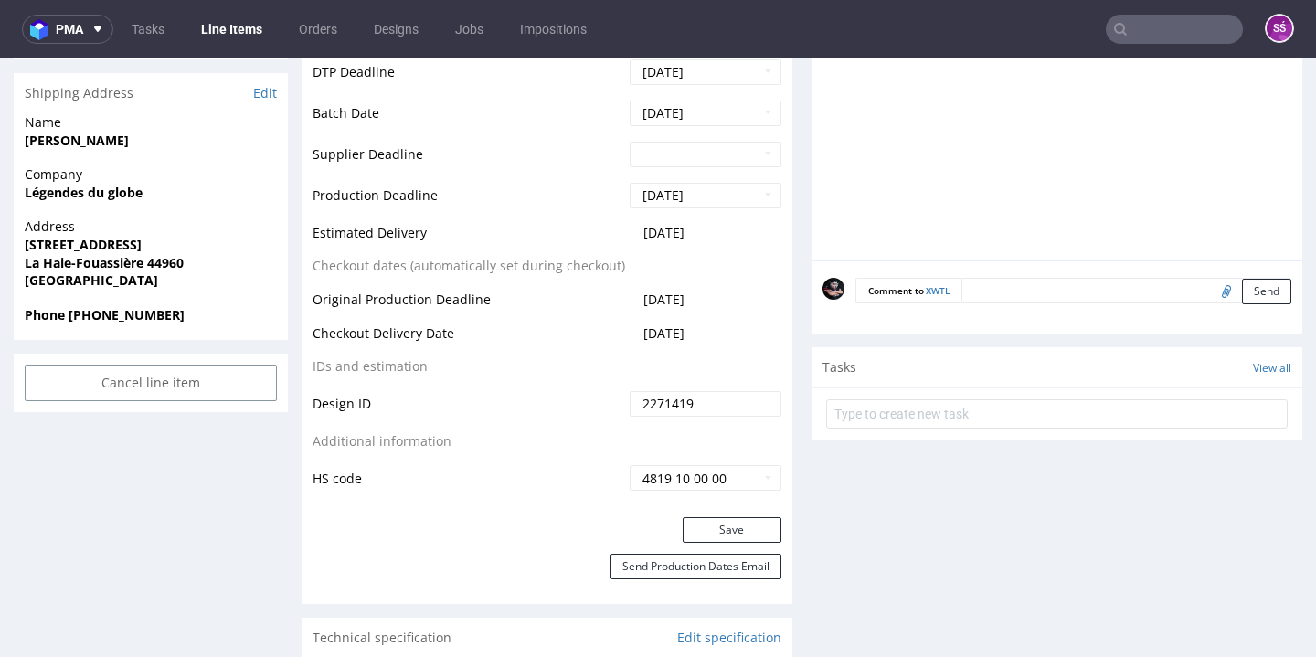
click at [711, 554] on div "Save" at bounding box center [547, 535] width 491 height 37
click at [711, 543] on button "Save" at bounding box center [731, 530] width 99 height 26
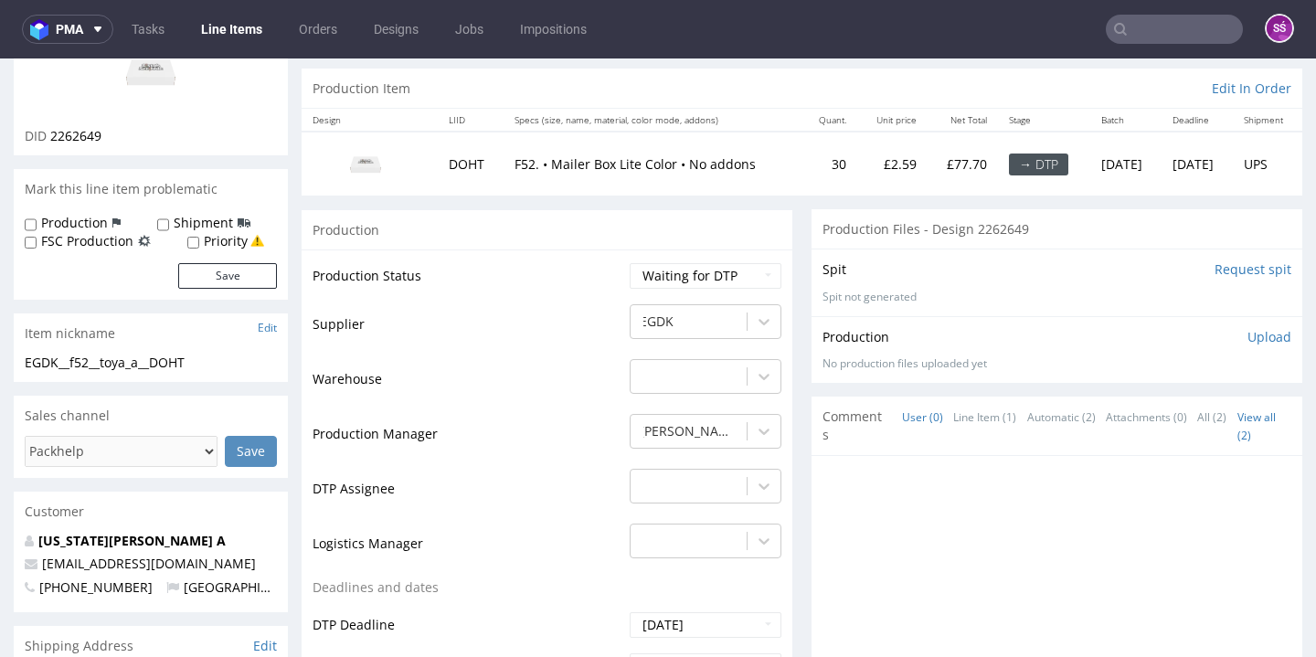
scroll to position [361, 0]
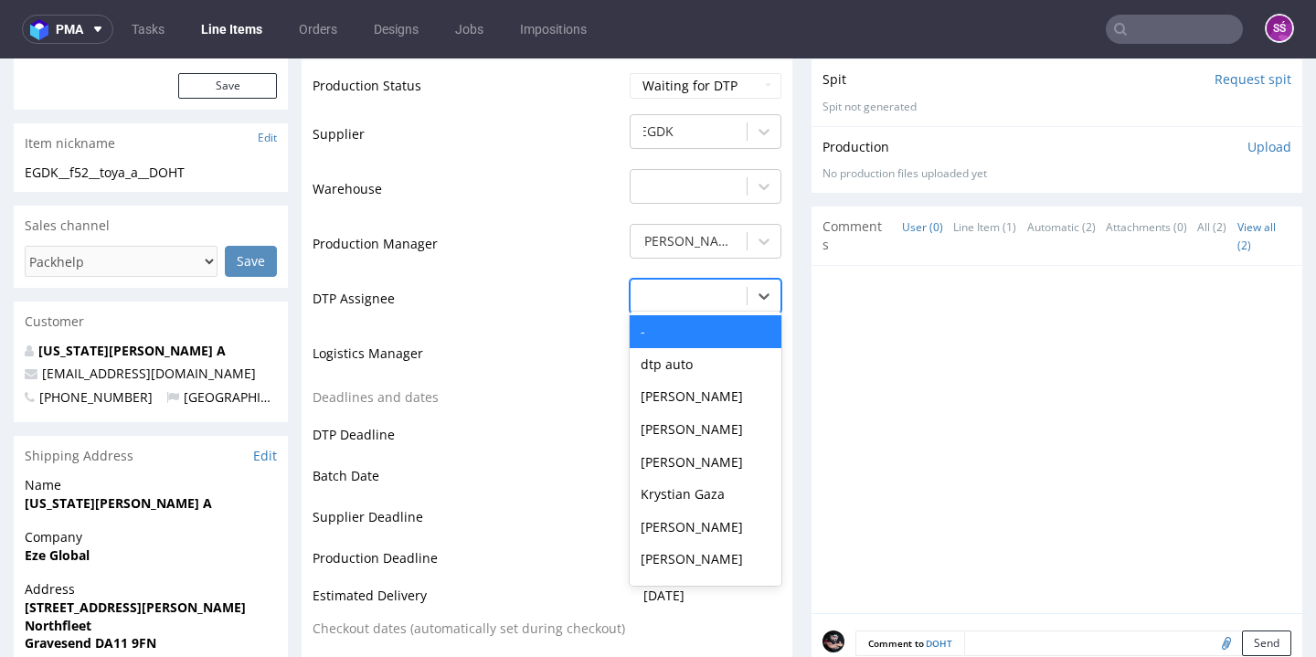
click at [688, 293] on div at bounding box center [689, 296] width 98 height 22
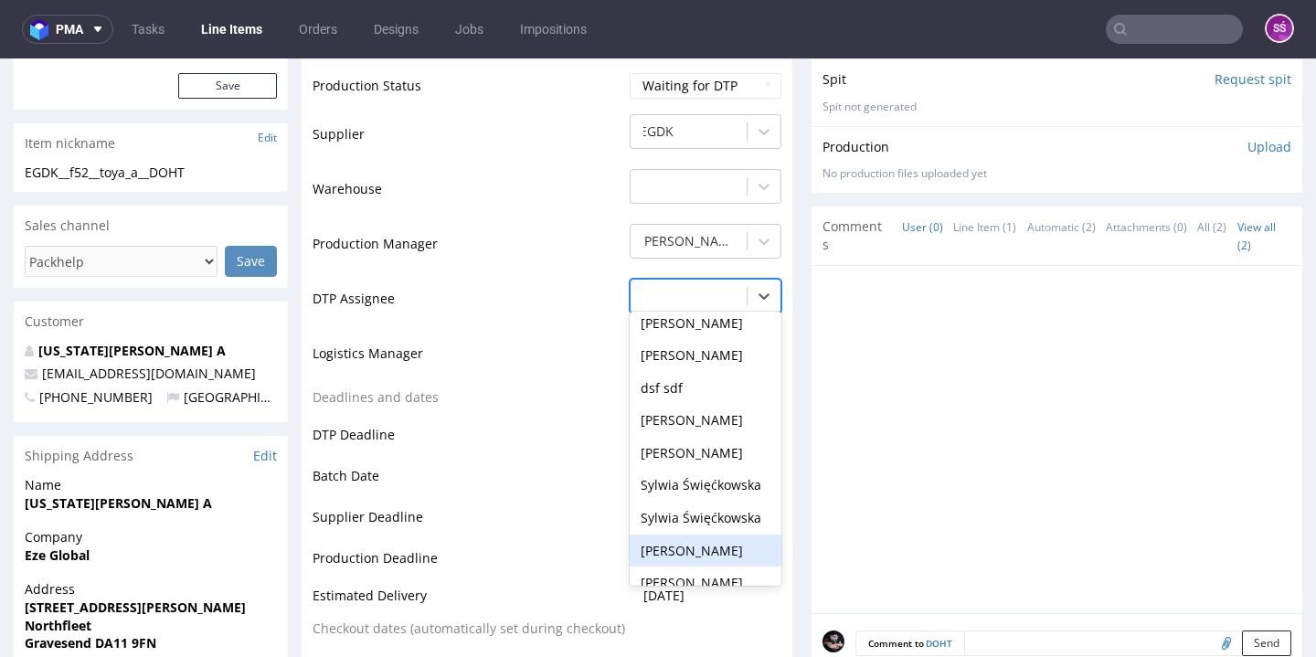
scroll to position [738, 0]
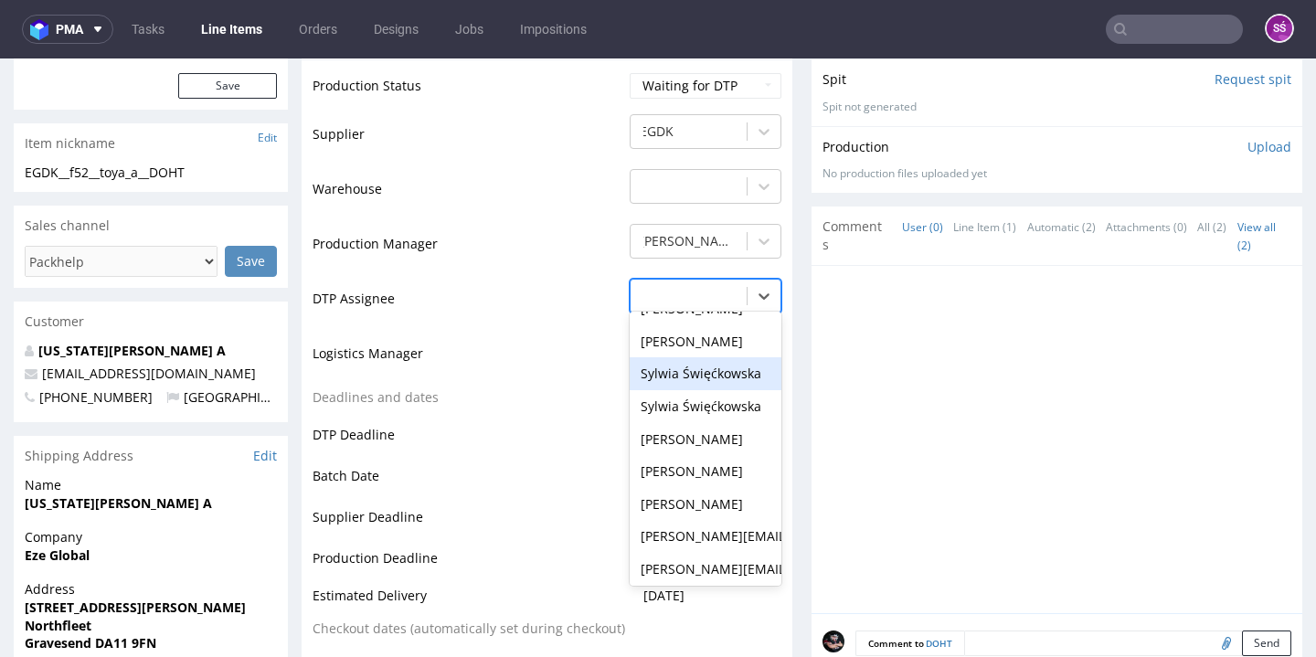
click at [709, 357] on div "Sylwia Święćkowska" at bounding box center [705, 373] width 152 height 33
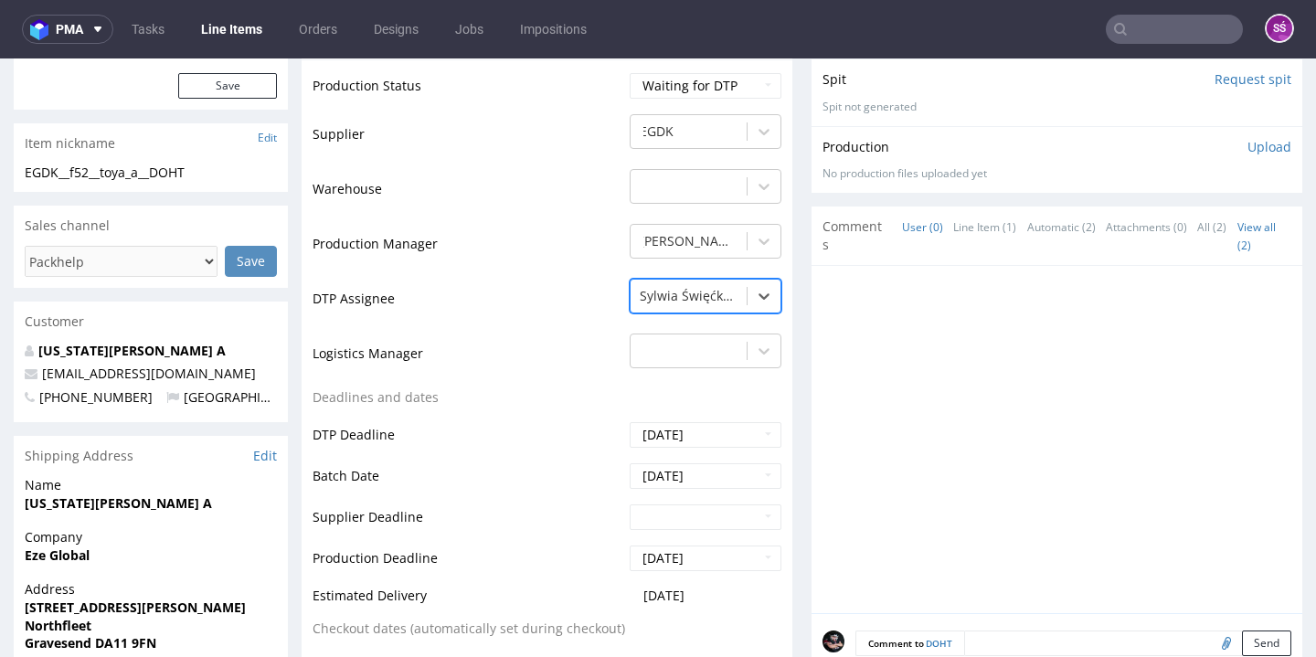
scroll to position [736, 0]
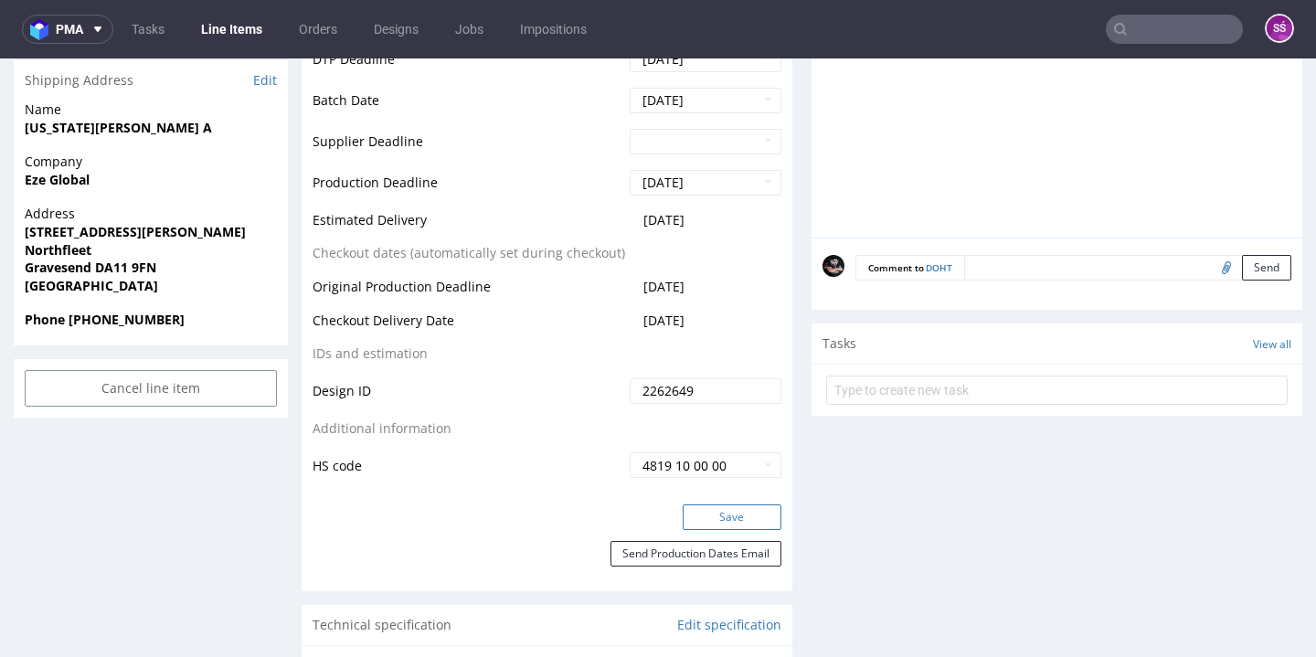
click at [707, 504] on button "Save" at bounding box center [731, 517] width 99 height 26
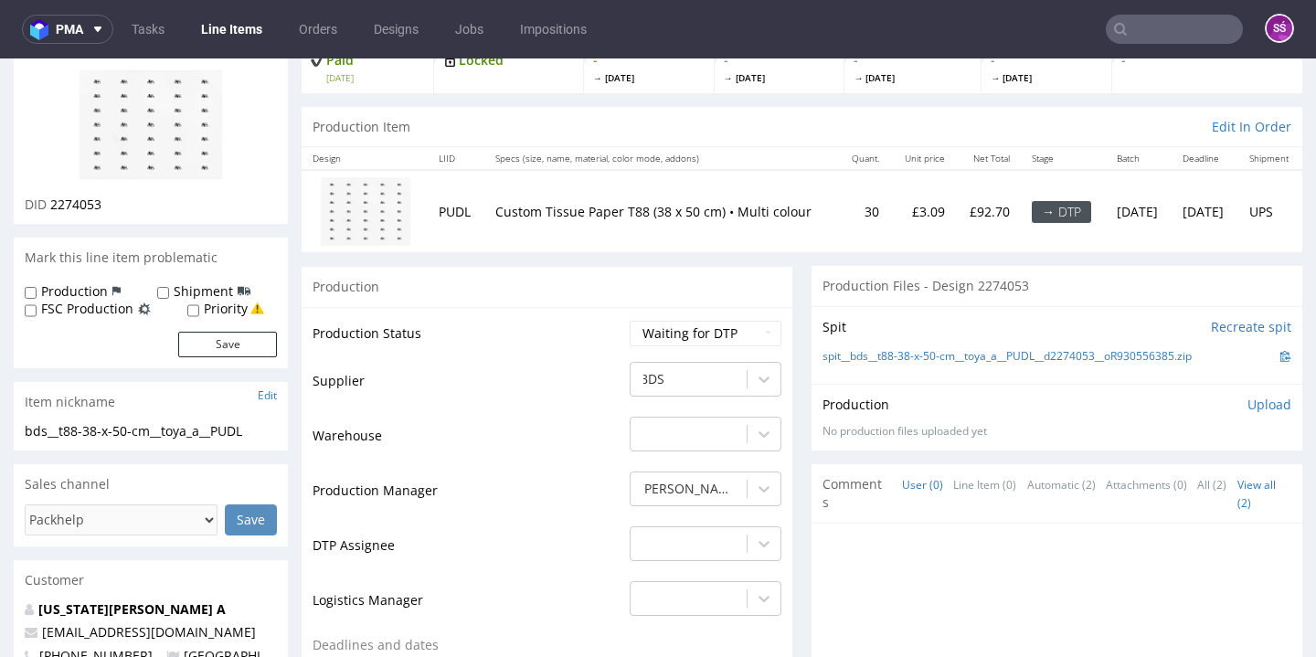
scroll to position [468, 0]
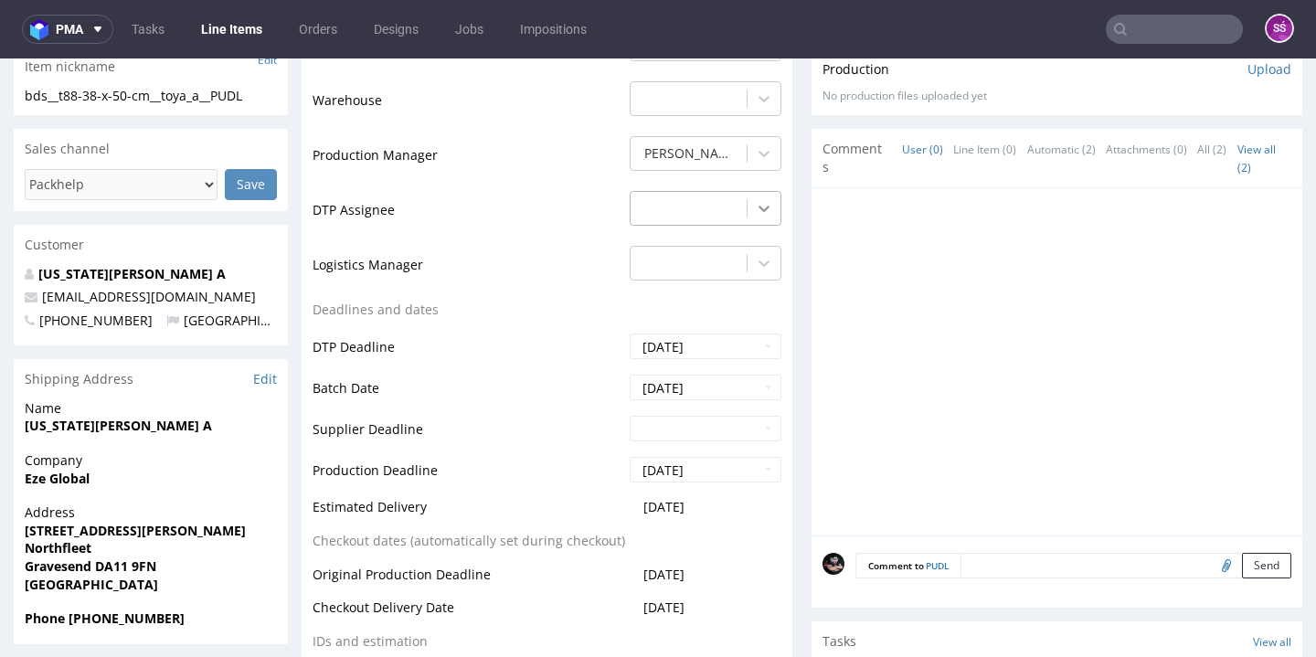
click at [747, 218] on div at bounding box center [763, 208] width 33 height 33
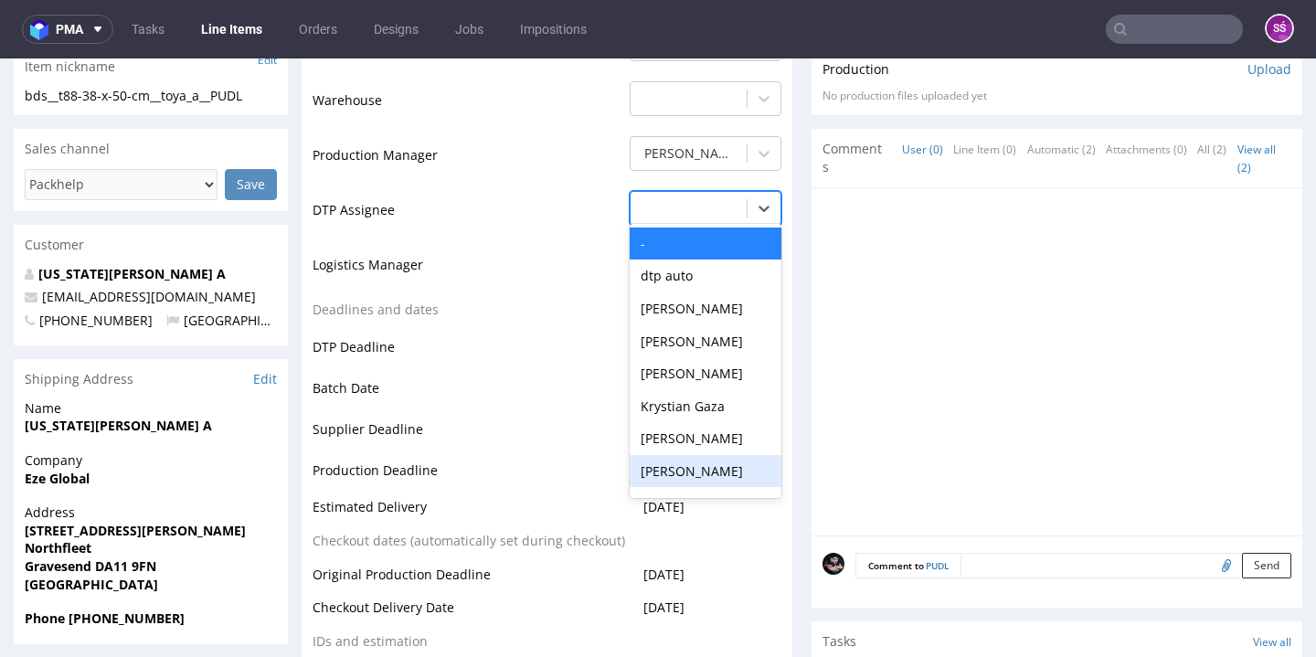
scroll to position [610, 0]
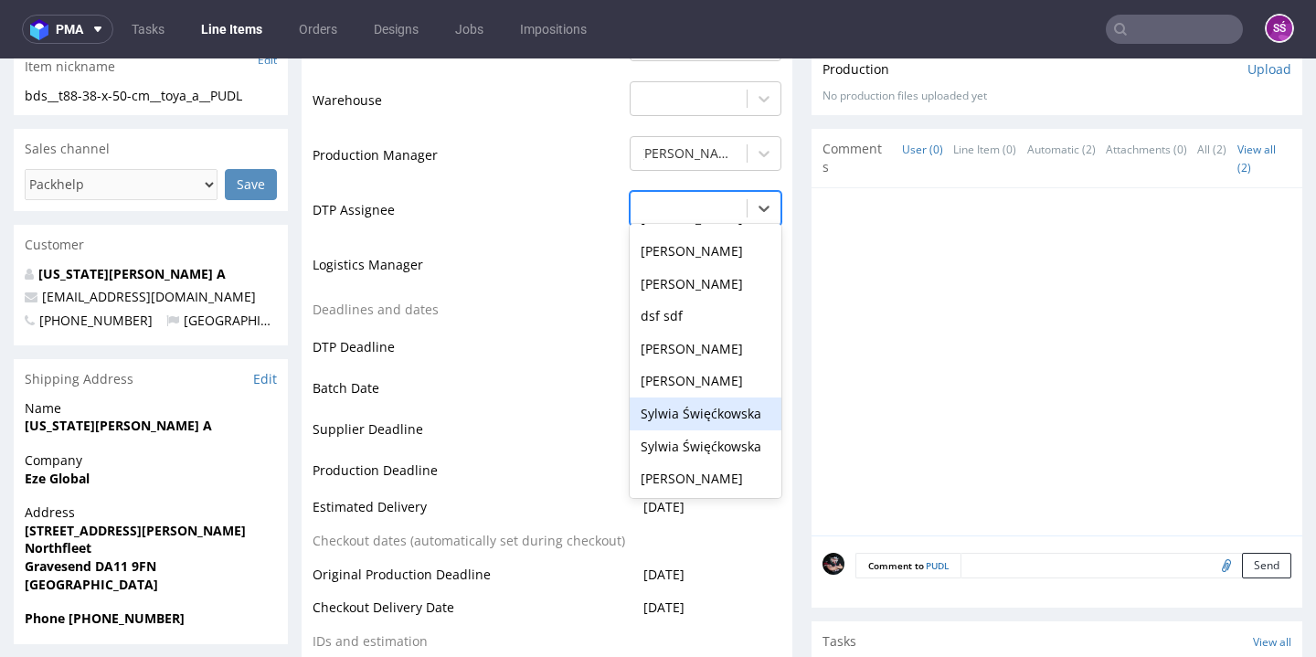
click at [690, 397] on div "Sylwia Święćkowska" at bounding box center [705, 413] width 152 height 33
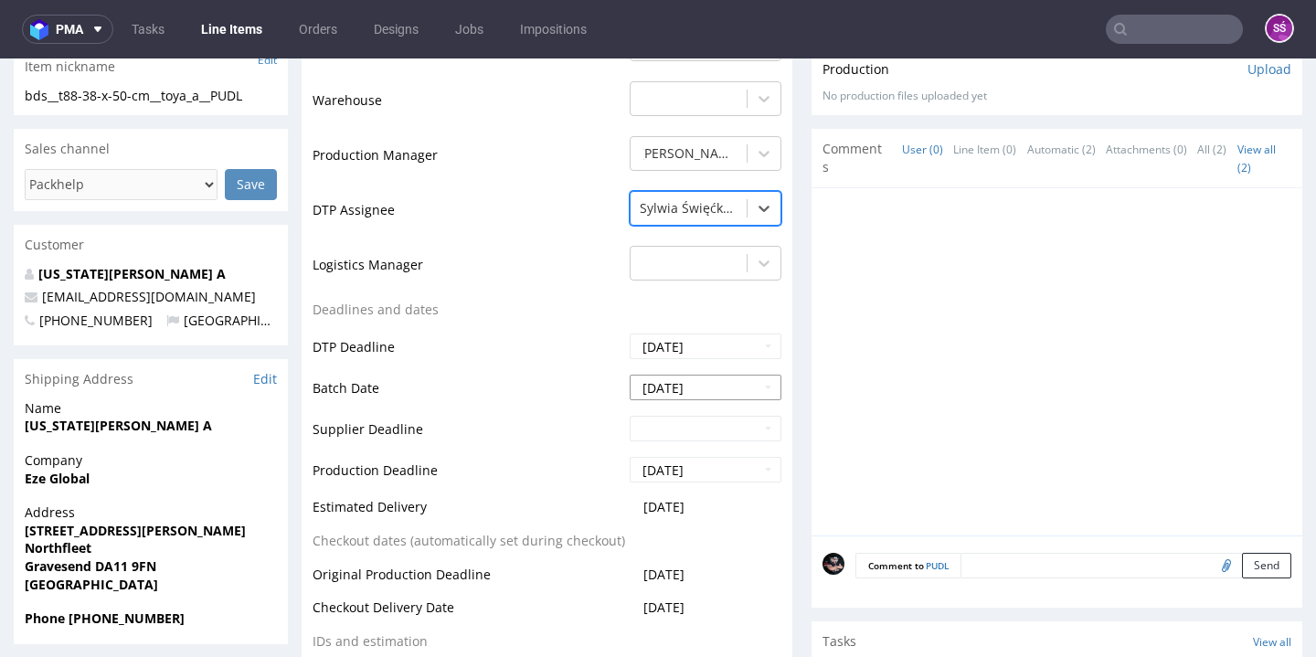
scroll to position [809, 0]
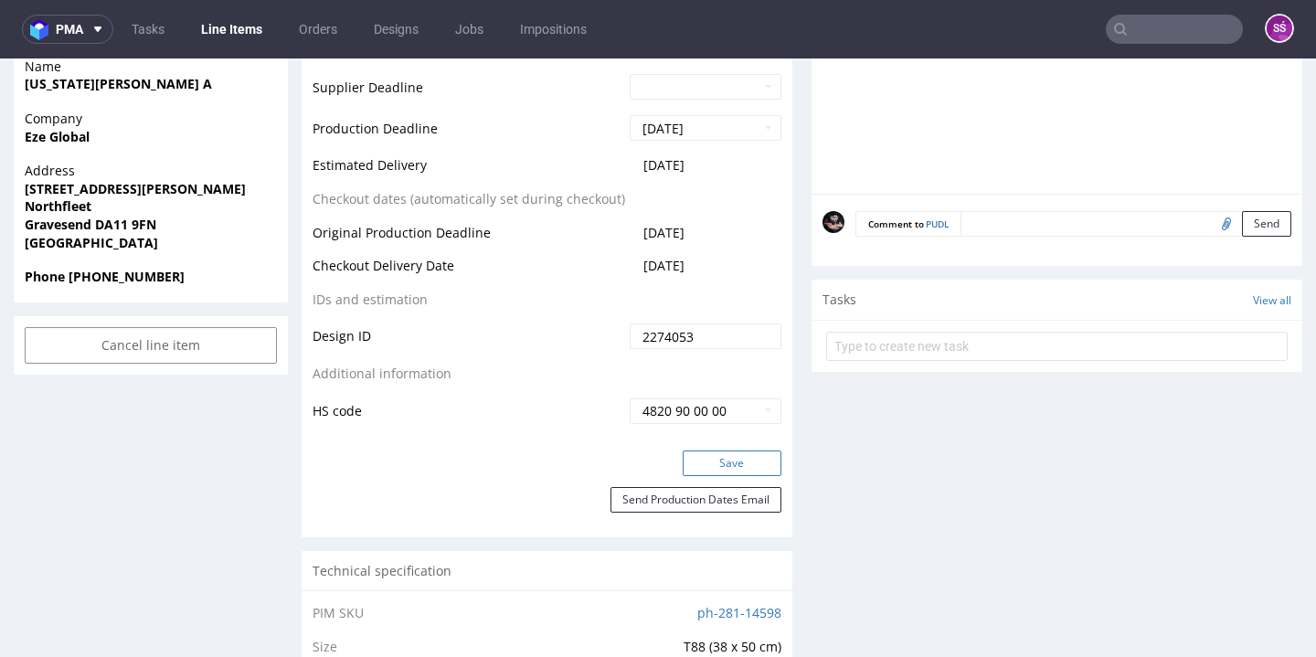
click at [709, 450] on button "Save" at bounding box center [731, 463] width 99 height 26
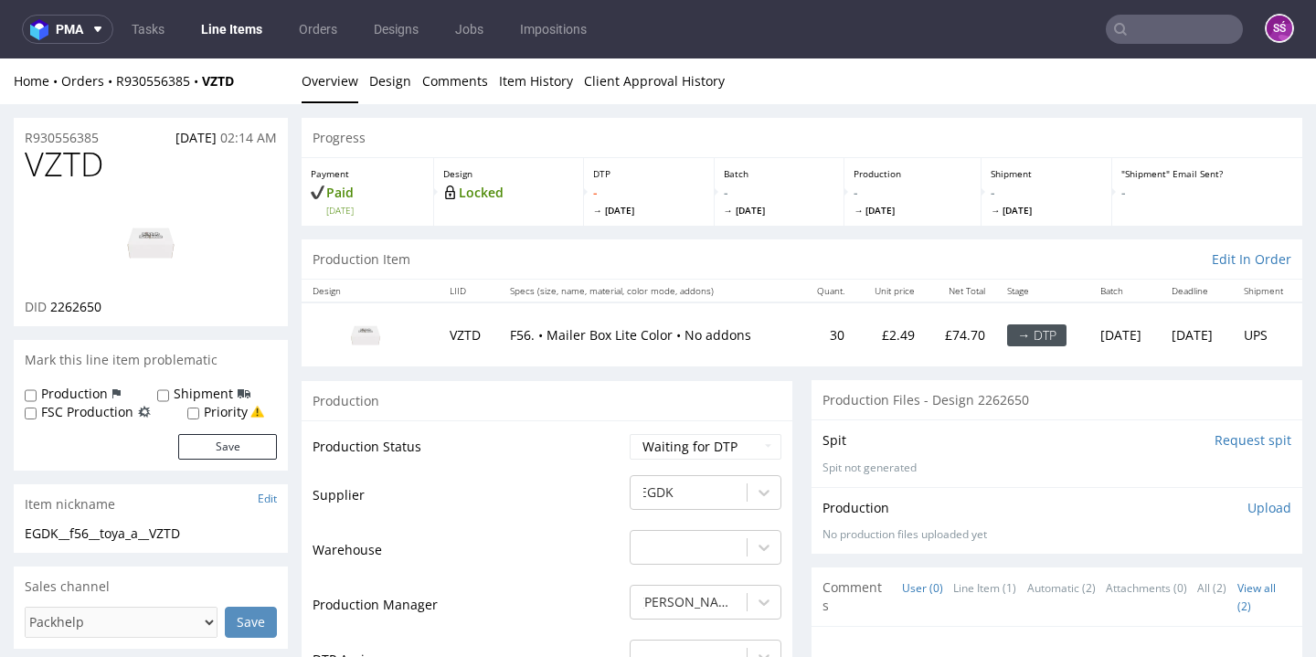
scroll to position [361, 0]
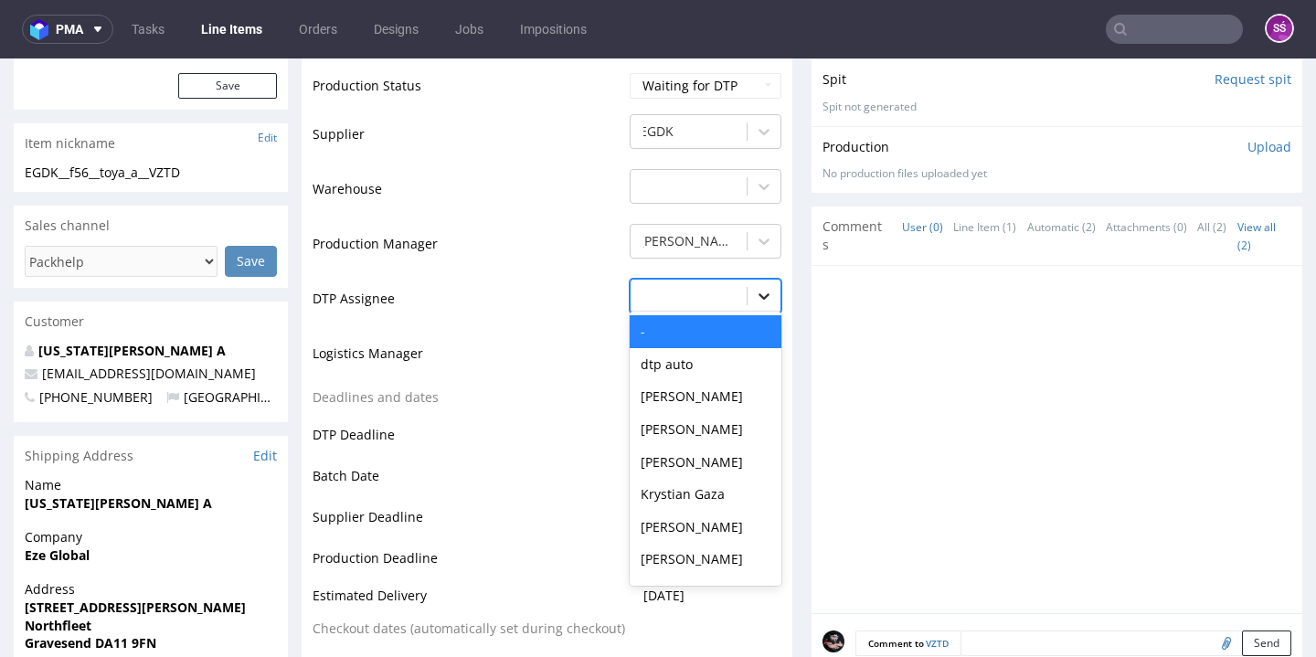
click at [755, 287] on icon at bounding box center [764, 296] width 18 height 18
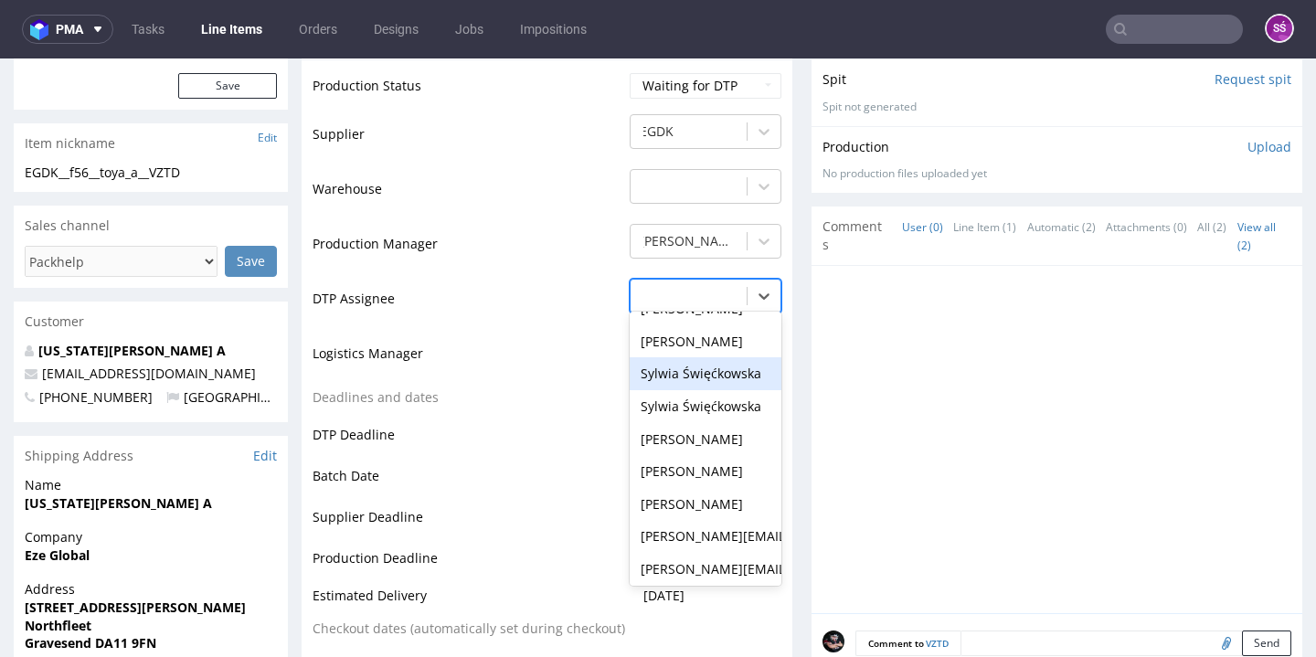
click at [720, 357] on div "Sylwia Święćkowska" at bounding box center [705, 373] width 152 height 33
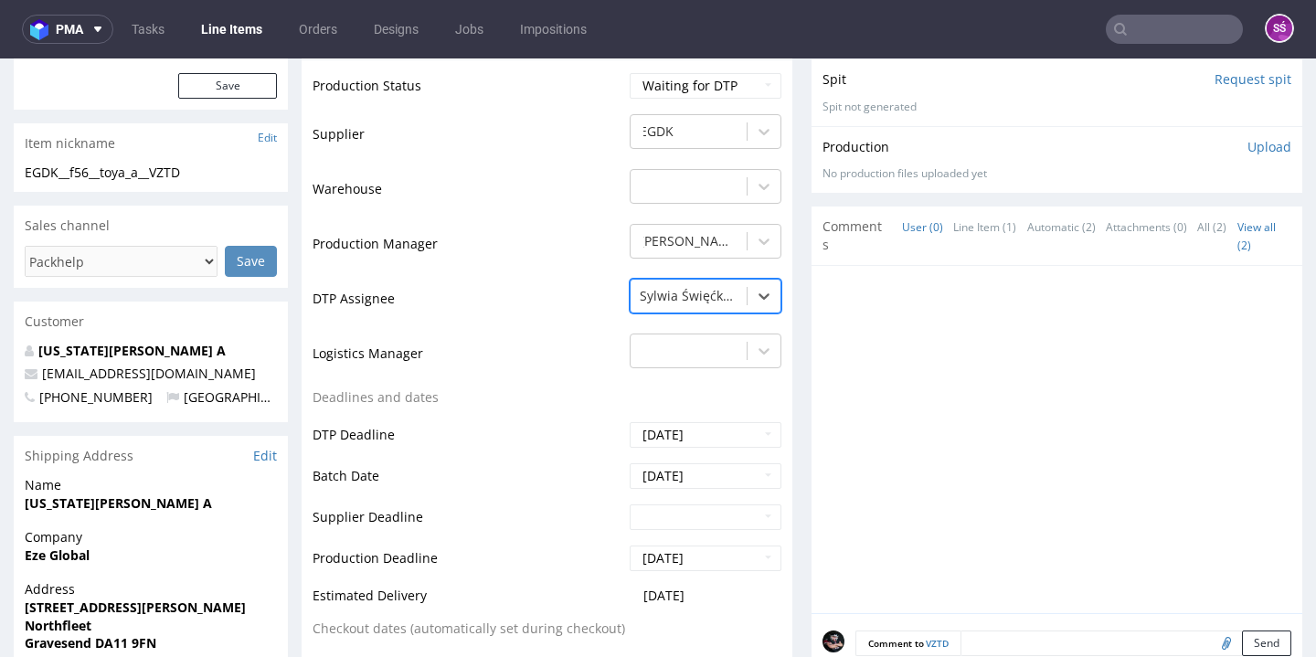
scroll to position [997, 0]
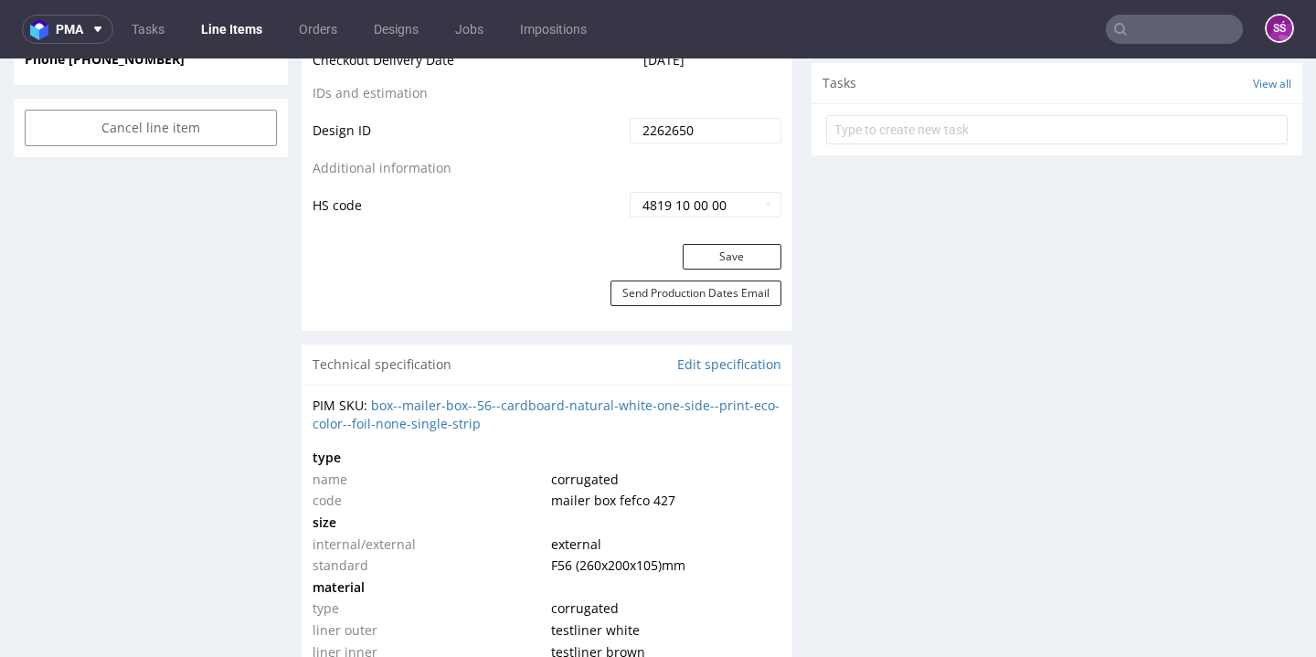
click at [743, 263] on div "Save" at bounding box center [547, 262] width 491 height 37
click at [736, 257] on button "Save" at bounding box center [731, 257] width 99 height 26
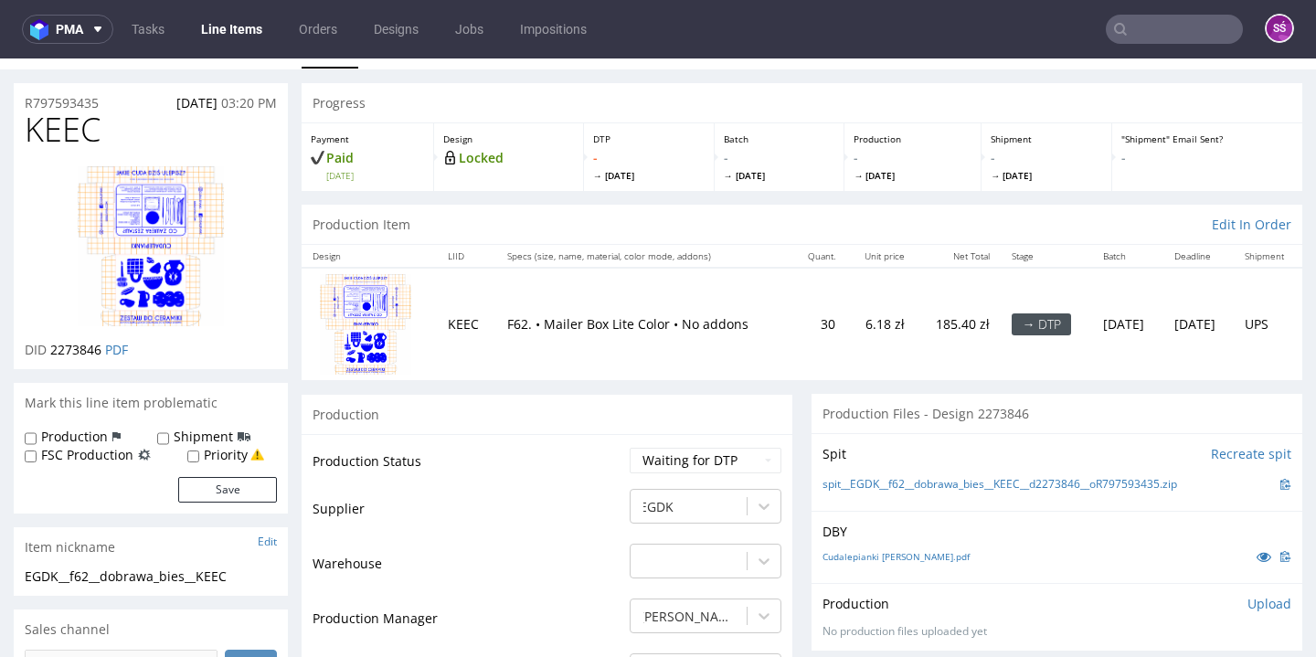
scroll to position [62, 0]
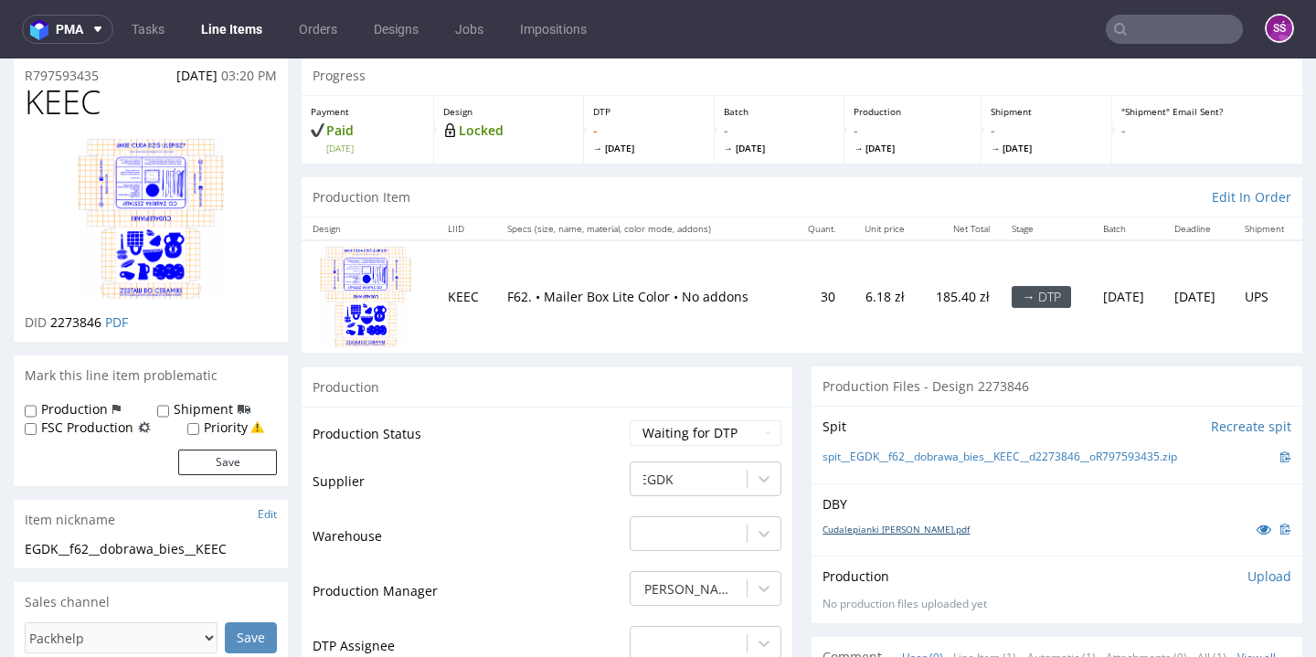
click at [878, 527] on link "Cudalepianki pudełko.pdf" at bounding box center [895, 529] width 147 height 13
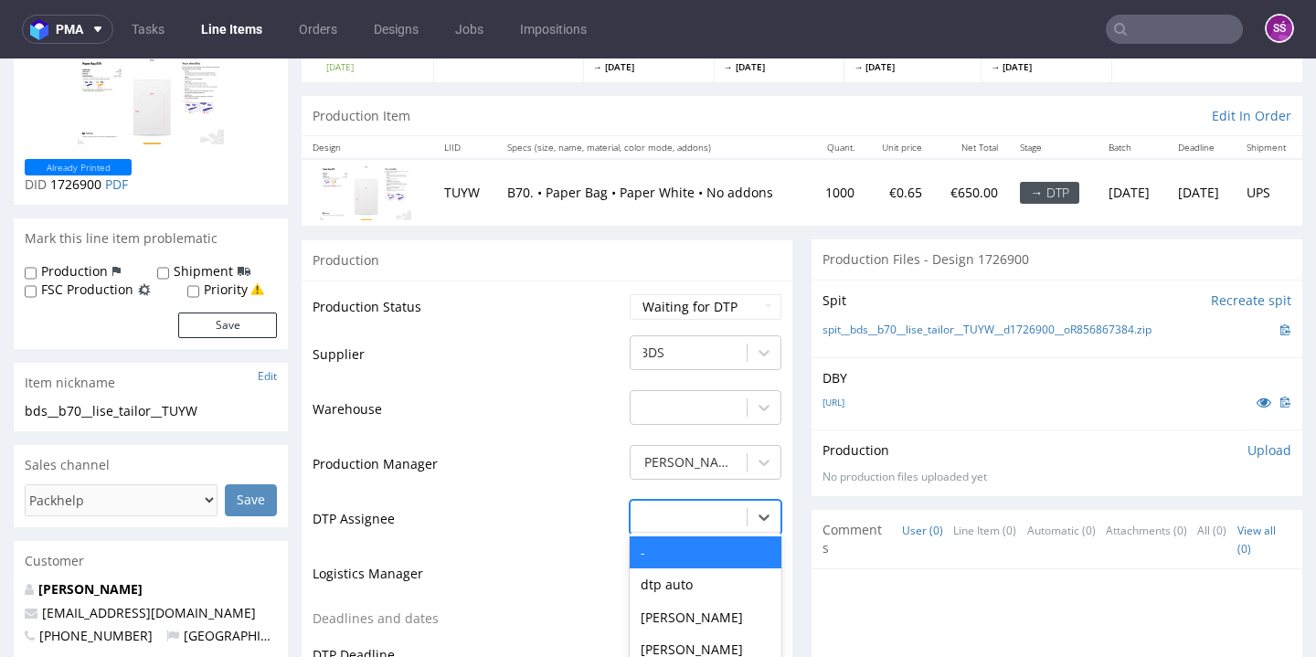
drag, startPoint x: 756, startPoint y: 510, endPoint x: 698, endPoint y: 542, distance: 66.6
click at [756, 511] on div "- selected, 1 of 31. 31 results available. Use Up and Down to choose options, p…" at bounding box center [705, 513] width 152 height 26
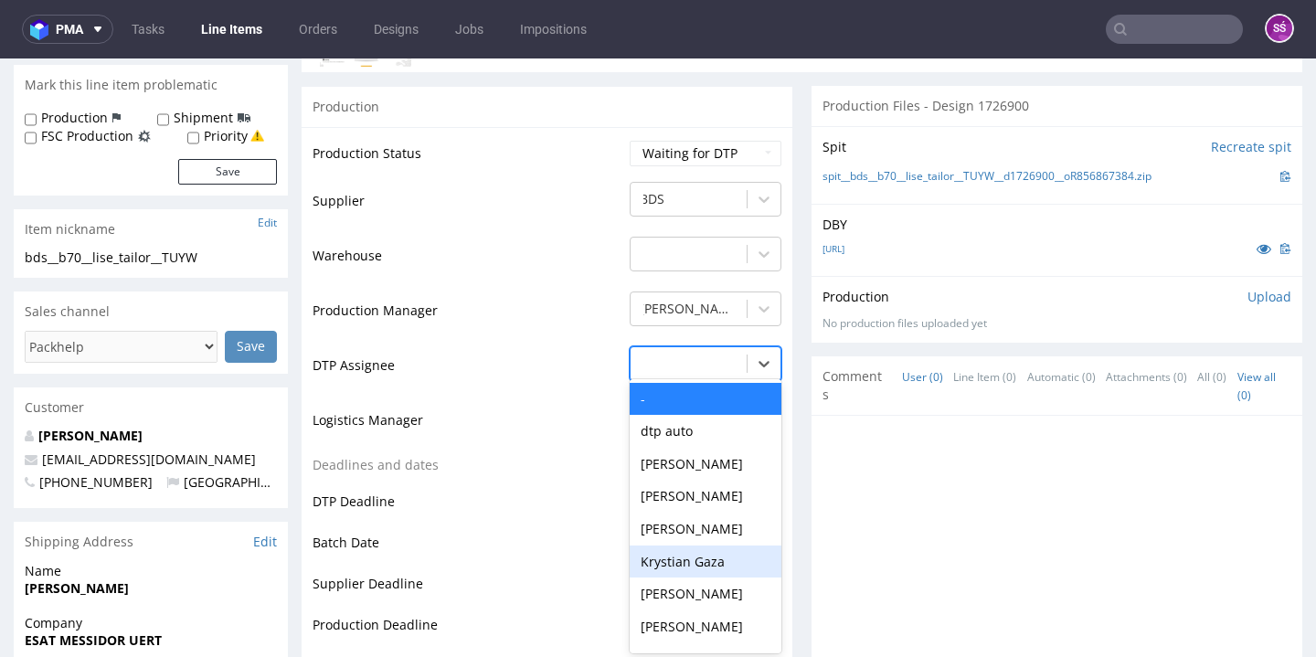
scroll to position [627, 0]
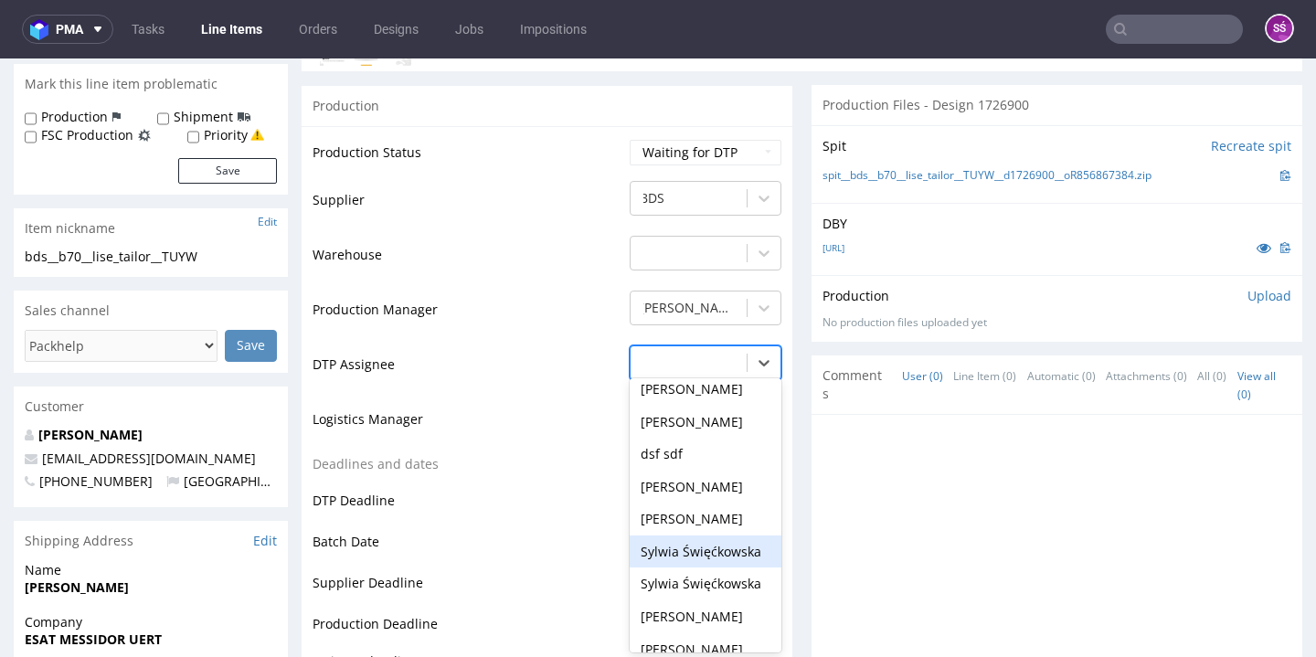
click at [704, 535] on div "Sylwia Święćkowska" at bounding box center [705, 551] width 152 height 33
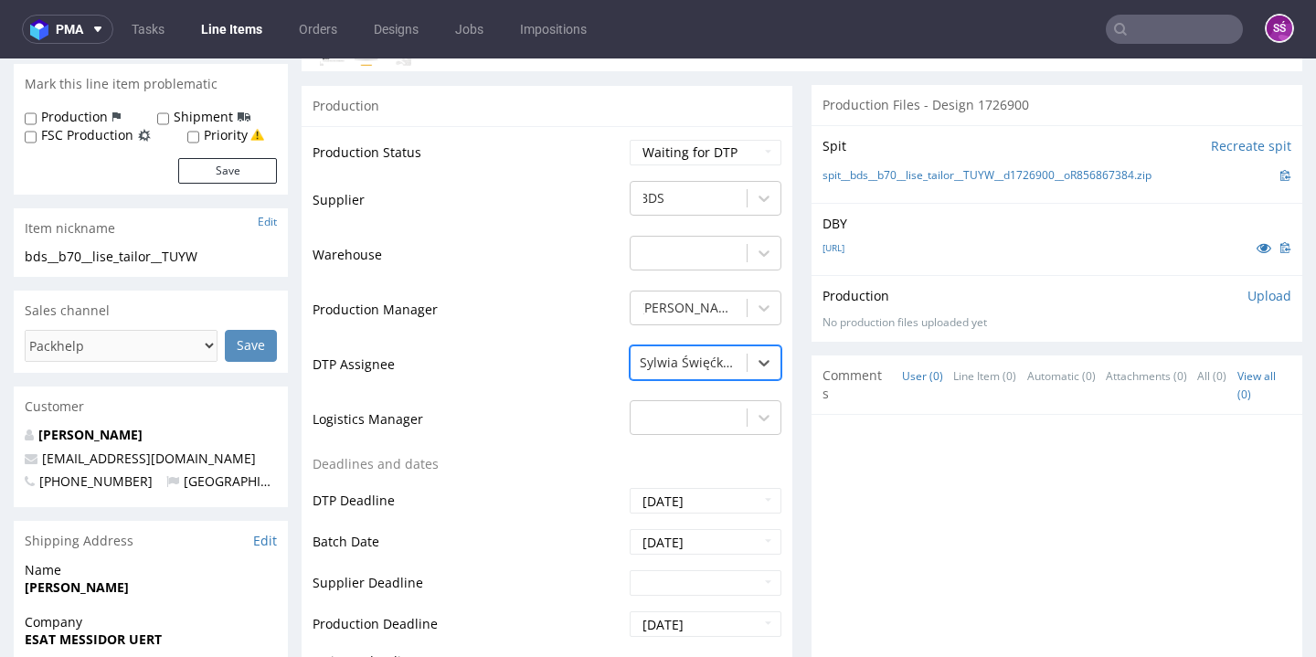
scroll to position [643, 0]
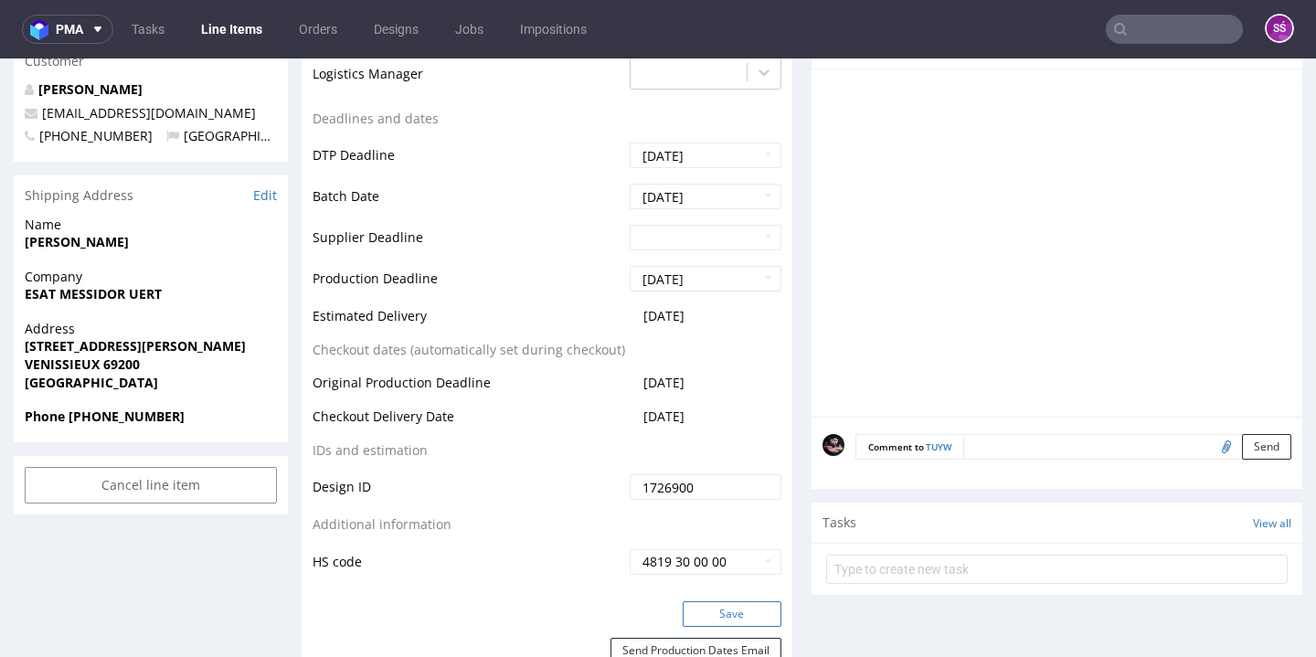
click at [733, 605] on button "Save" at bounding box center [731, 614] width 99 height 26
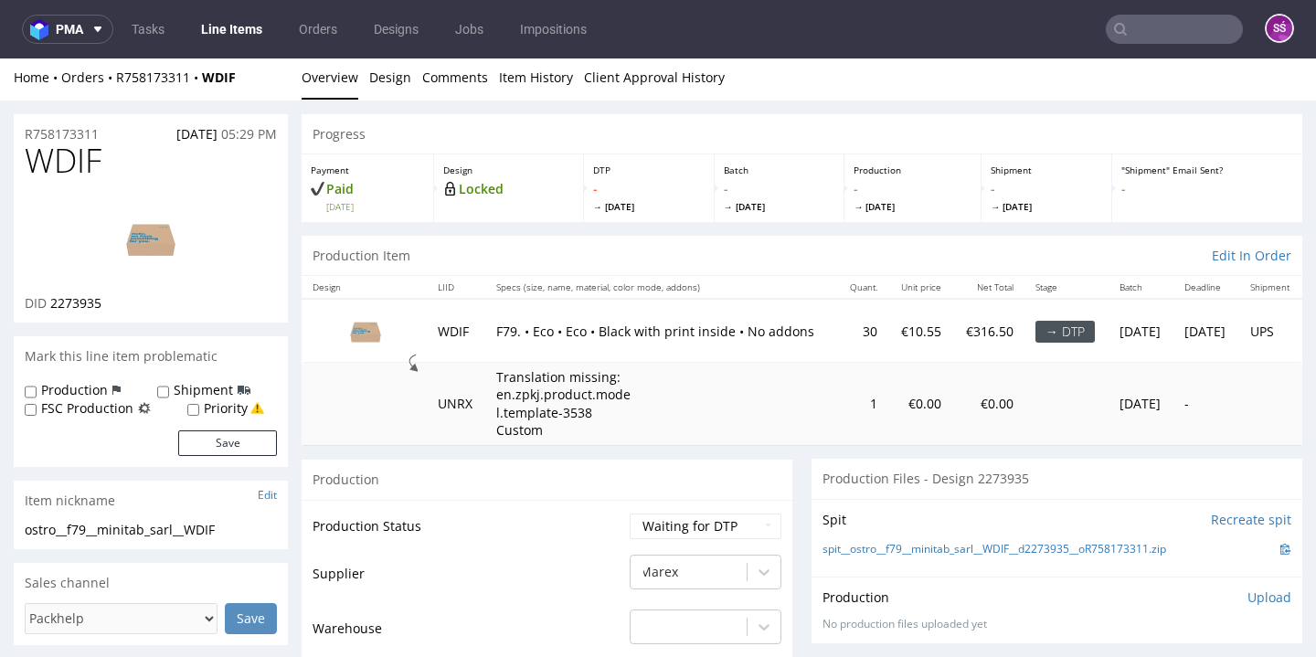
scroll to position [131, 0]
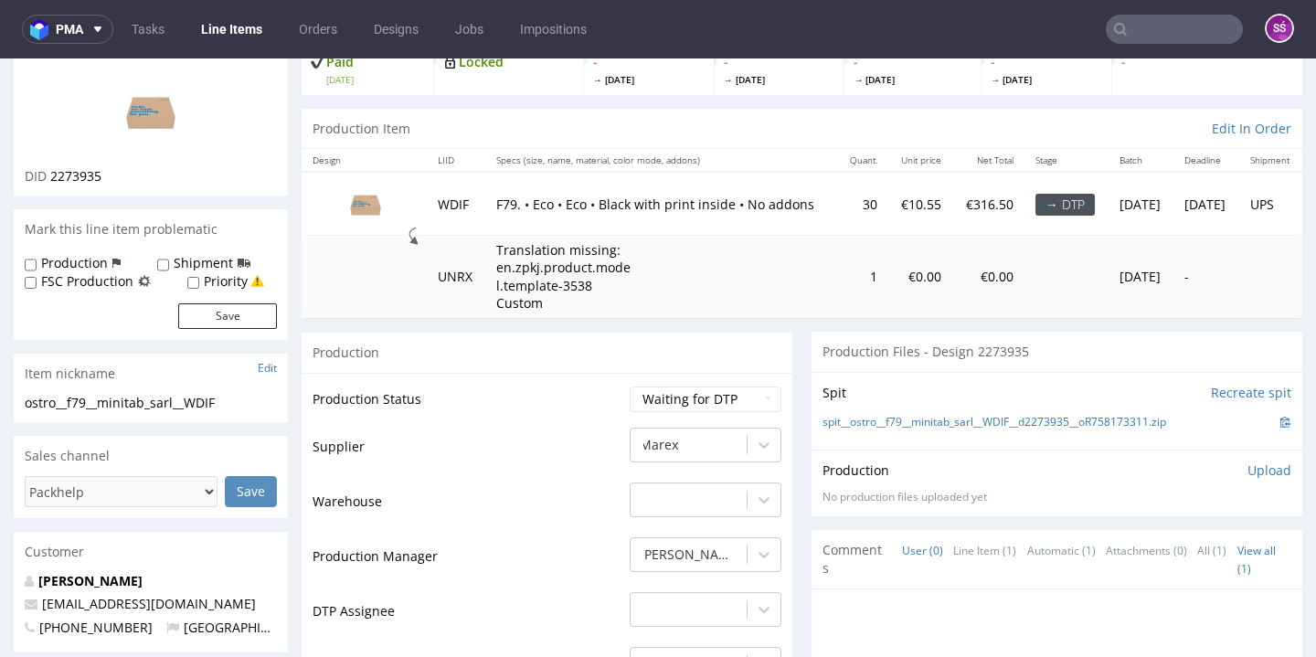
click at [199, 153] on img at bounding box center [151, 111] width 146 height 82
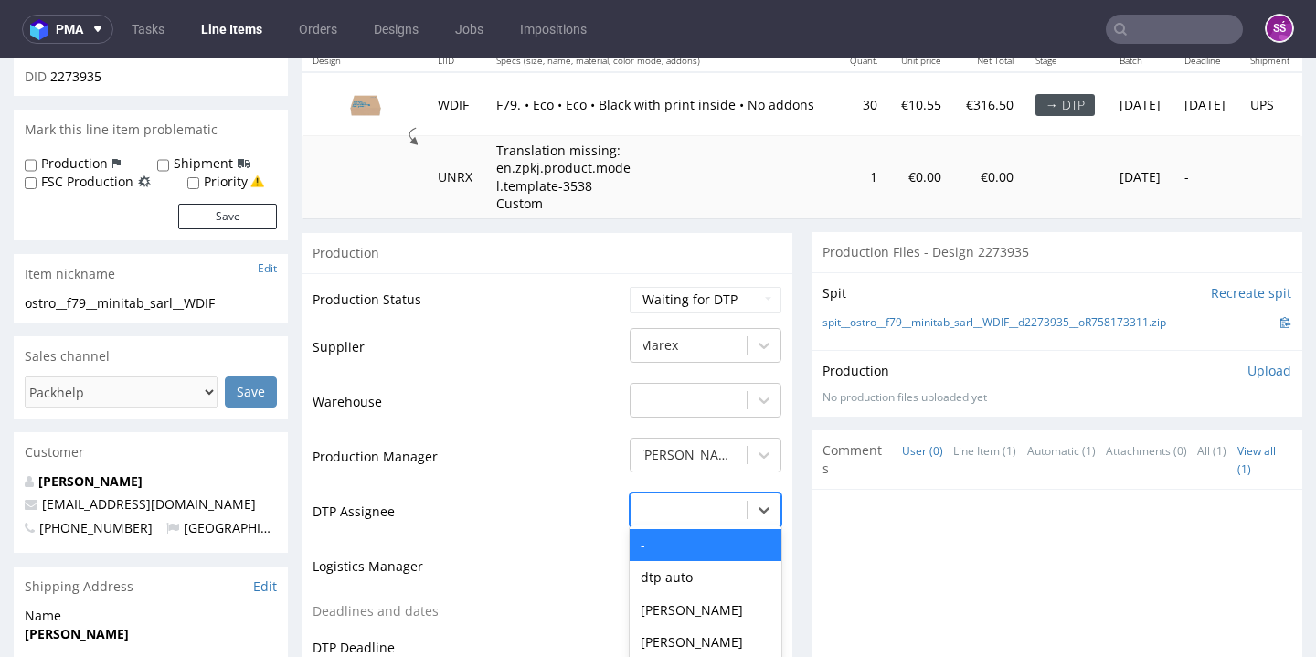
click at [762, 518] on div "- selected, 1 of 31. 31 results available. Use Up and Down to choose options, p…" at bounding box center [705, 505] width 152 height 26
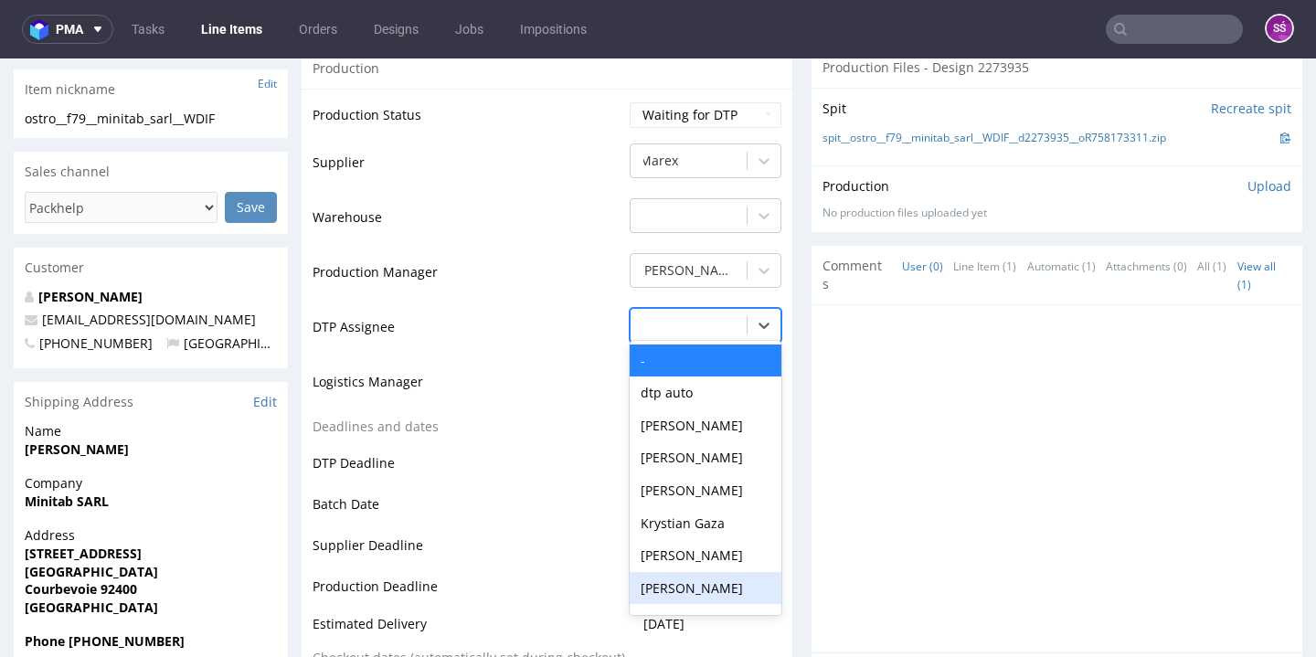
scroll to position [738, 0]
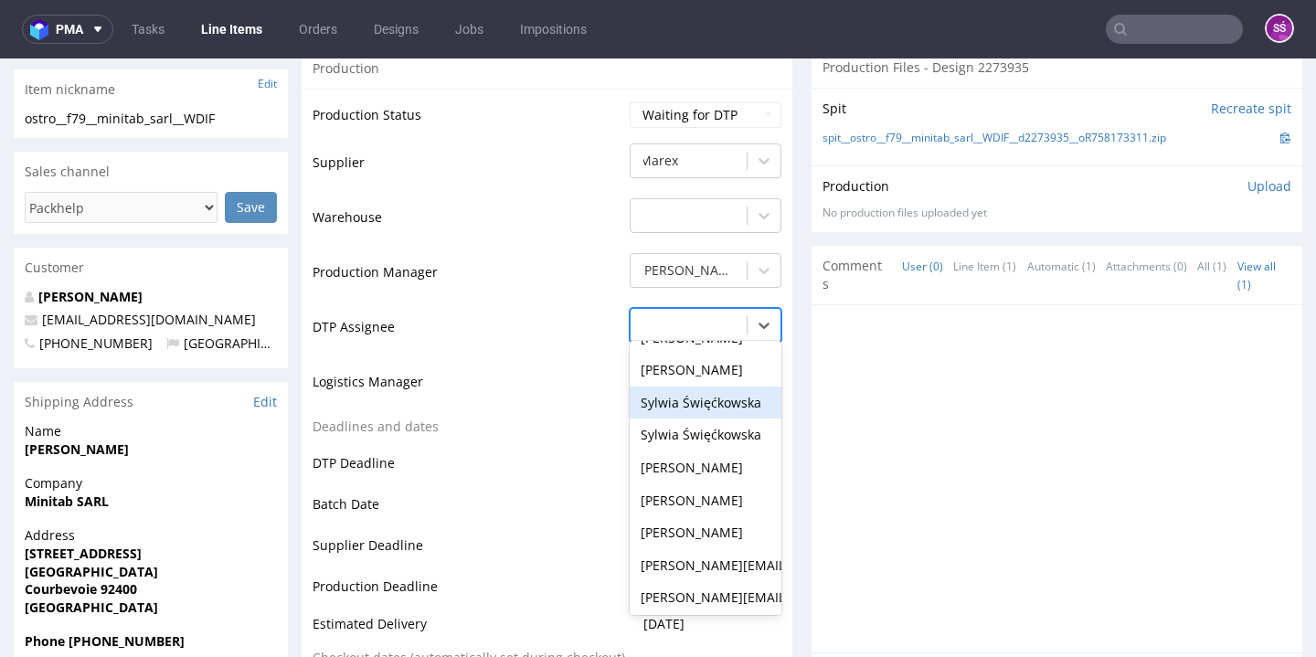
click at [693, 419] on div "Sylwia Święćkowska" at bounding box center [705, 402] width 152 height 33
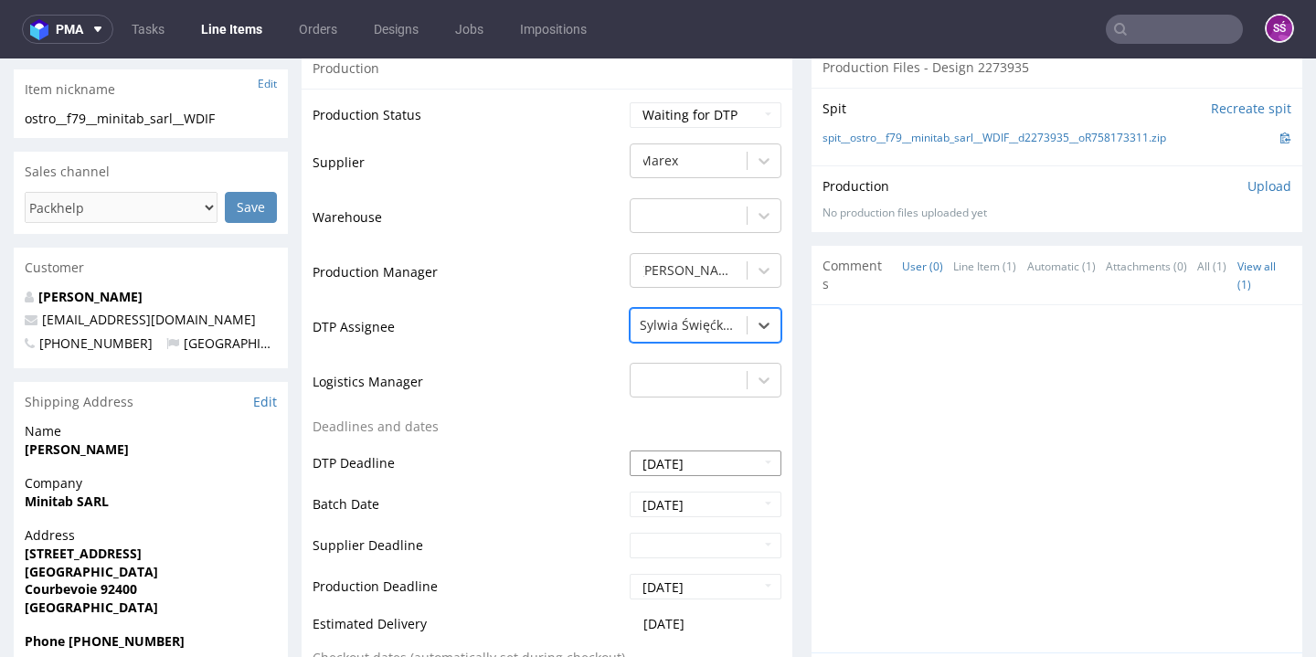
scroll to position [804, 0]
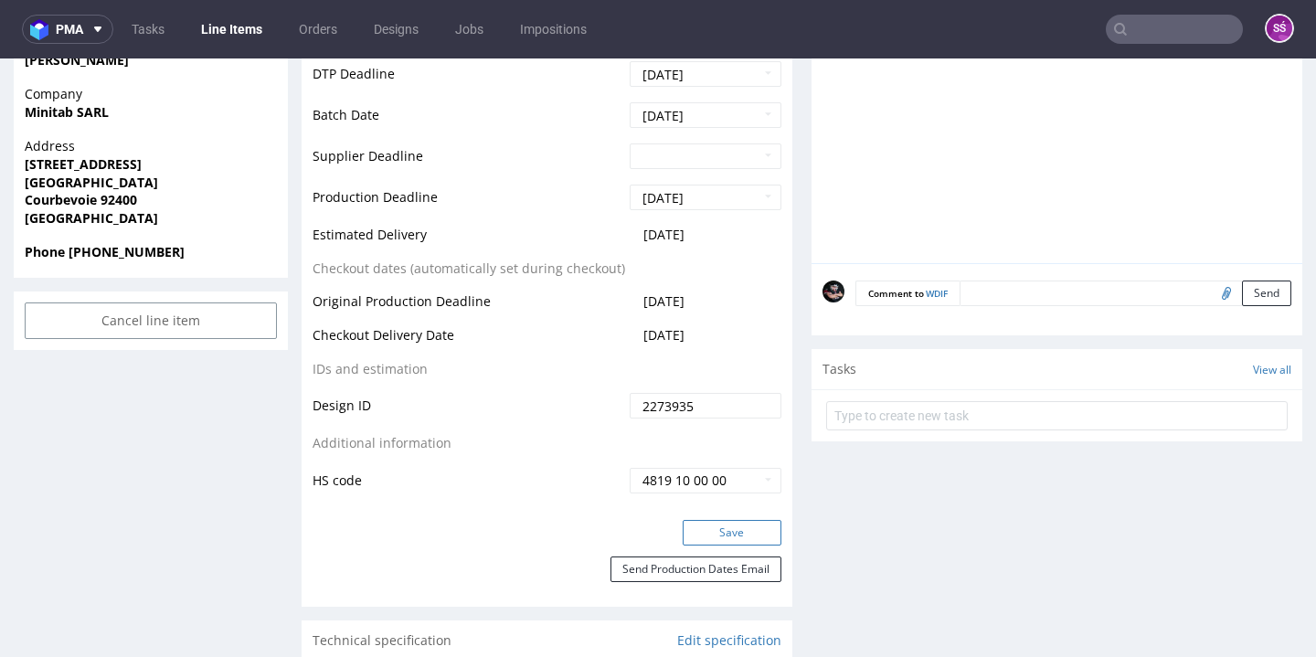
click at [704, 545] on button "Save" at bounding box center [731, 533] width 99 height 26
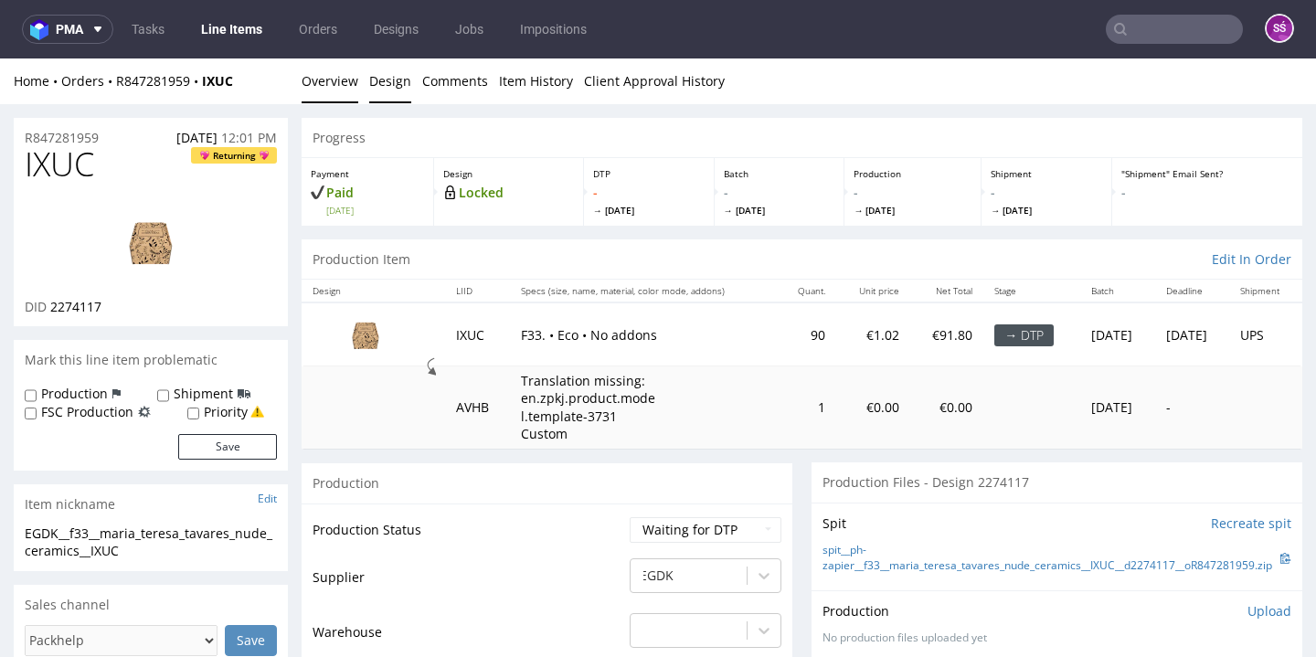
click at [406, 90] on link "Design" at bounding box center [390, 80] width 42 height 45
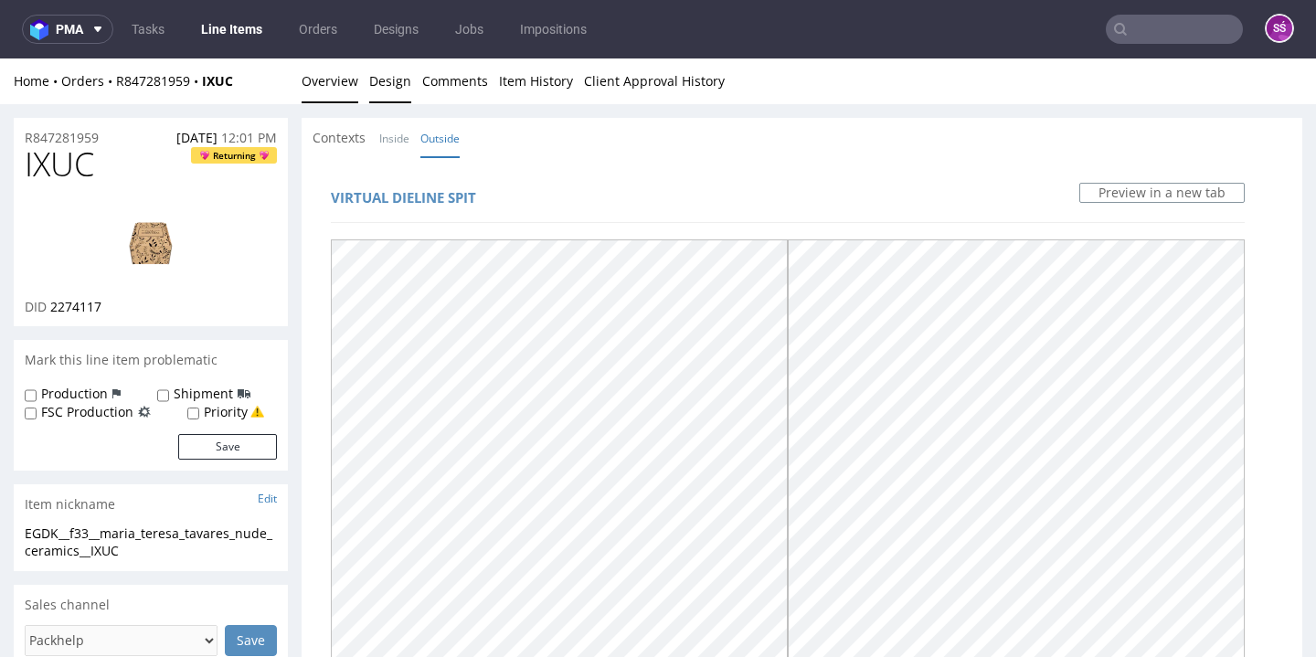
click at [320, 97] on link "Overview" at bounding box center [330, 80] width 57 height 45
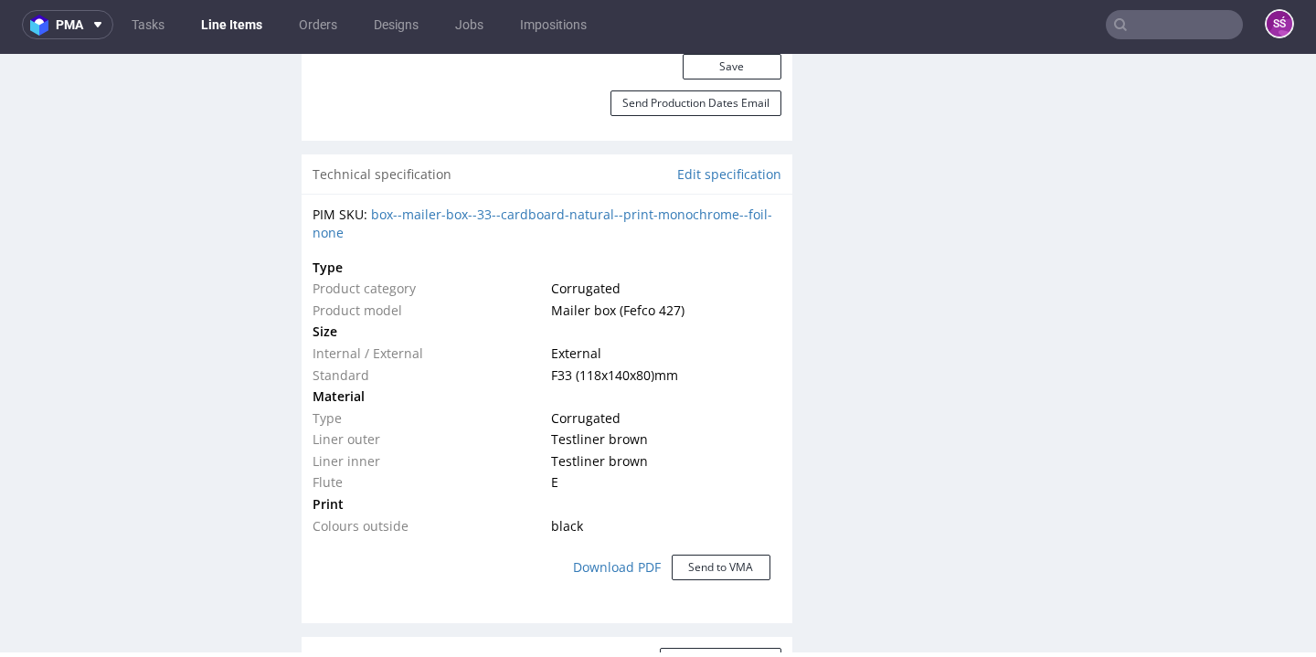
scroll to position [382, 0]
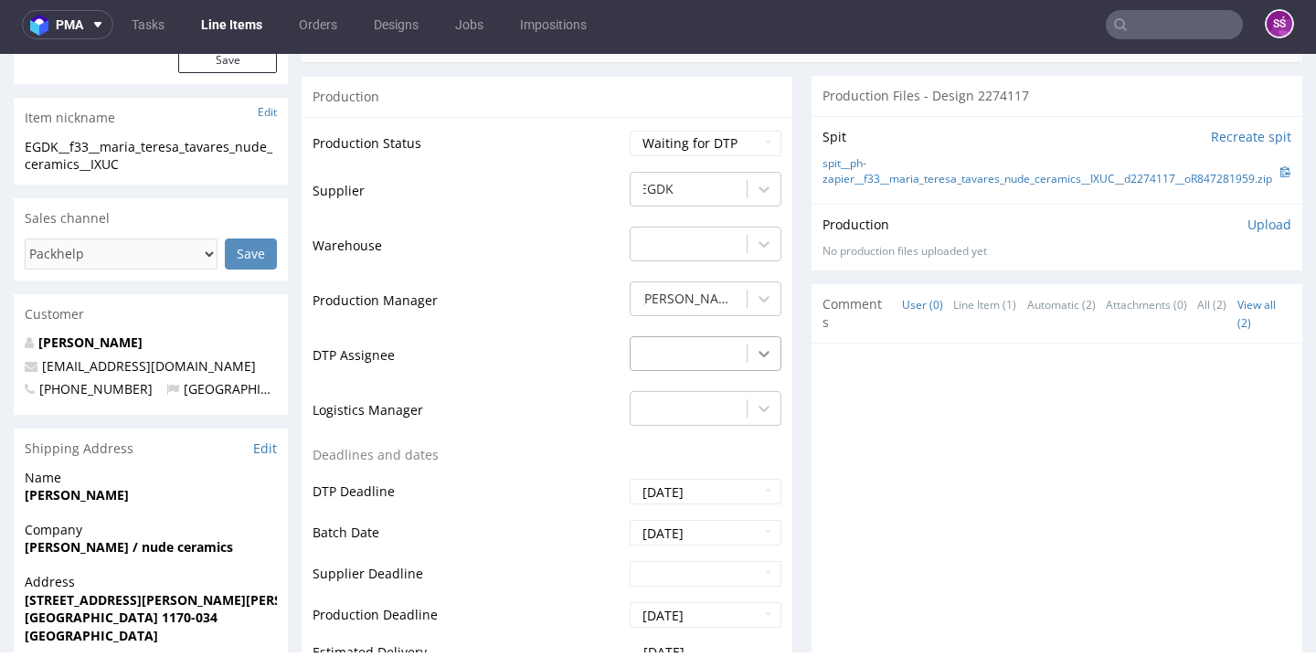
click at [756, 344] on icon at bounding box center [764, 353] width 18 height 18
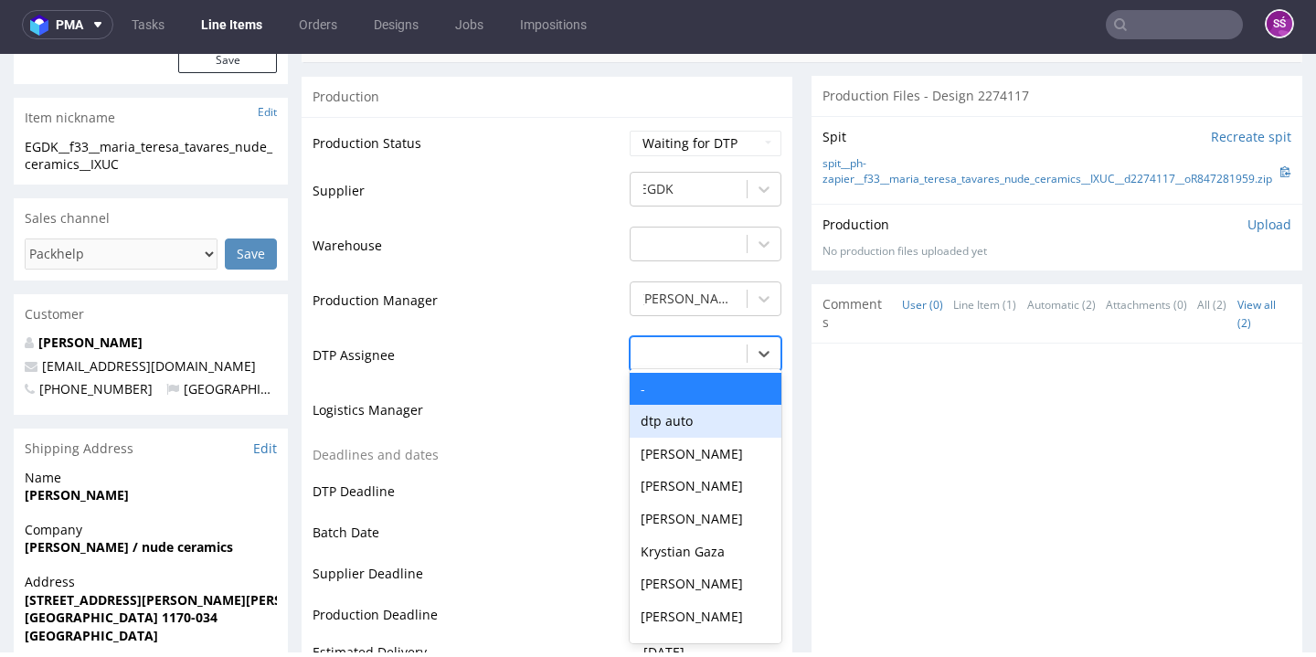
scroll to position [738, 0]
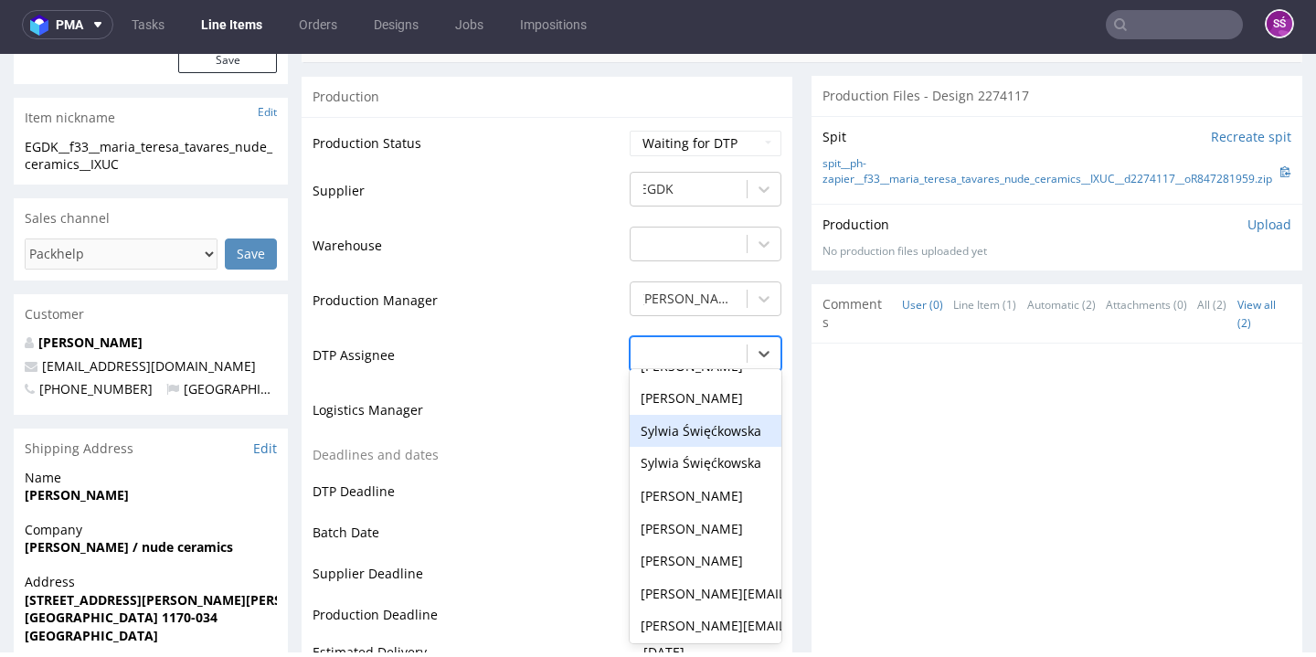
click at [707, 415] on div "Sylwia Święćkowska" at bounding box center [705, 431] width 152 height 33
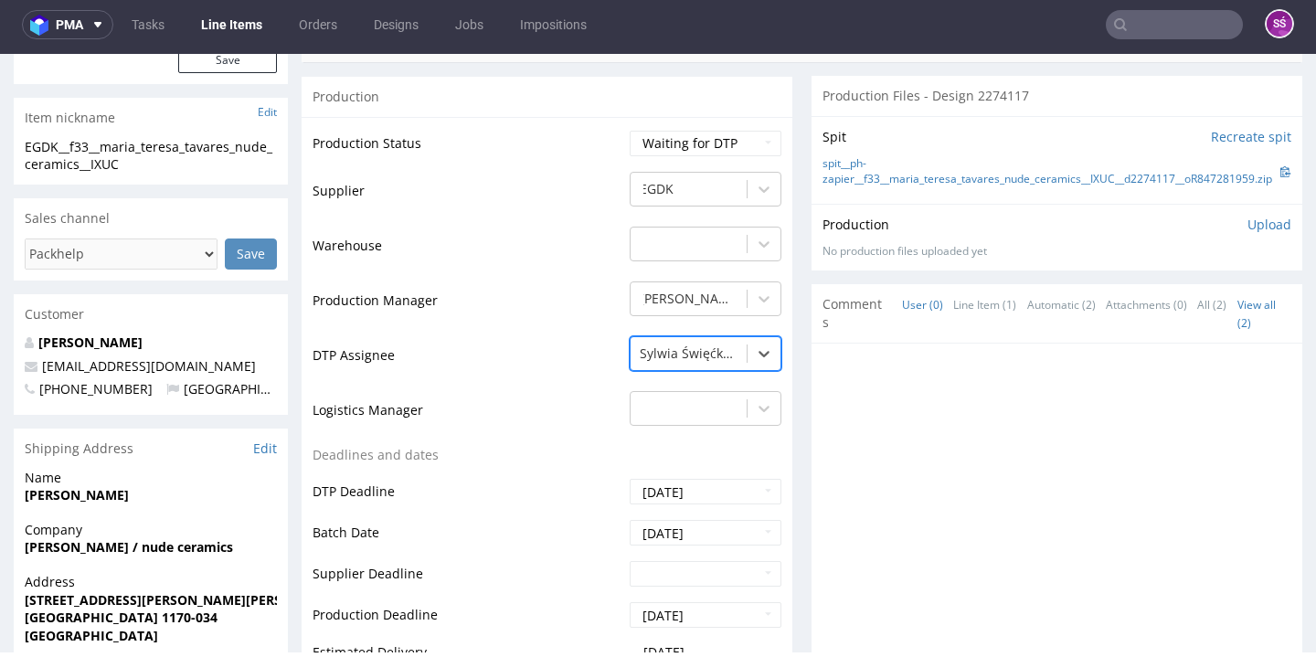
scroll to position [981, 0]
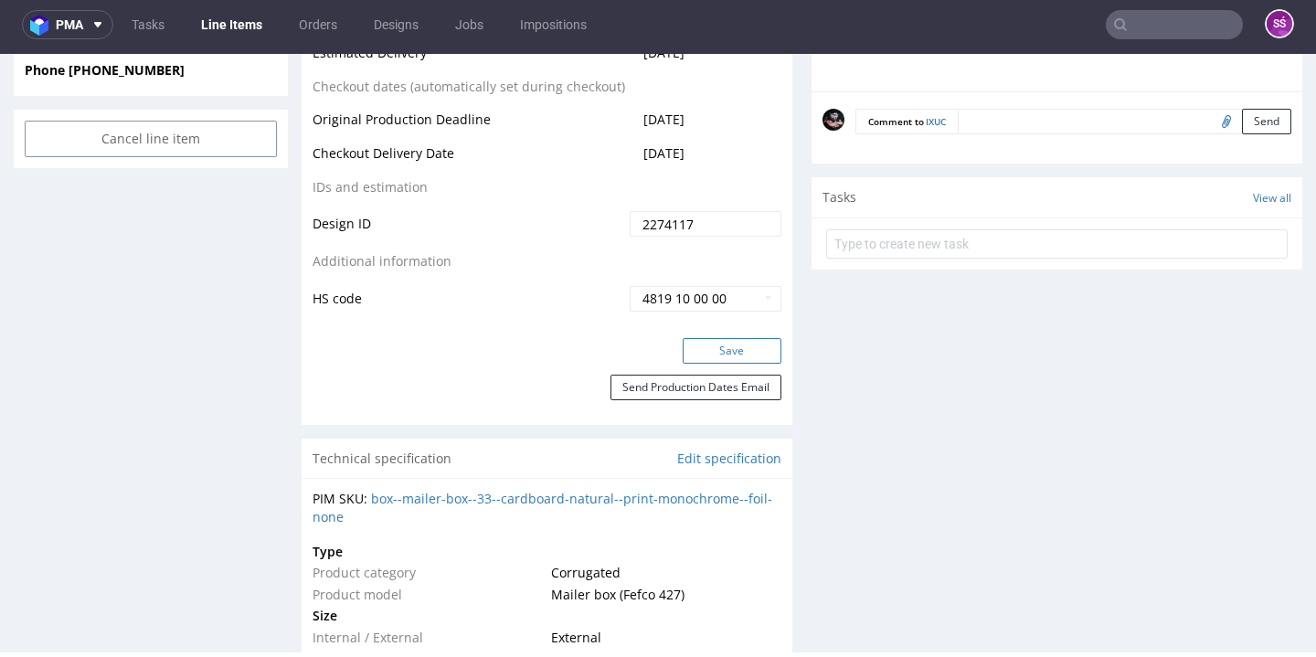
click at [732, 338] on button "Save" at bounding box center [731, 351] width 99 height 26
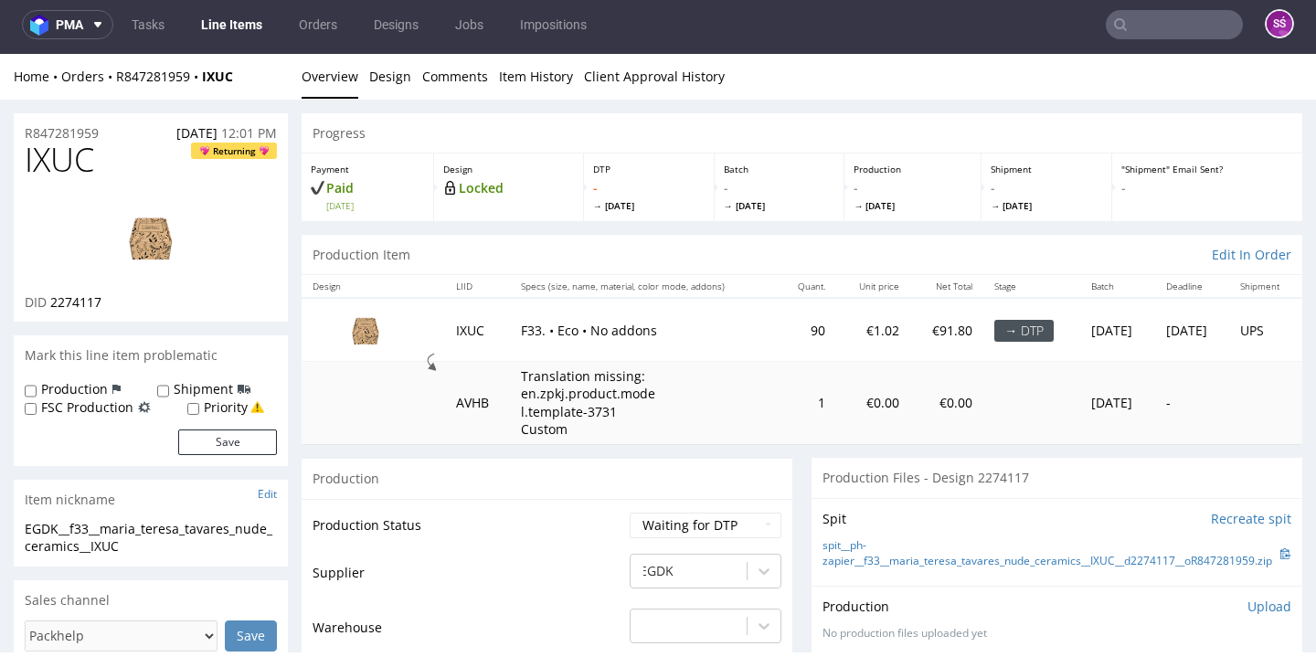
scroll to position [0, 0]
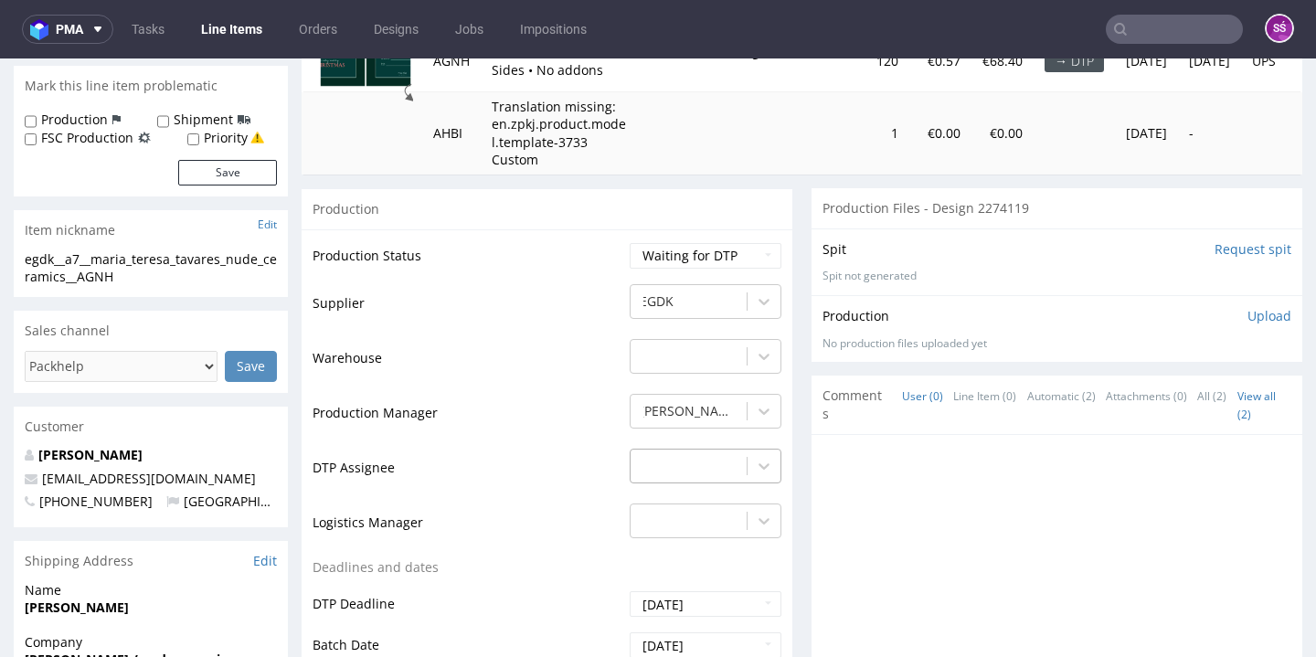
click at [723, 455] on div "-" at bounding box center [705, 462] width 152 height 26
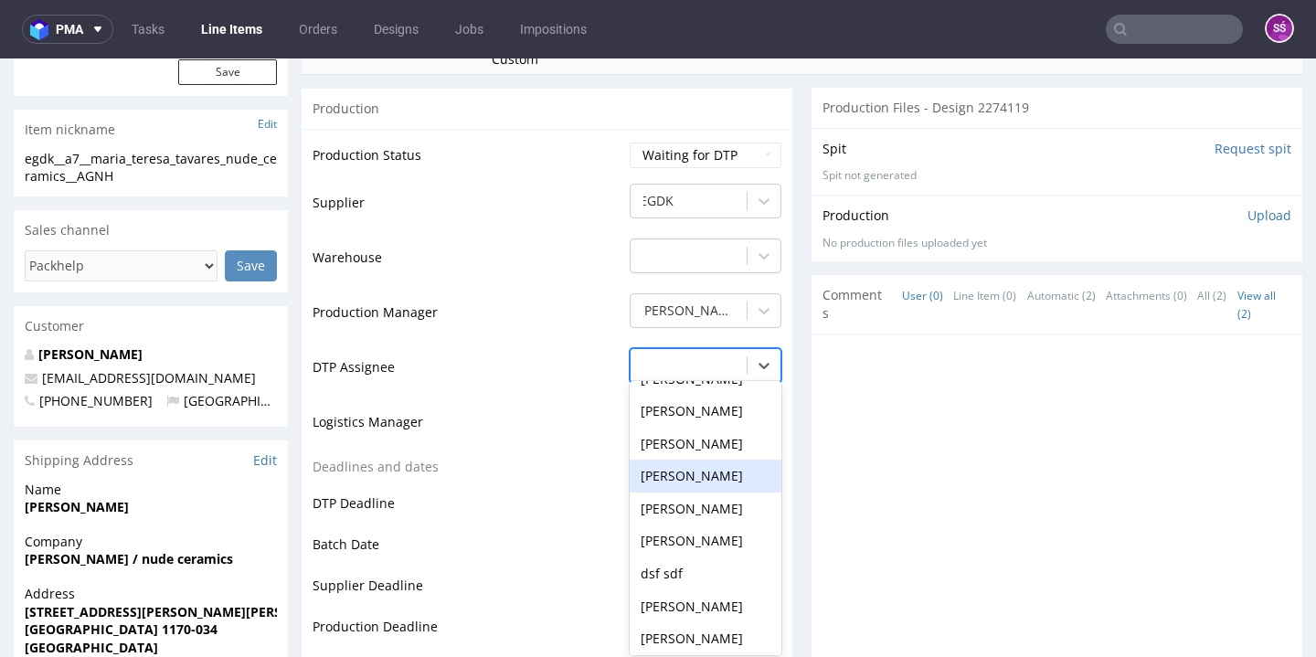
scroll to position [651, 0]
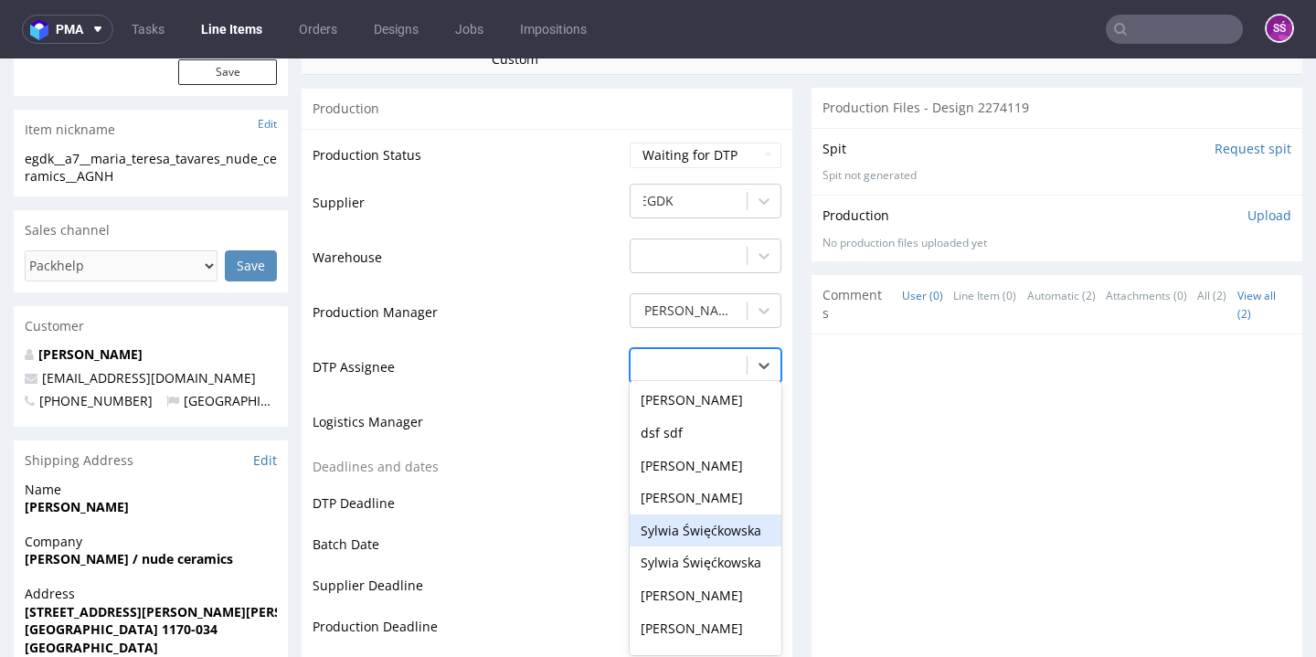
click at [709, 514] on div "Sylwia Święćkowska" at bounding box center [705, 530] width 152 height 33
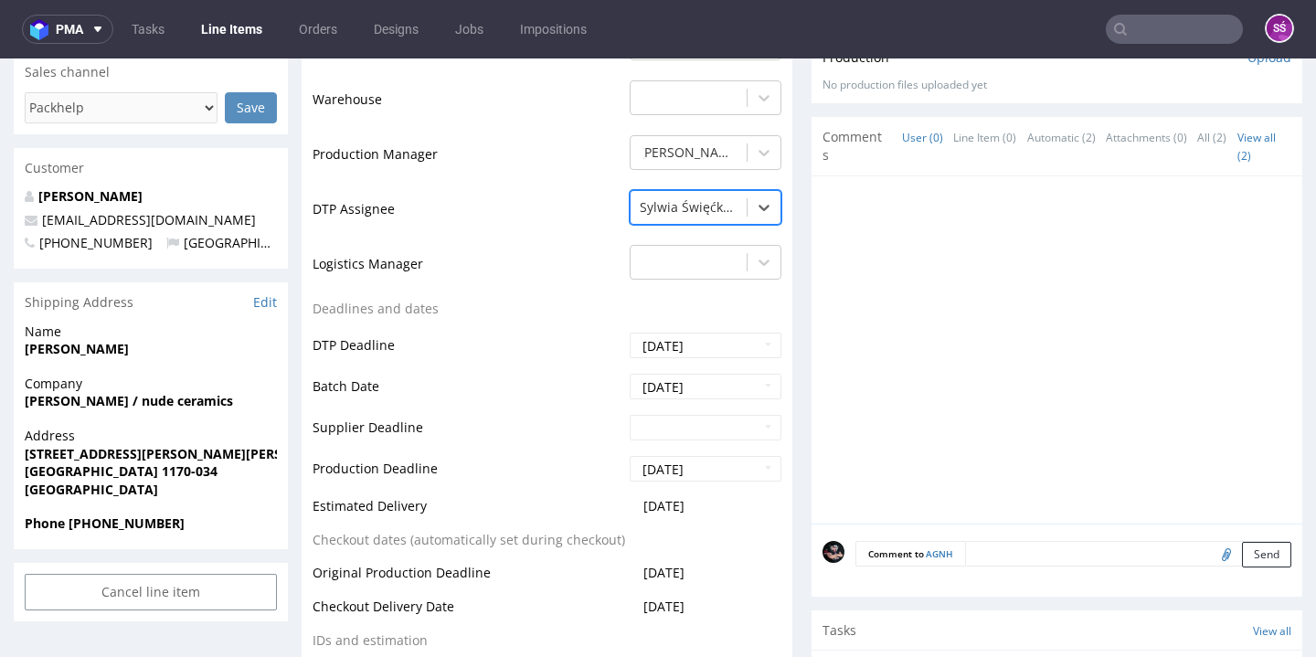
scroll to position [685, 0]
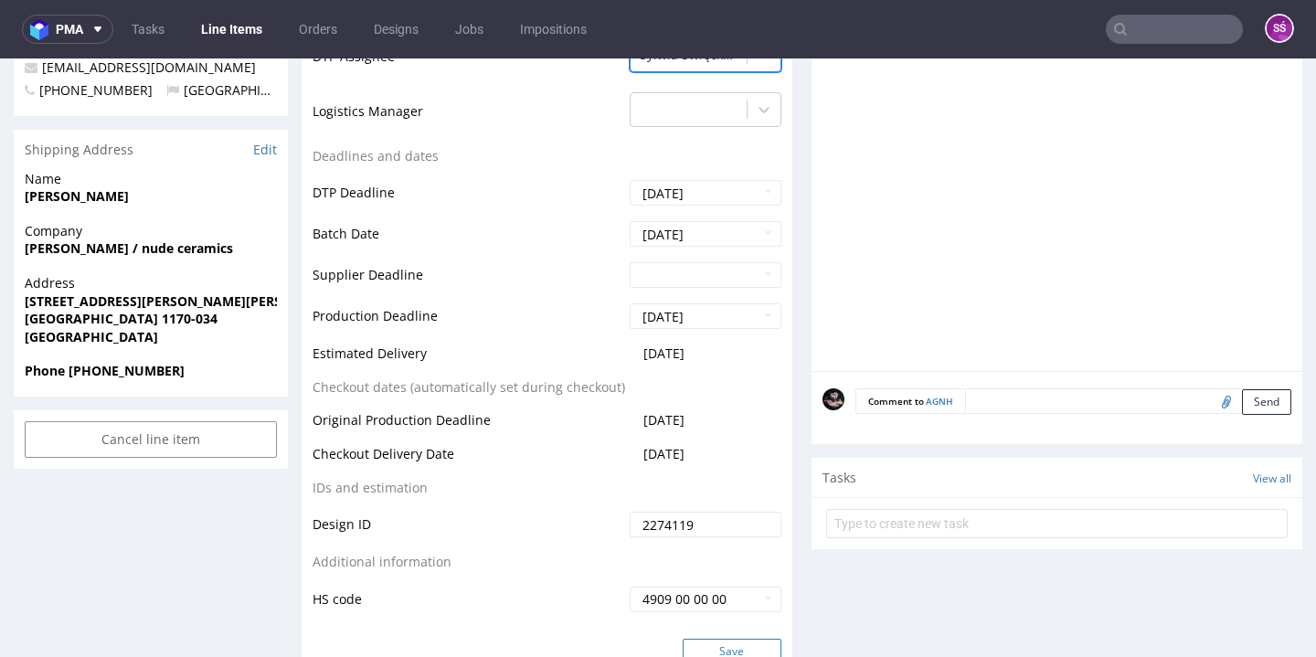
click at [686, 639] on button "Save" at bounding box center [731, 652] width 99 height 26
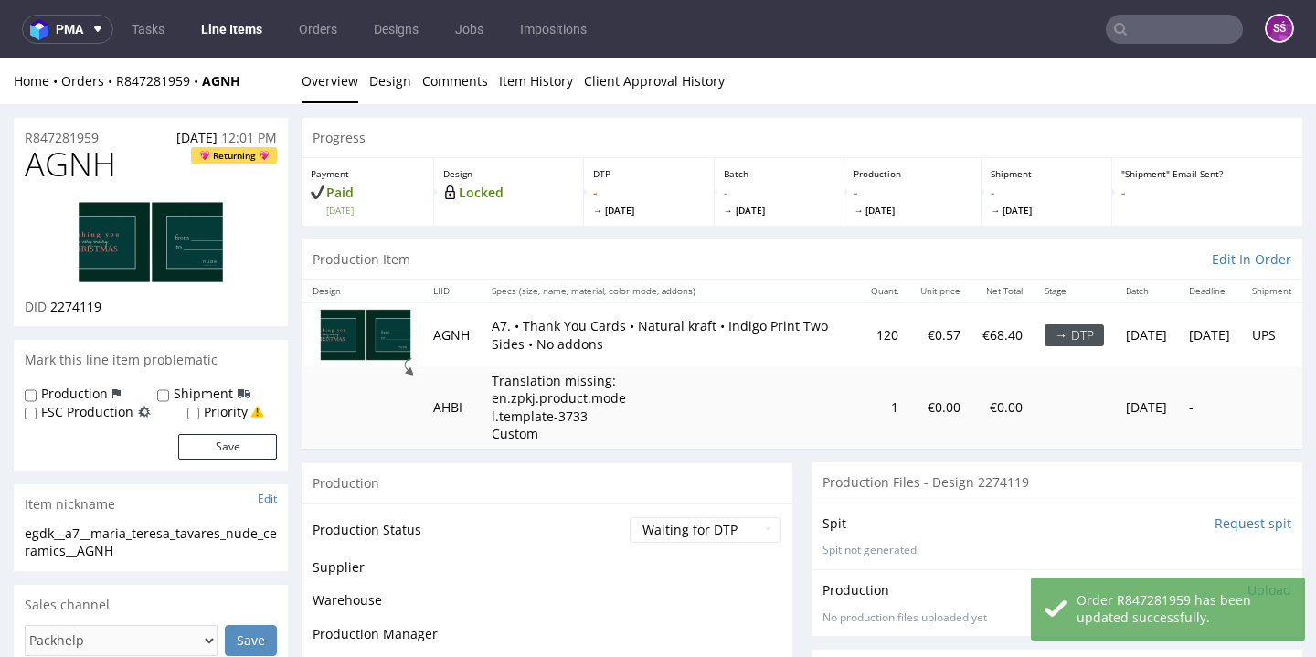
scroll to position [0, 0]
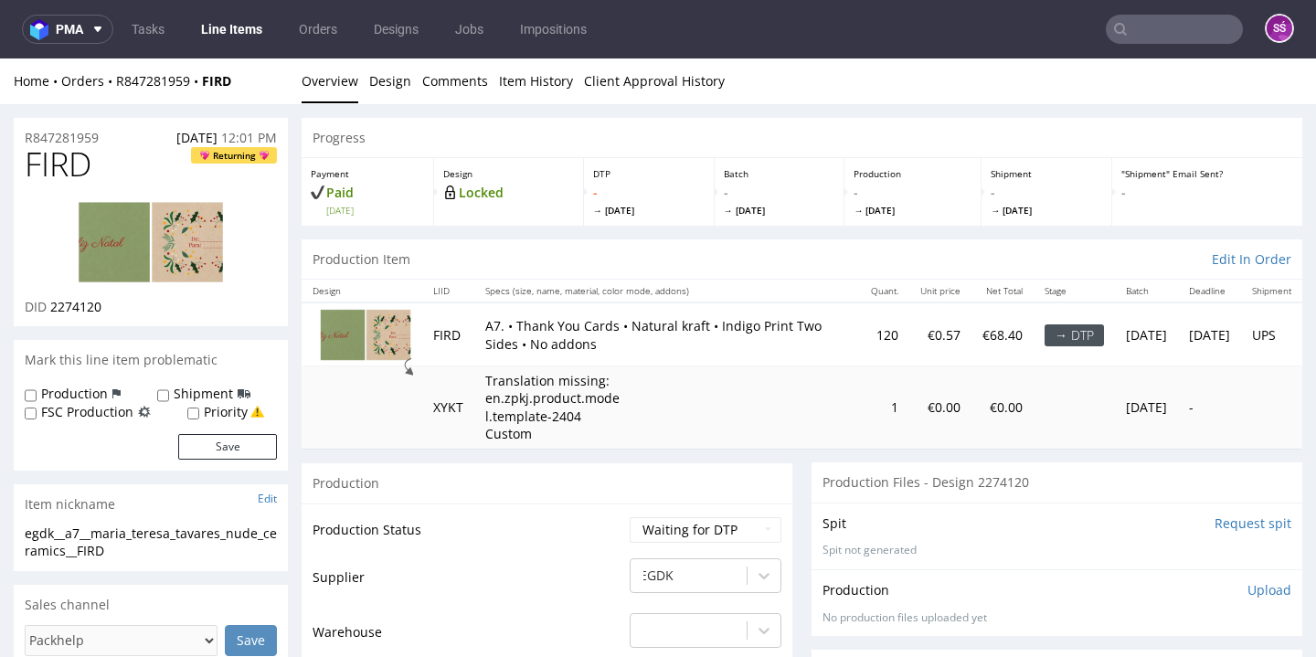
scroll to position [340, 0]
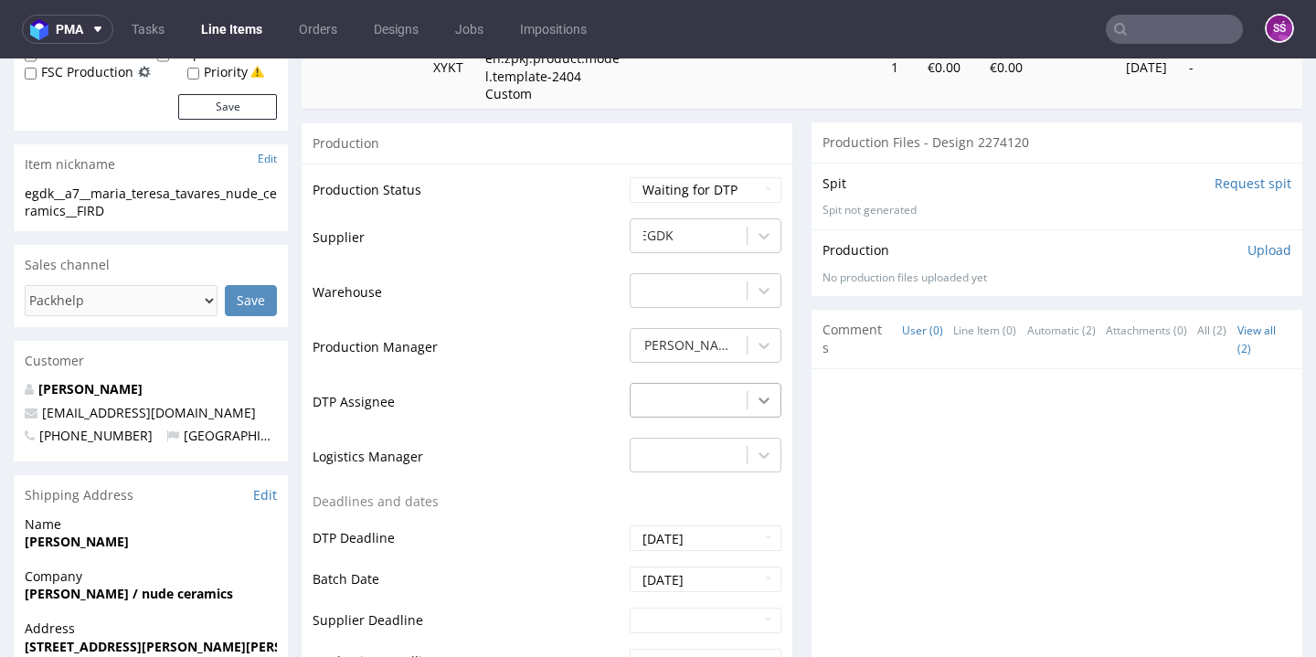
click at [747, 408] on div "-" at bounding box center [705, 396] width 152 height 26
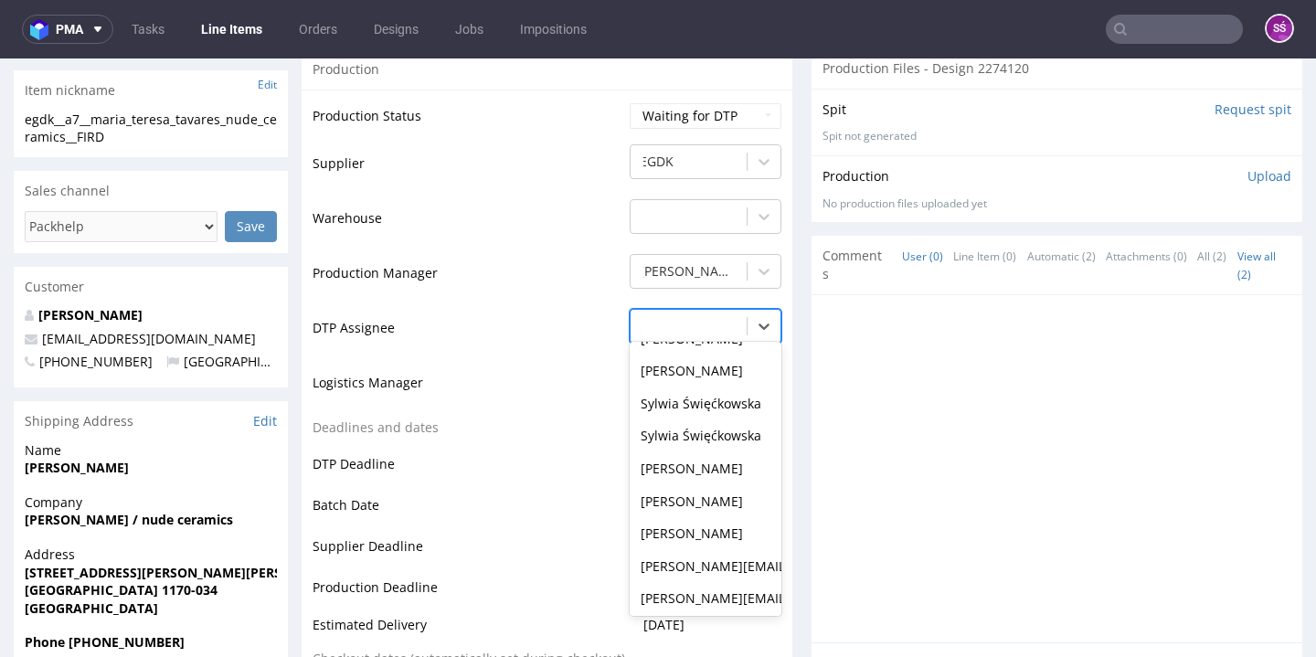
scroll to position [415, 0]
click at [734, 419] on div "Sylwia Święćkowska" at bounding box center [705, 402] width 152 height 33
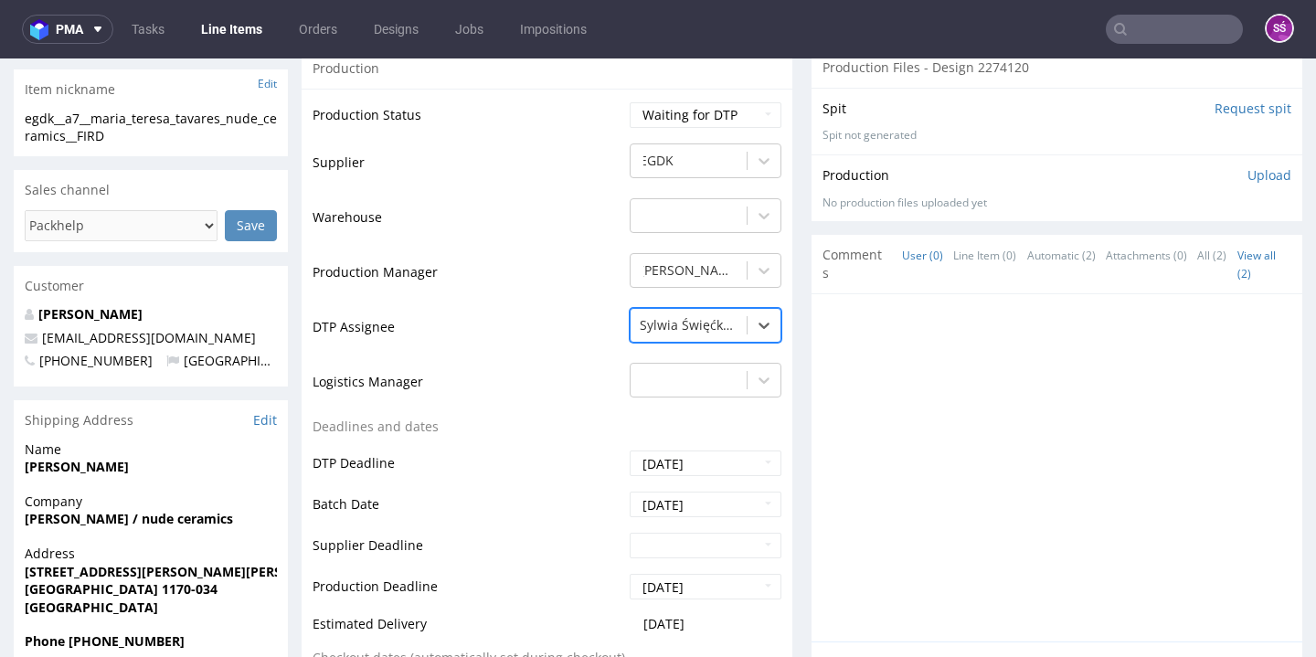
scroll to position [778, 0]
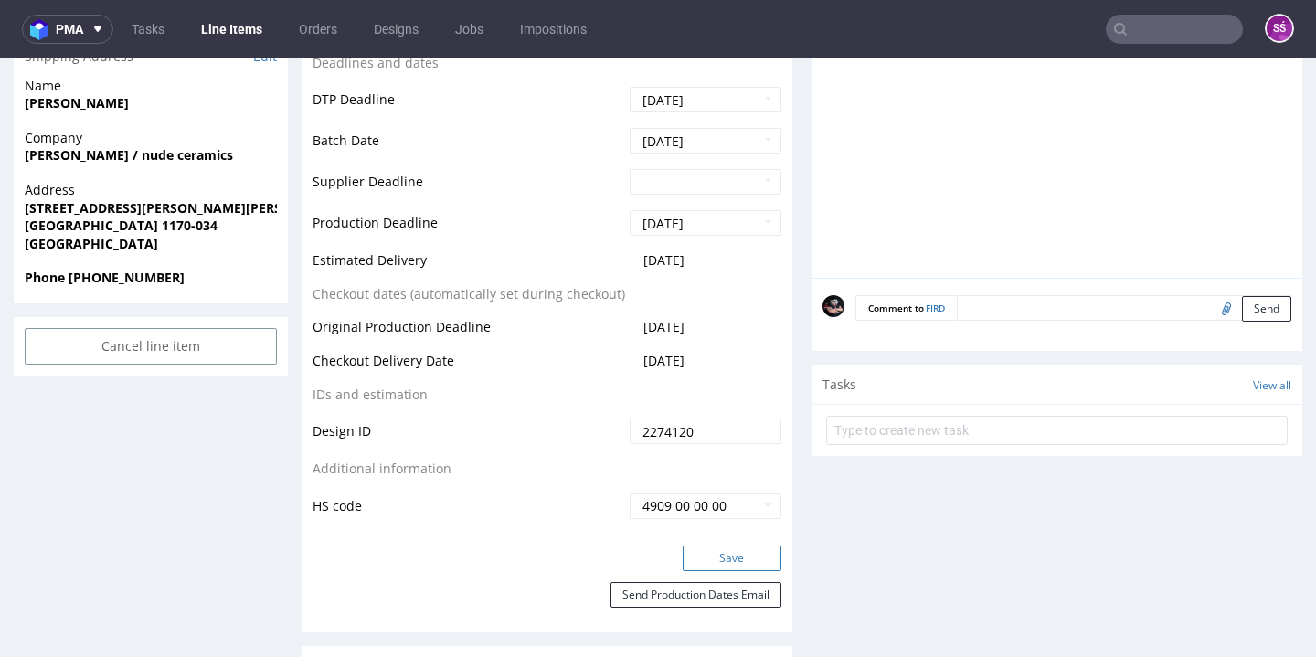
click at [694, 571] on button "Save" at bounding box center [731, 558] width 99 height 26
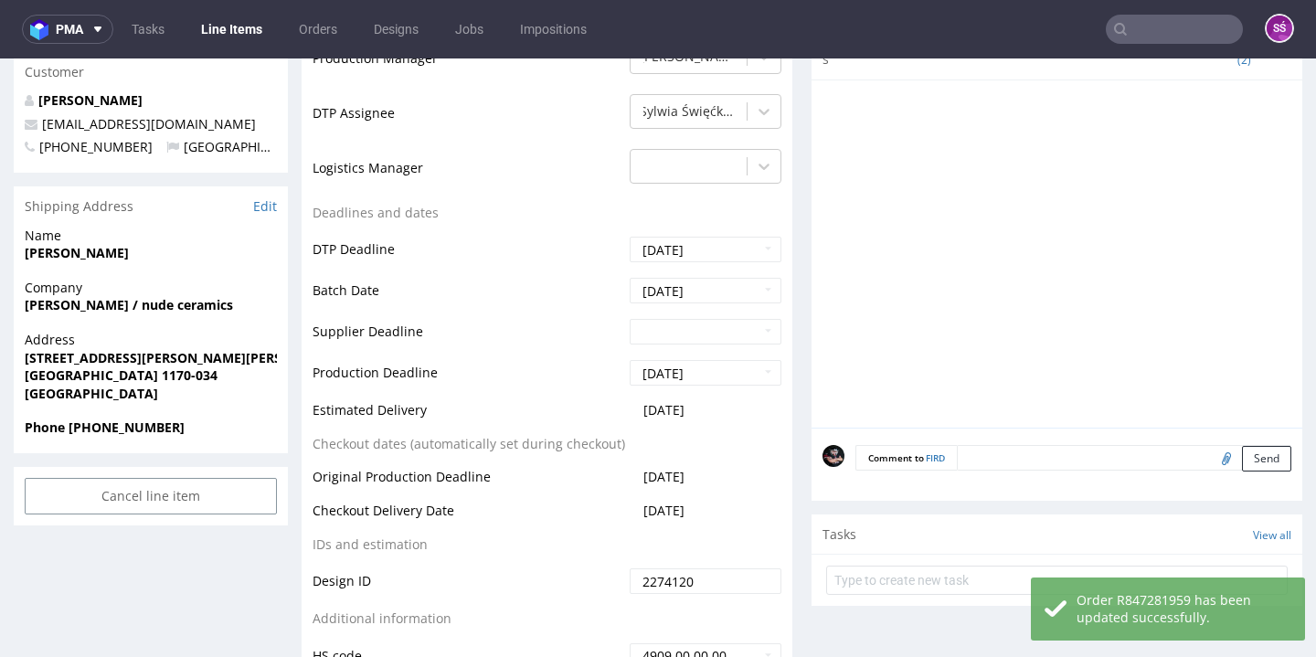
scroll to position [43, 0]
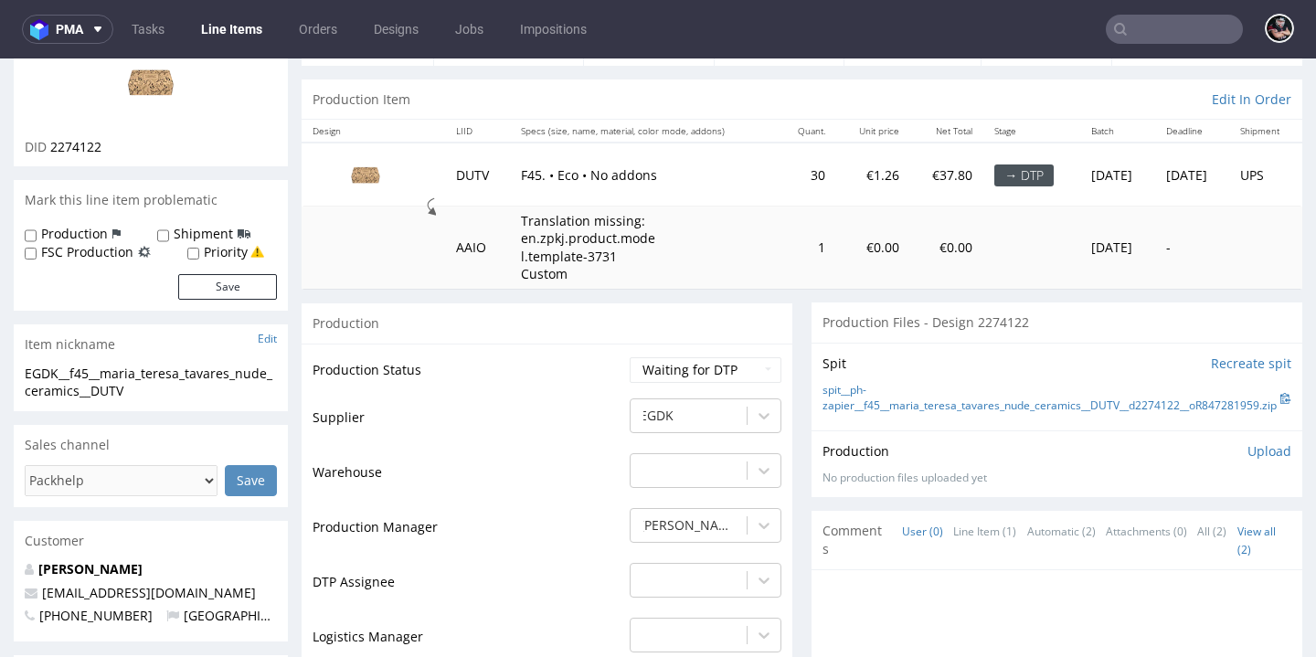
scroll to position [520, 0]
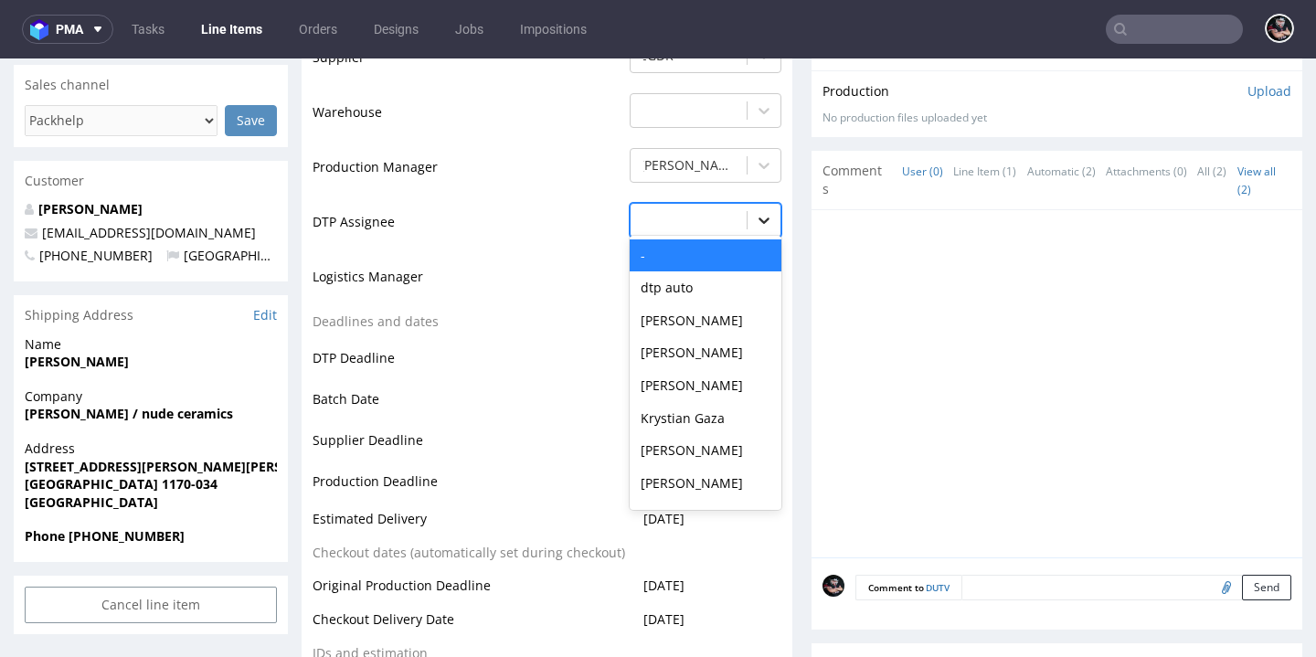
click at [764, 237] on div at bounding box center [763, 220] width 33 height 33
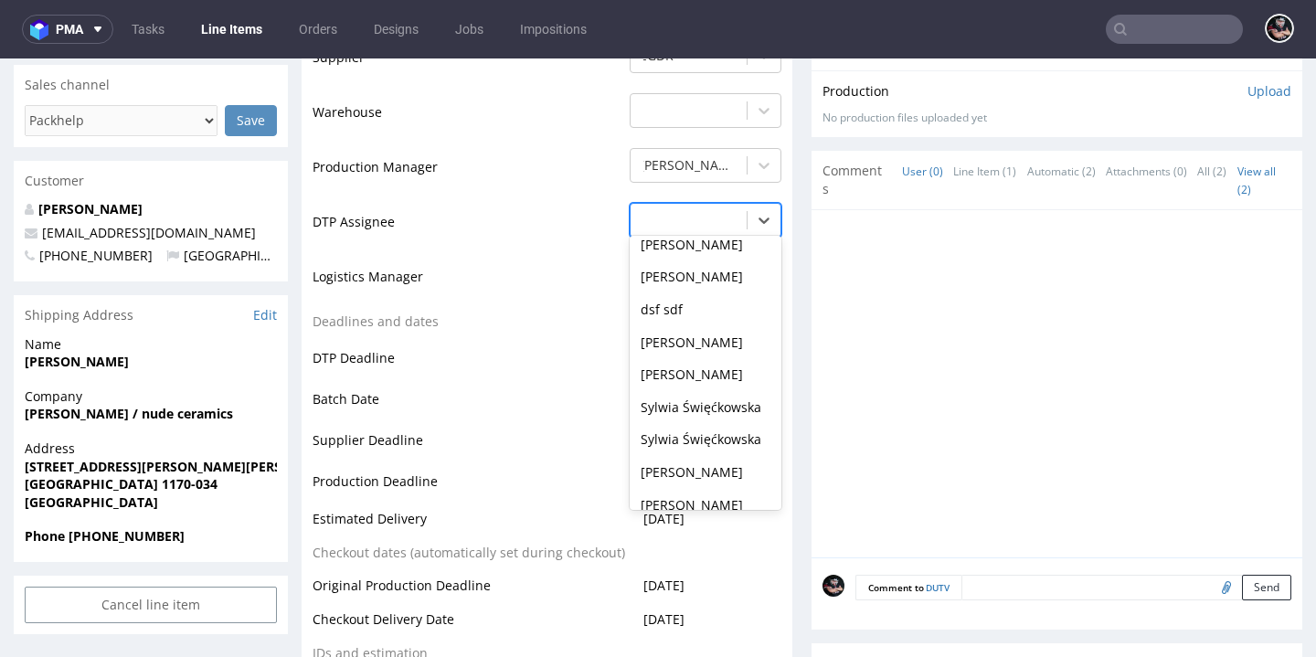
scroll to position [738, 0]
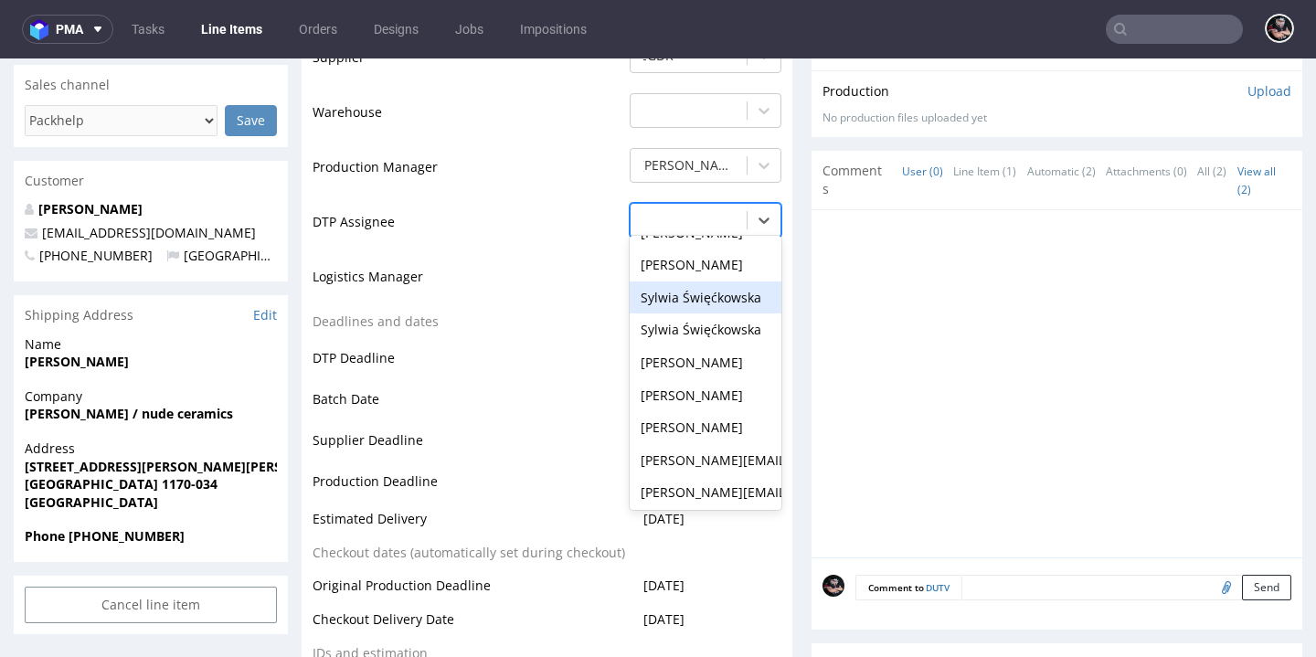
click at [714, 314] on div "Sylwia Święćkowska" at bounding box center [705, 297] width 152 height 33
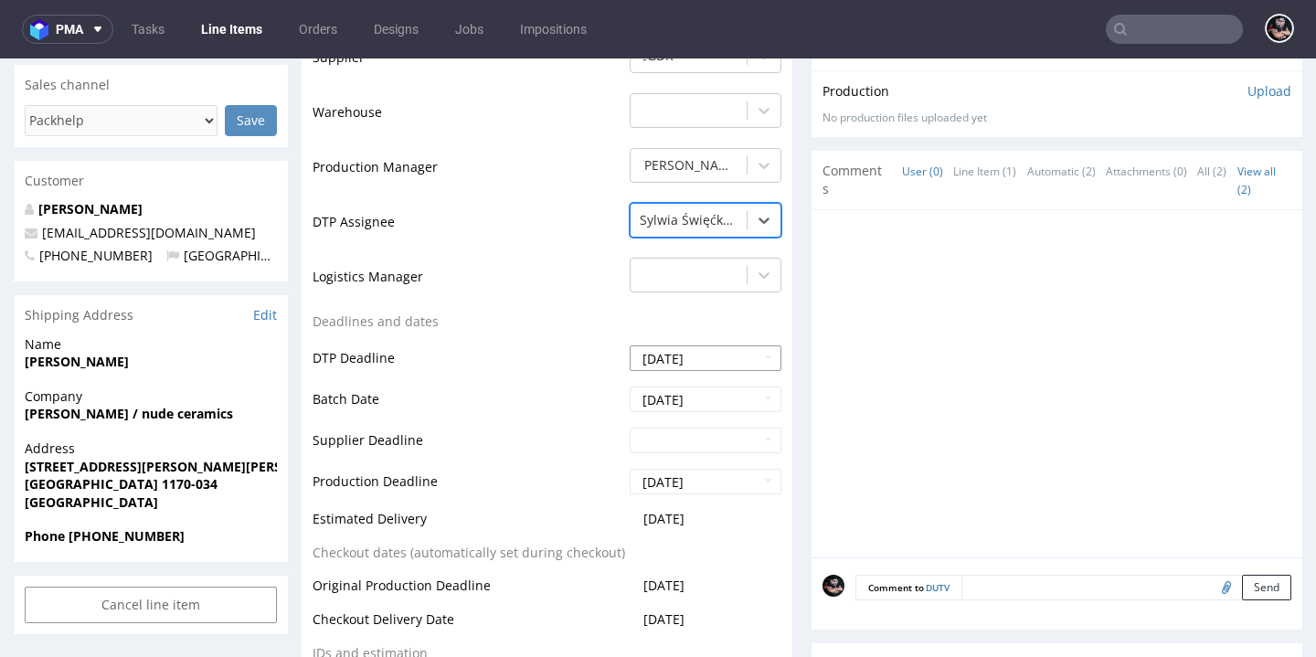
scroll to position [874, 0]
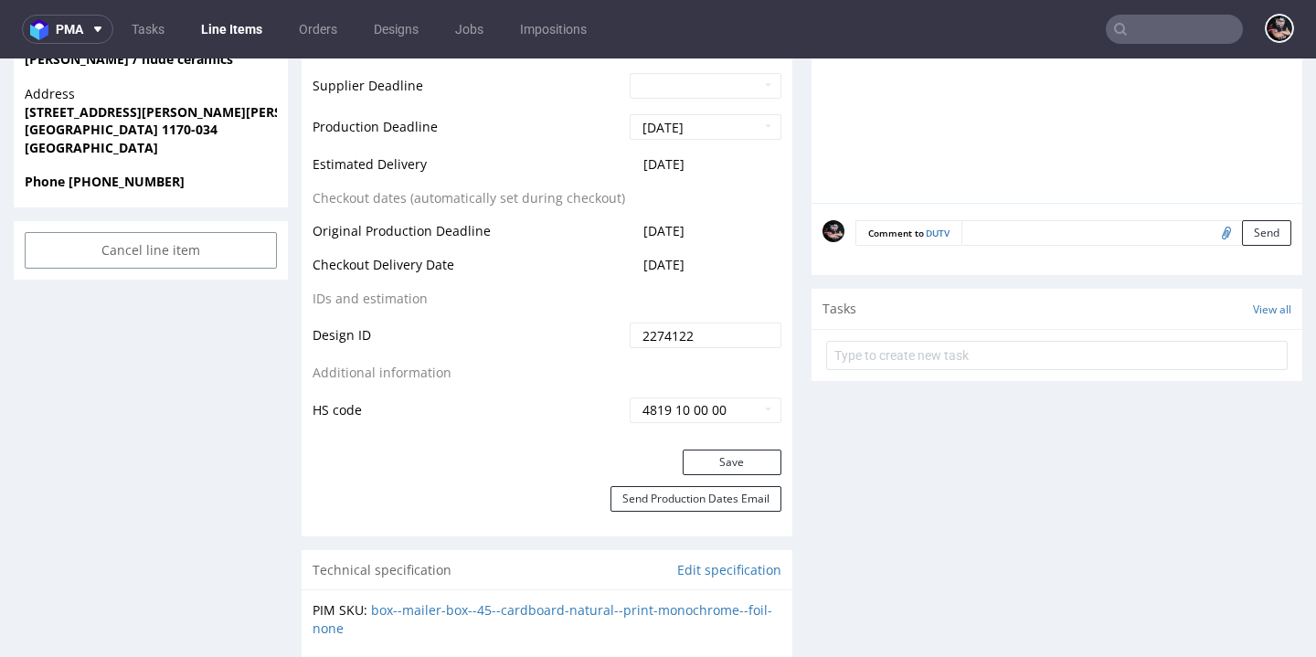
click at [726, 450] on div "Production Status Waiting for Artwork Waiting for Diecut Waiting for Mockup Wai…" at bounding box center [547, 39] width 491 height 820
click at [727, 475] on button "Save" at bounding box center [731, 463] width 99 height 26
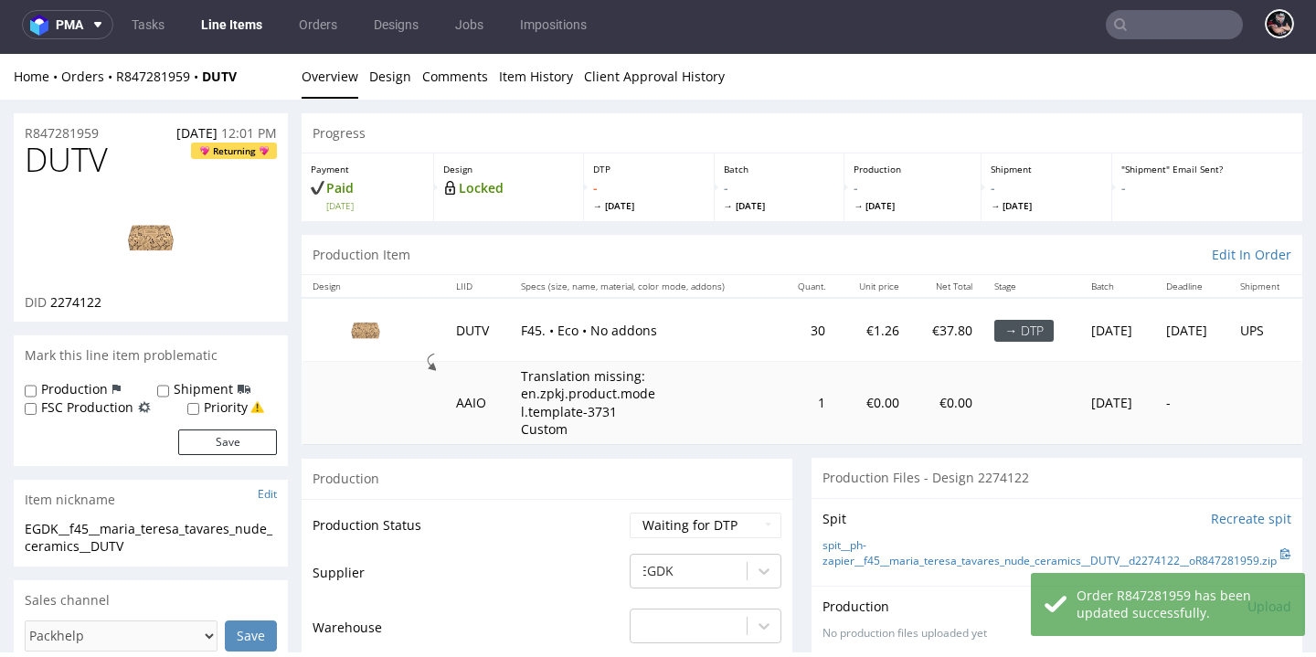
scroll to position [0, 0]
